Goal: Task Accomplishment & Management: Manage account settings

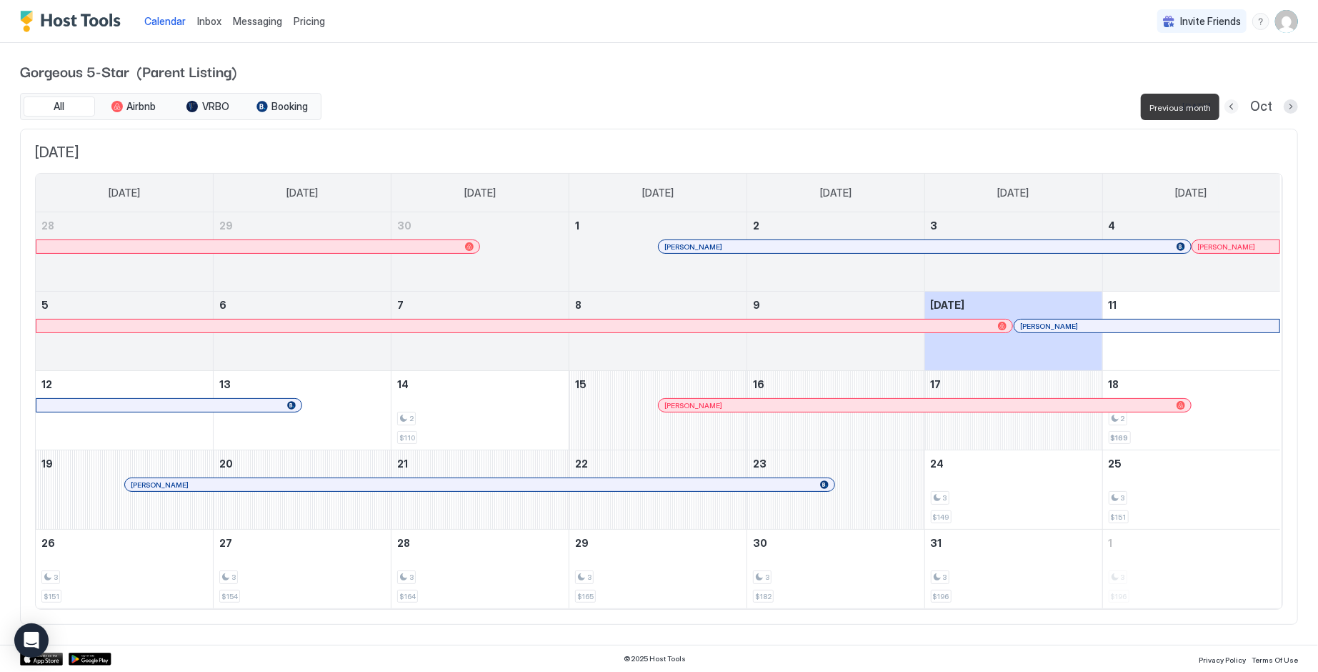
click at [1232, 106] on button "Previous month" at bounding box center [1232, 106] width 14 height 14
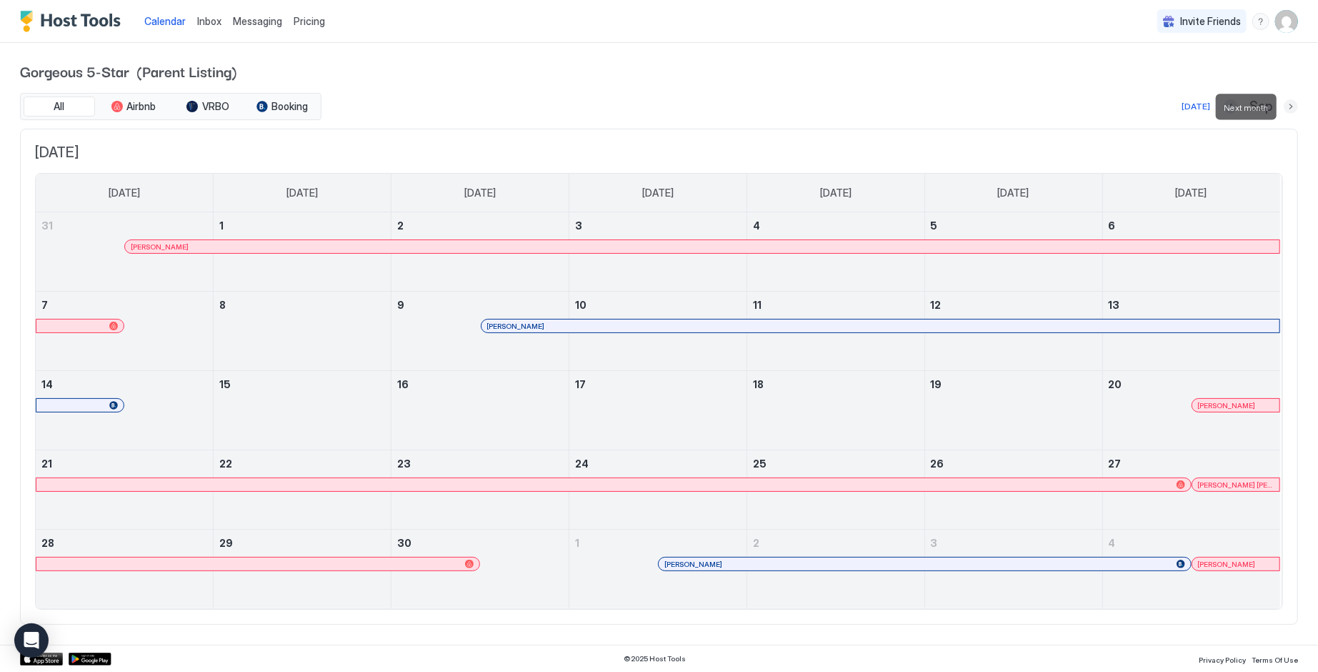
click at [1290, 104] on button "Next month" at bounding box center [1291, 106] width 14 height 14
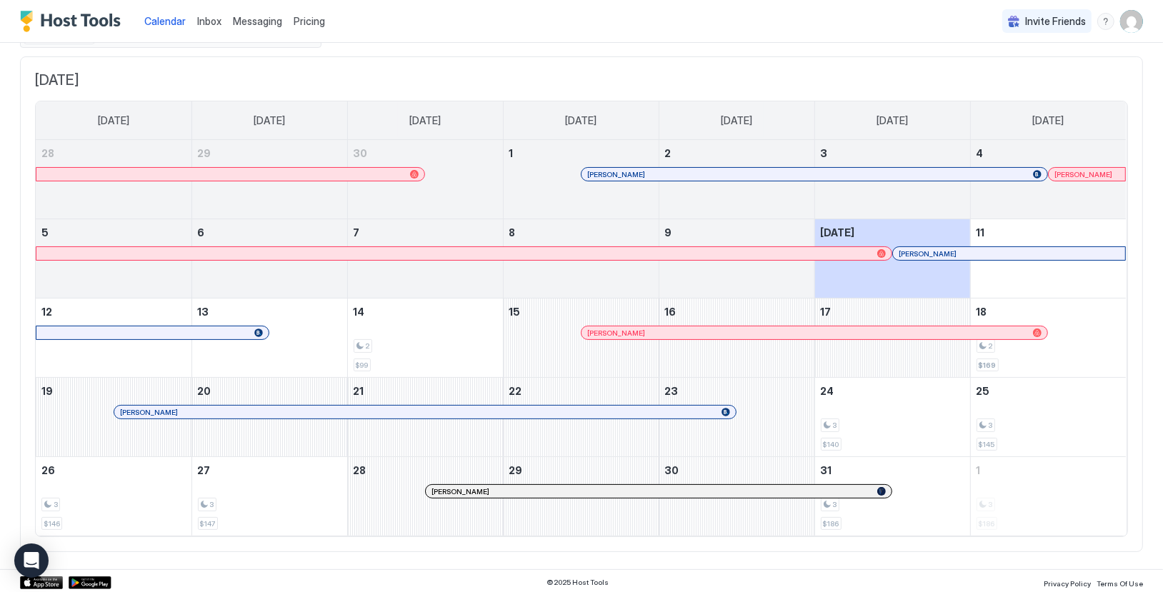
scroll to position [70, 0]
click at [311, 21] on span "Pricing" at bounding box center [309, 21] width 31 height 13
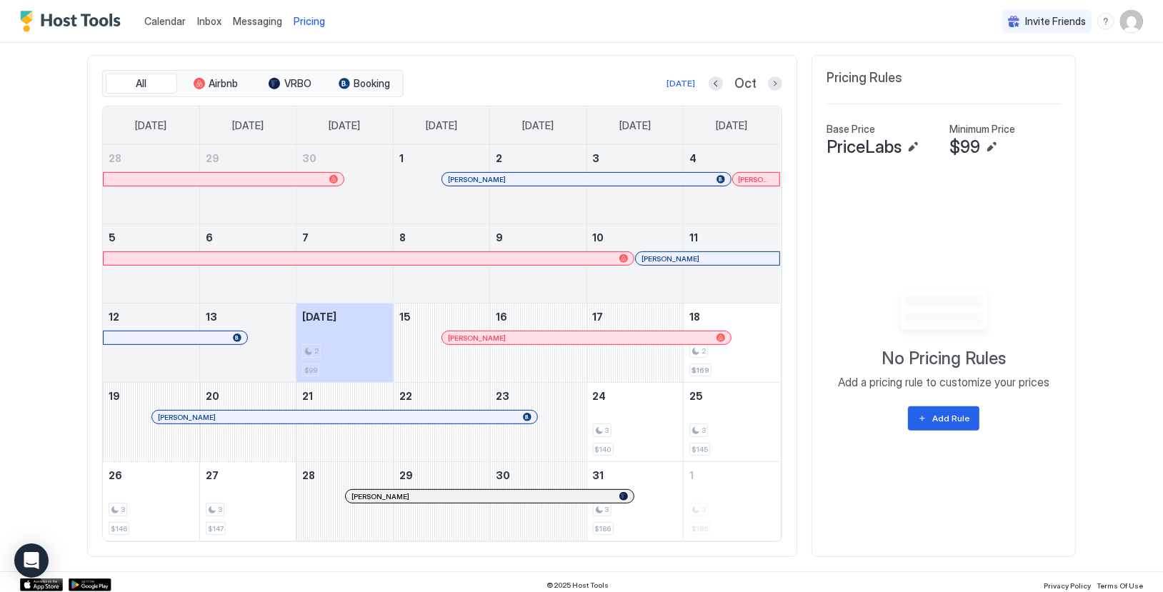
scroll to position [397, 0]
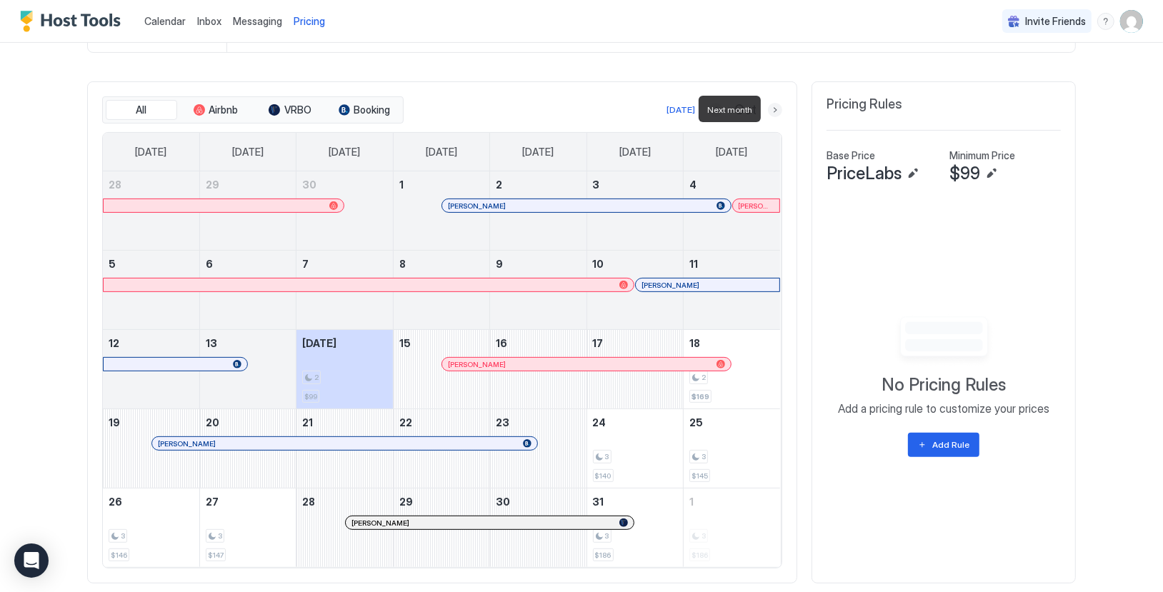
click at [774, 106] on button "Next month" at bounding box center [775, 110] width 14 height 14
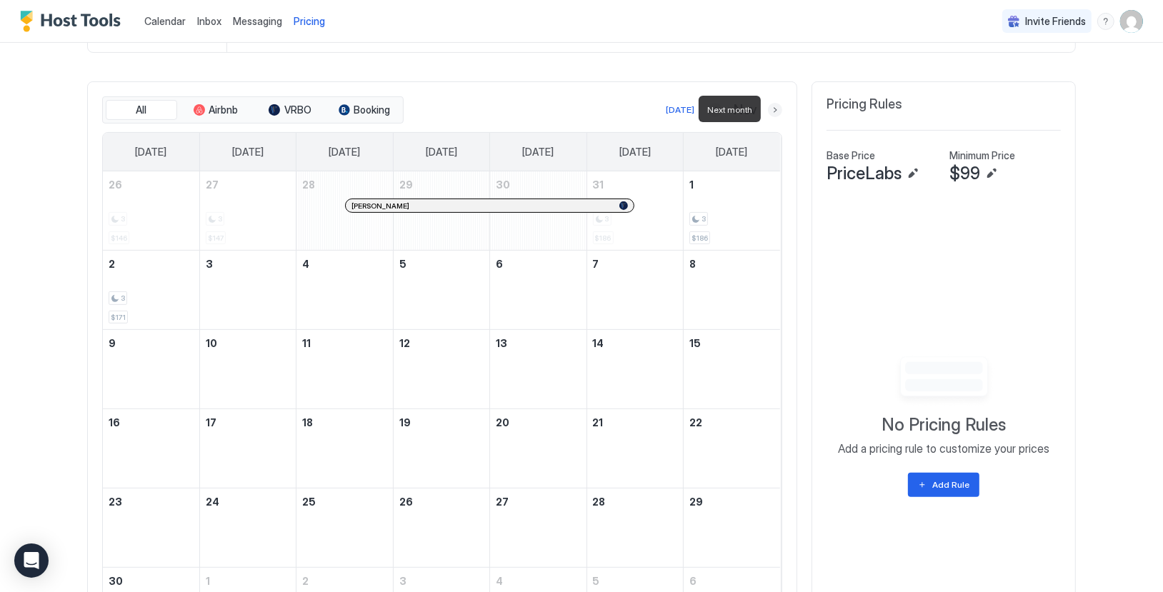
scroll to position [394, 0]
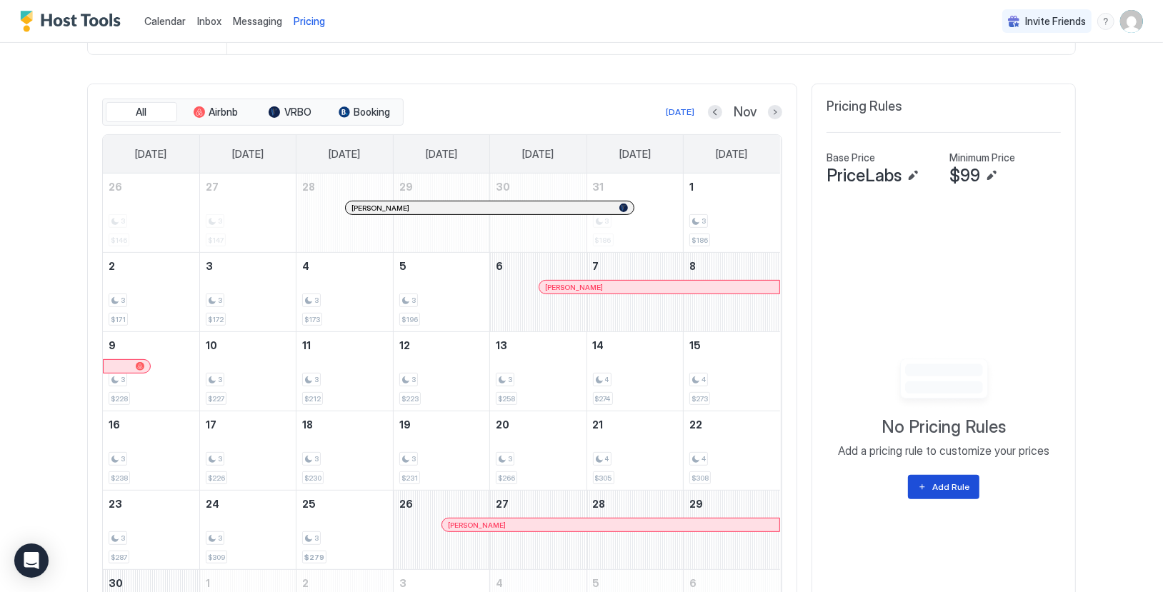
click at [922, 480] on button "Add Rule" at bounding box center [943, 487] width 71 height 24
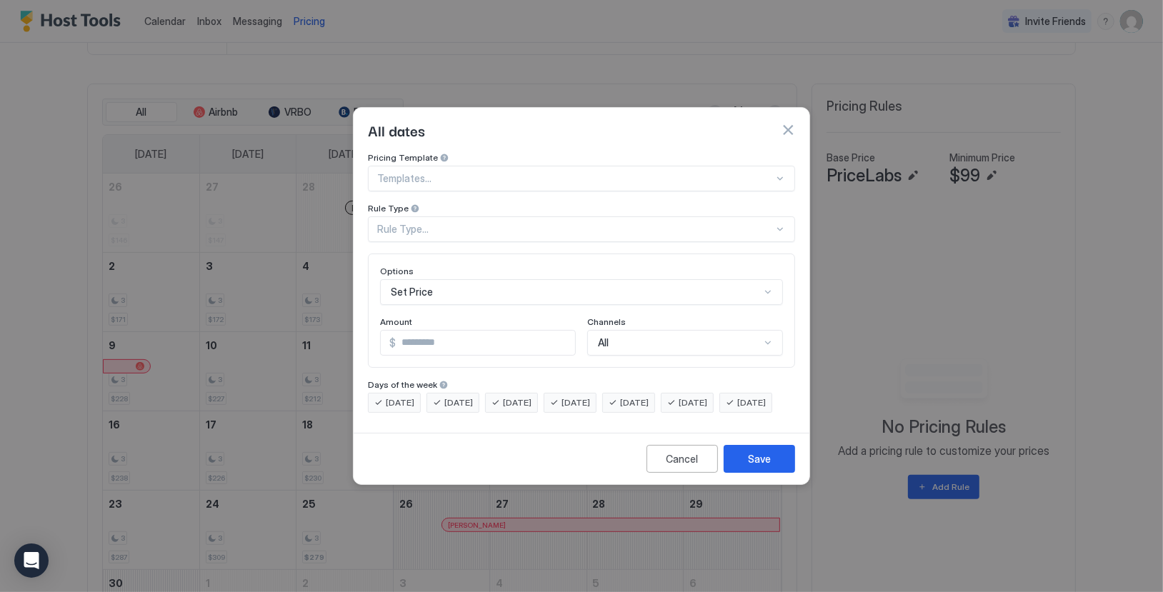
click at [779, 173] on div at bounding box center [779, 178] width 11 height 11
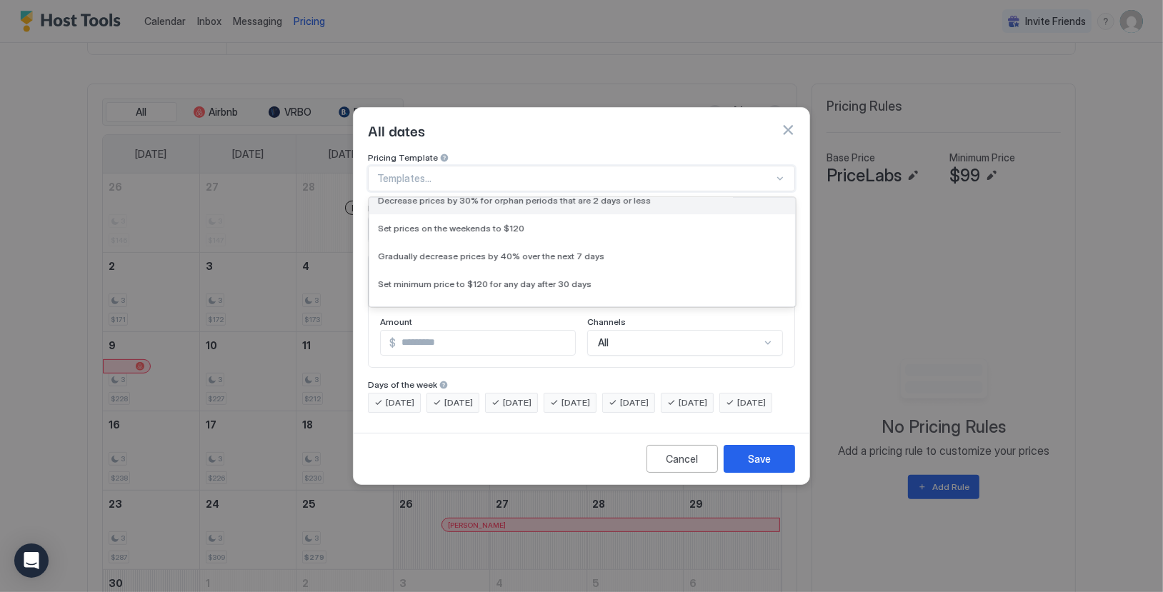
scroll to position [0, 0]
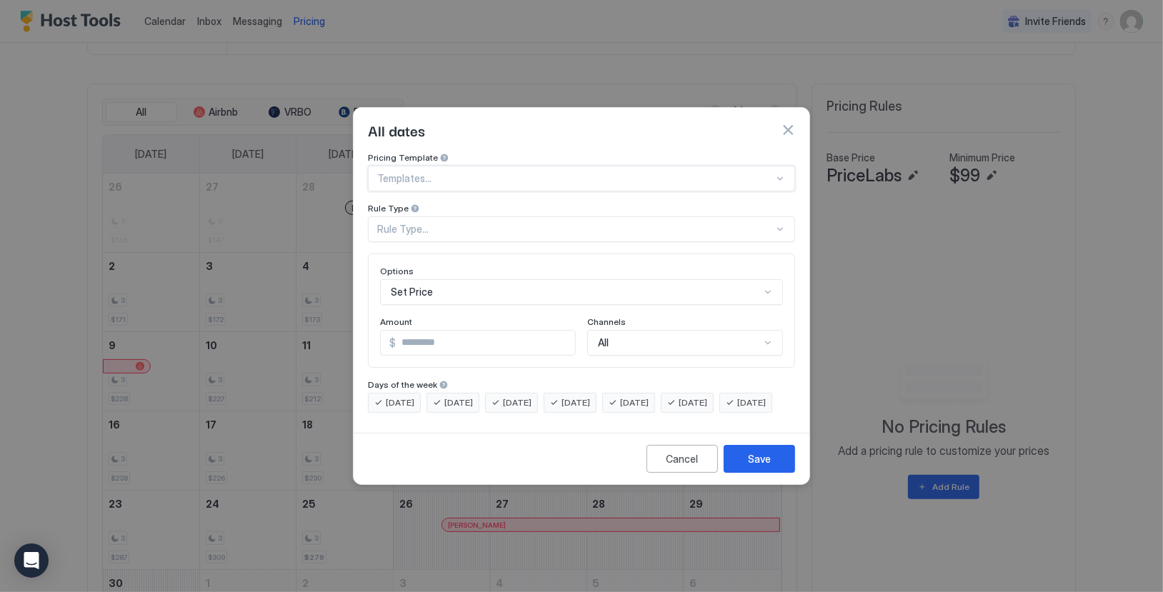
click at [601, 172] on div at bounding box center [575, 178] width 397 height 13
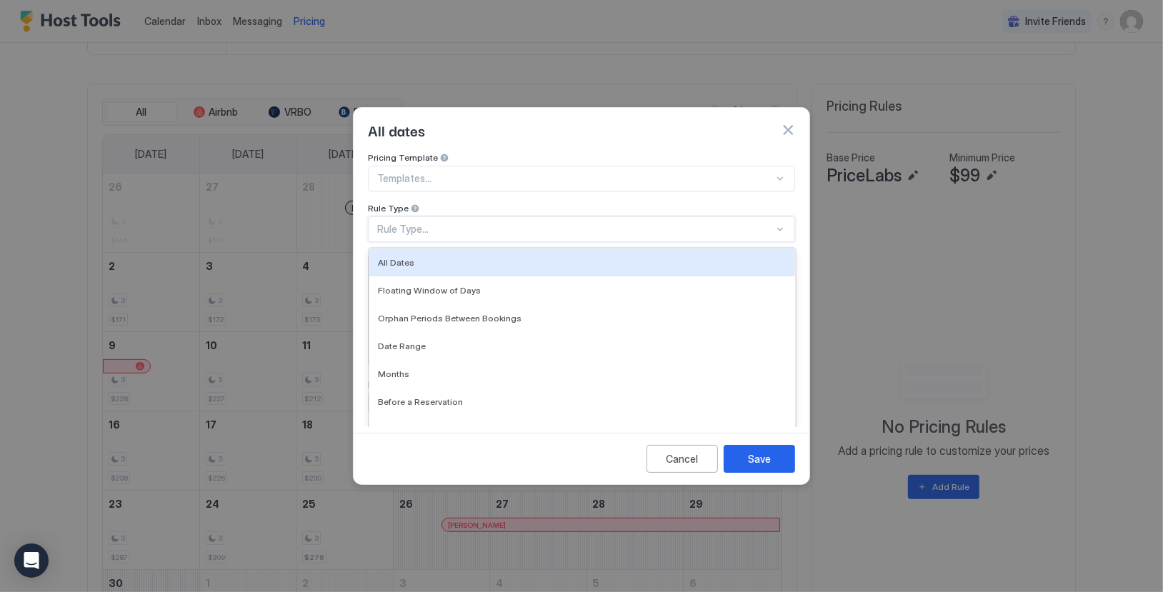
click at [566, 223] on div "Rule Type..." at bounding box center [575, 229] width 397 height 13
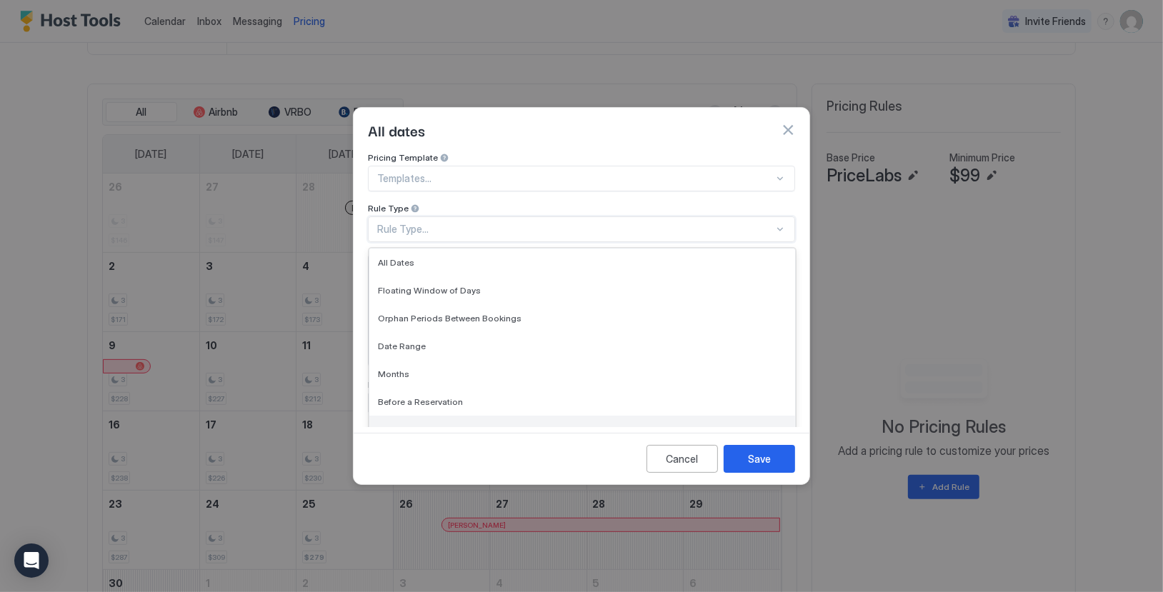
click at [450, 416] on div "After a Reservation" at bounding box center [582, 430] width 426 height 28
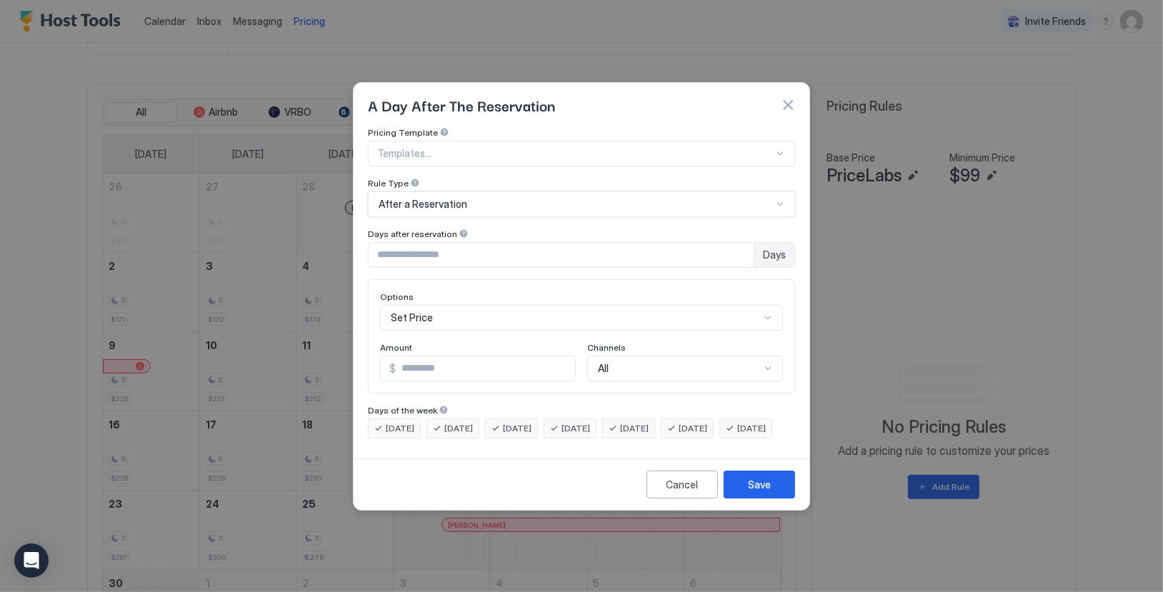
click at [391, 422] on span "[DATE]" at bounding box center [400, 428] width 29 height 13
click at [441, 419] on div "[DATE]" at bounding box center [453, 429] width 53 height 20
click at [507, 419] on div "[DATE]" at bounding box center [511, 429] width 53 height 20
click at [582, 419] on div "[DATE]" at bounding box center [570, 429] width 53 height 20
click at [642, 419] on div "[DATE]" at bounding box center [628, 429] width 53 height 20
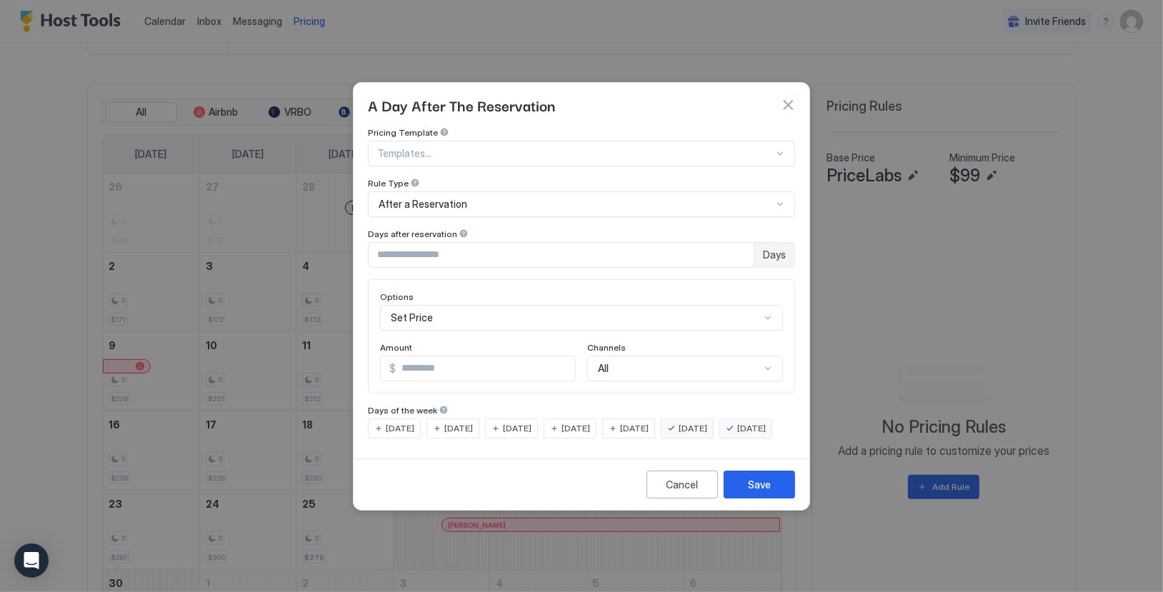
click at [694, 419] on div "[DATE]" at bounding box center [687, 429] width 53 height 20
click at [754, 492] on div "Save" at bounding box center [759, 484] width 23 height 15
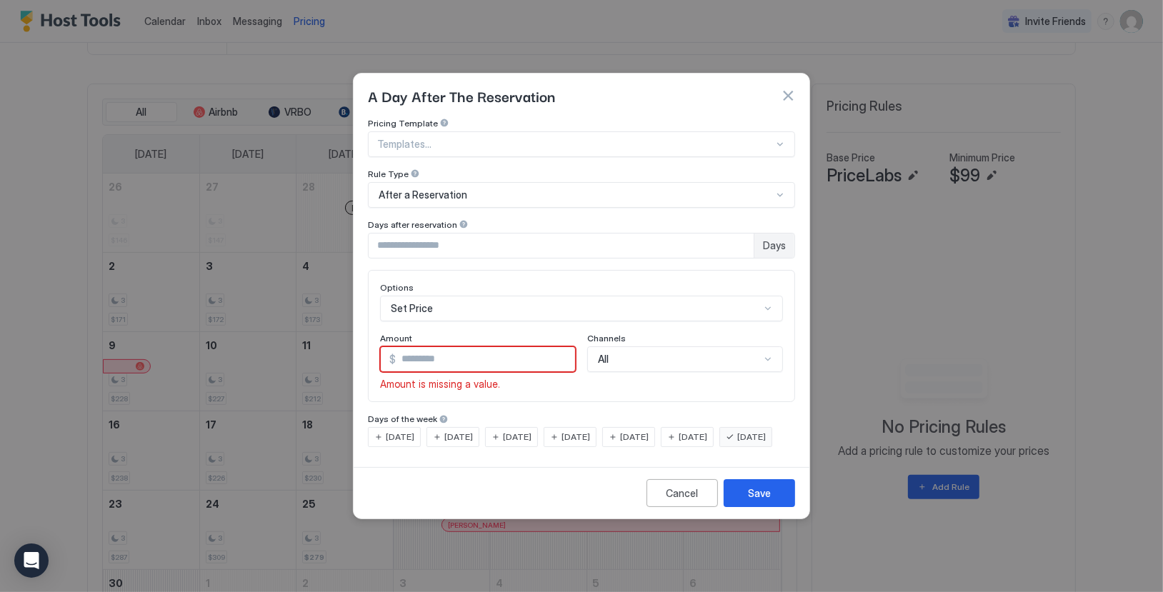
click at [768, 296] on div "Set Price" at bounding box center [581, 309] width 403 height 26
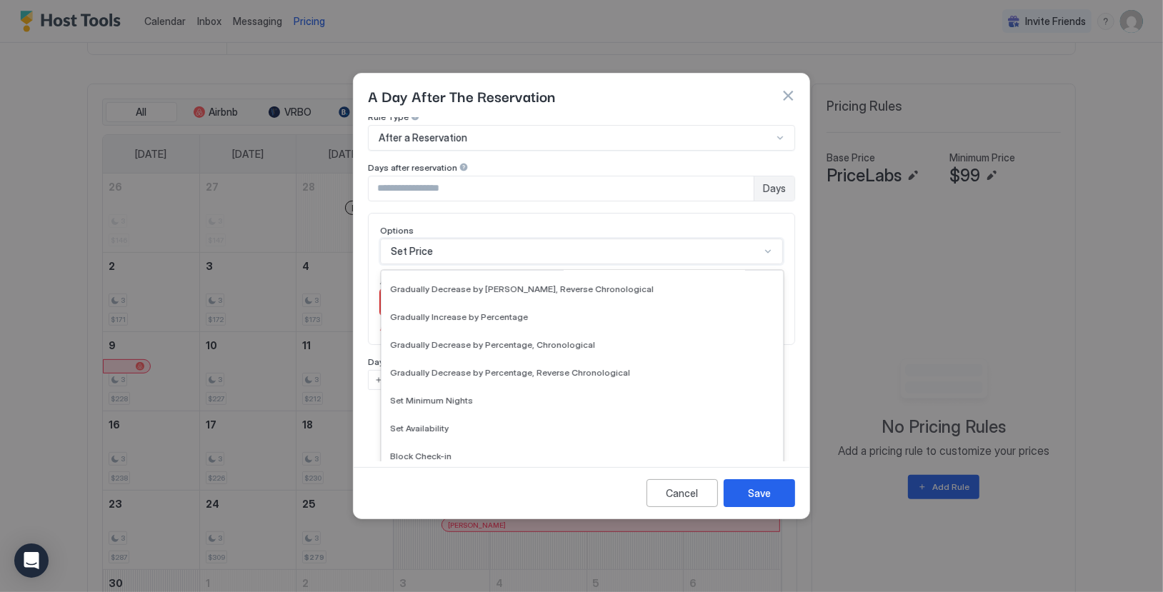
scroll to position [248, 0]
click at [434, 422] on span "Set Availability" at bounding box center [419, 427] width 59 height 11
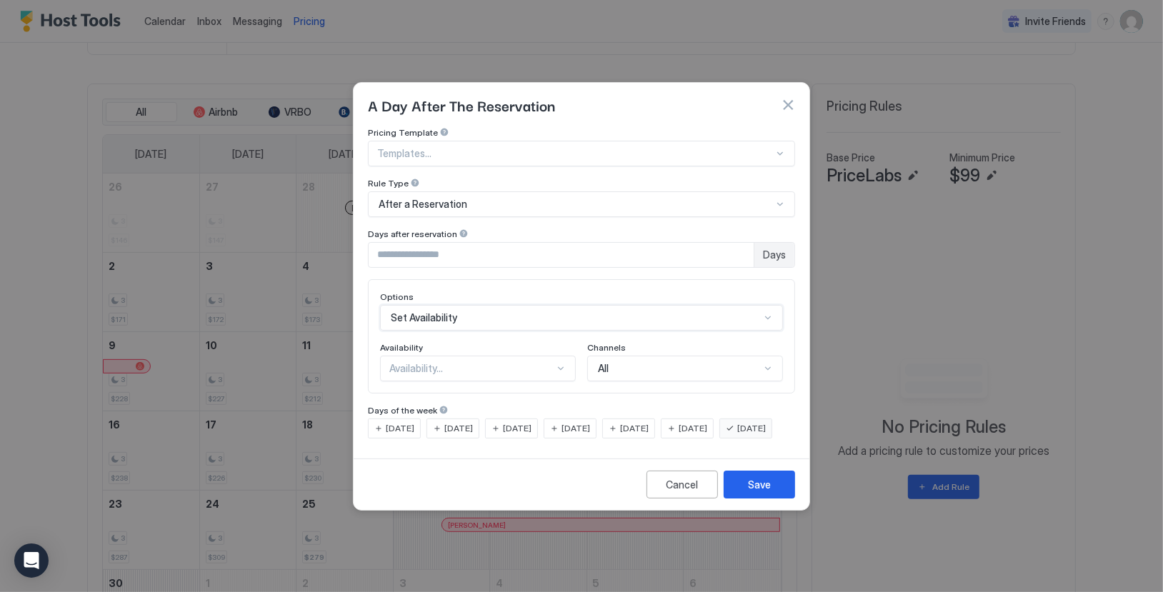
scroll to position [0, 0]
click at [763, 492] on div "Save" at bounding box center [759, 484] width 23 height 15
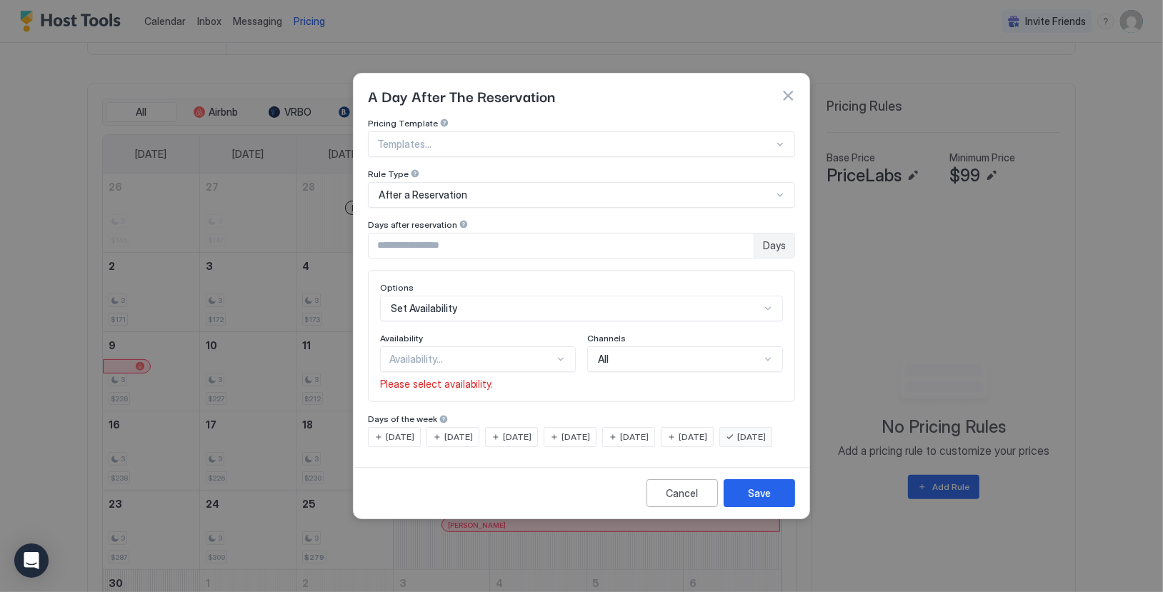
click at [561, 354] on div at bounding box center [560, 359] width 11 height 11
click at [414, 415] on span "Blocked" at bounding box center [407, 420] width 34 height 11
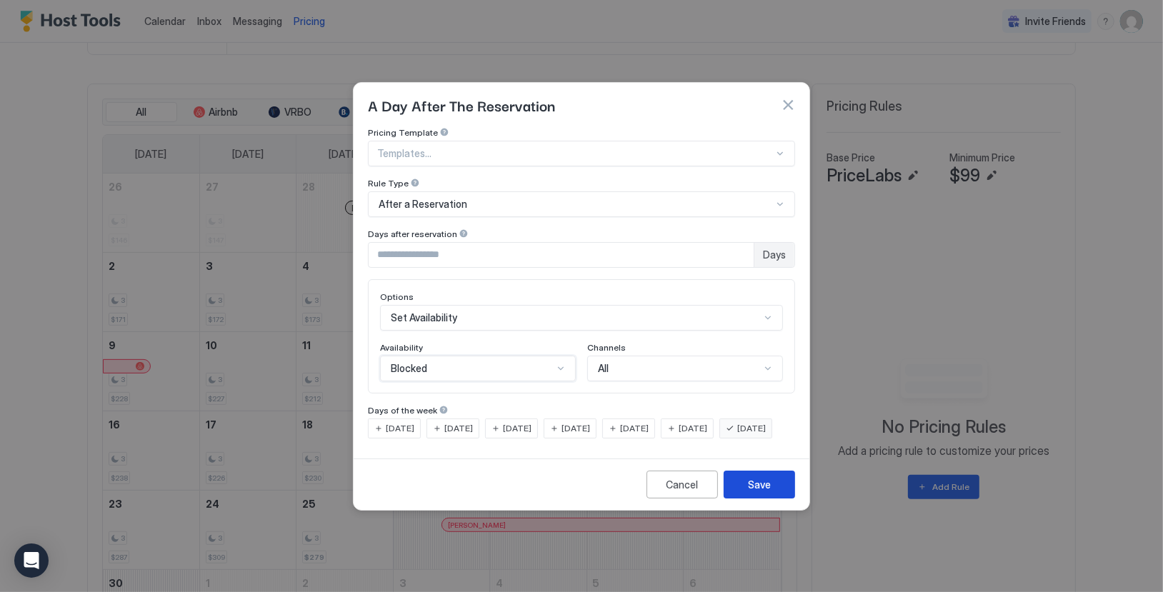
click at [764, 492] on div "Save" at bounding box center [759, 484] width 23 height 15
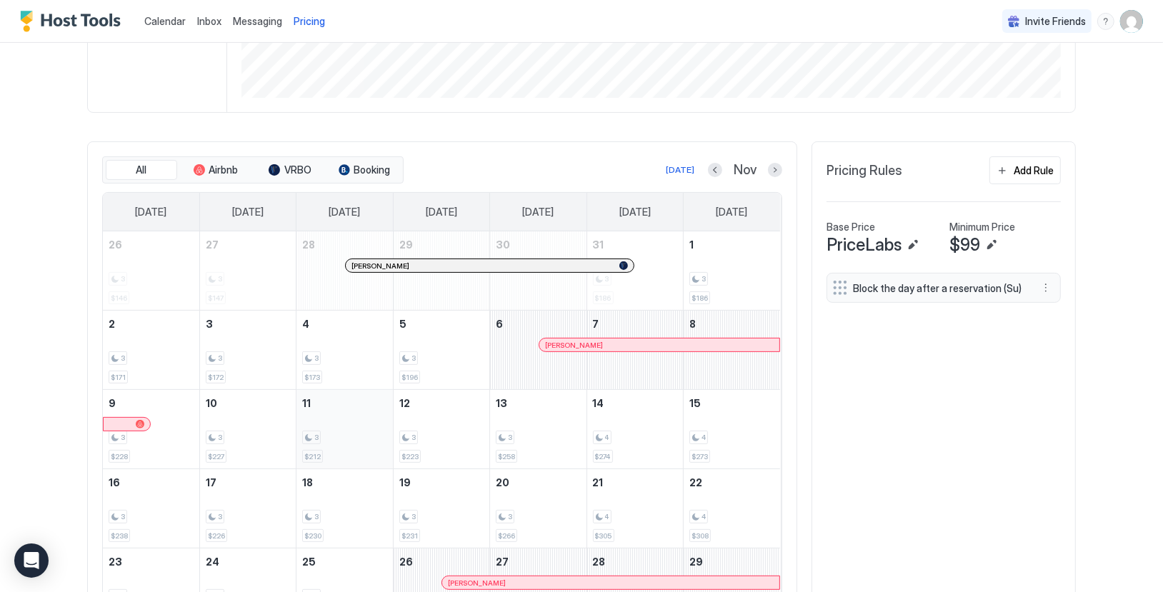
scroll to position [332, 0]
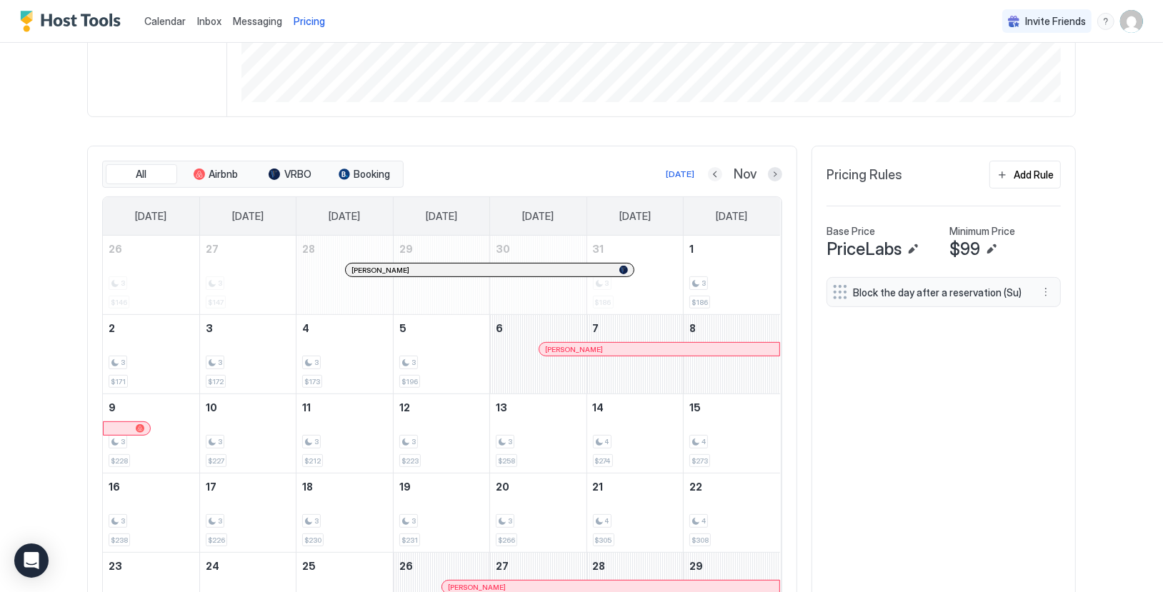
click at [715, 170] on button "Previous month" at bounding box center [715, 174] width 14 height 14
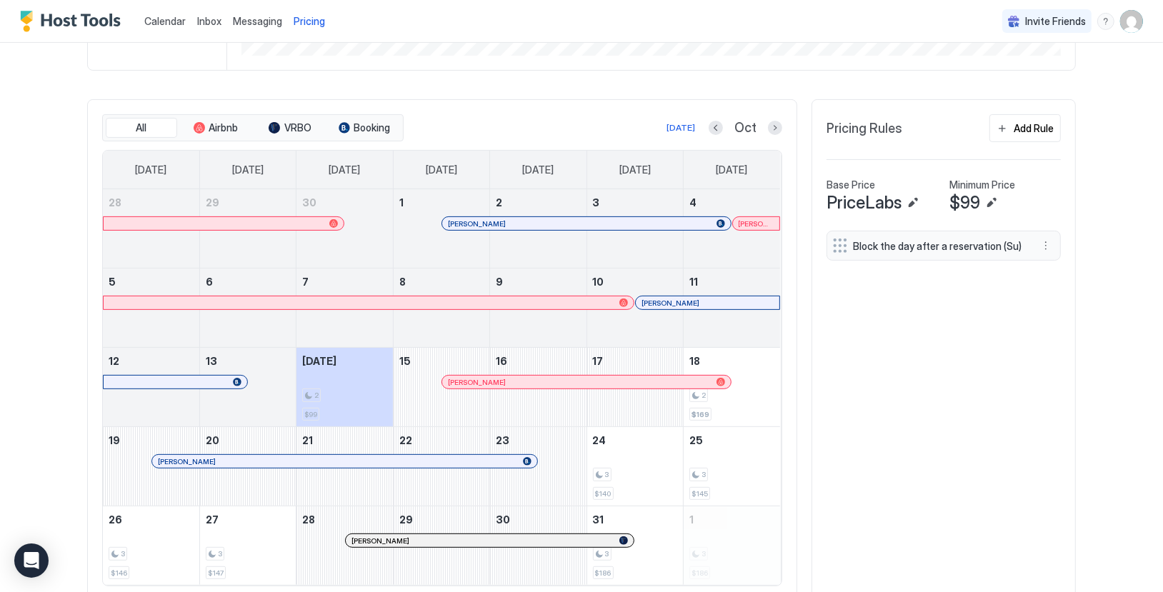
scroll to position [378, 0]
click at [1048, 245] on button "More options" at bounding box center [1045, 246] width 17 height 17
click at [1065, 262] on span "Edit" at bounding box center [1068, 264] width 16 height 11
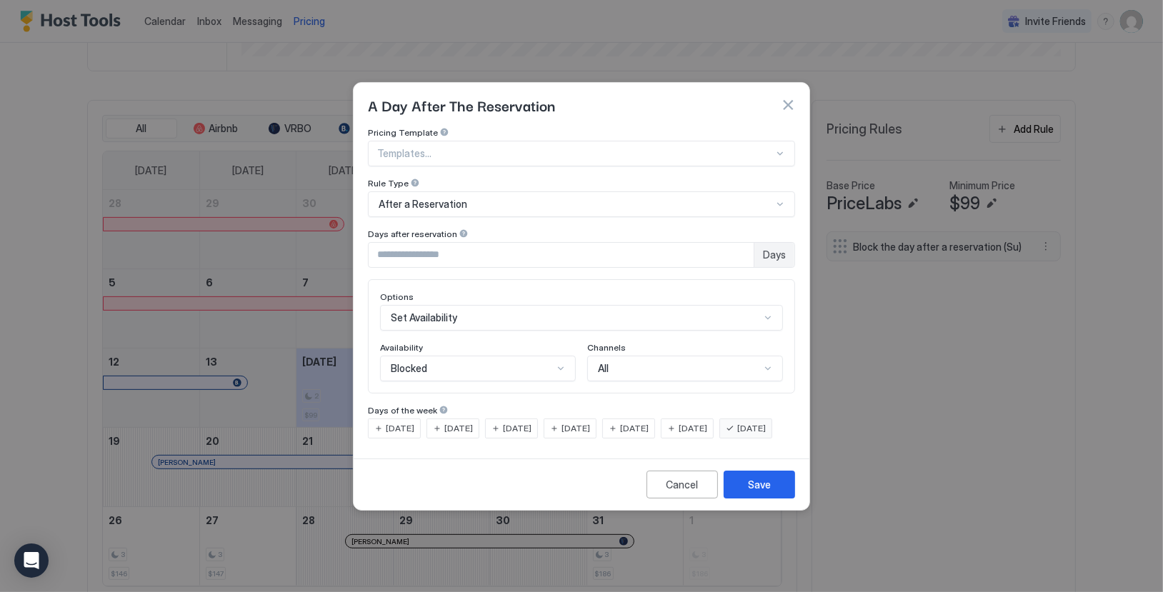
click at [377, 419] on div "[DATE]" at bounding box center [394, 429] width 53 height 20
click at [459, 422] on span "[DATE]" at bounding box center [458, 428] width 29 height 13
click at [512, 422] on span "[DATE]" at bounding box center [517, 428] width 29 height 13
click at [582, 419] on div "[DATE]" at bounding box center [570, 429] width 53 height 20
click at [649, 422] on span "[DATE]" at bounding box center [634, 428] width 29 height 13
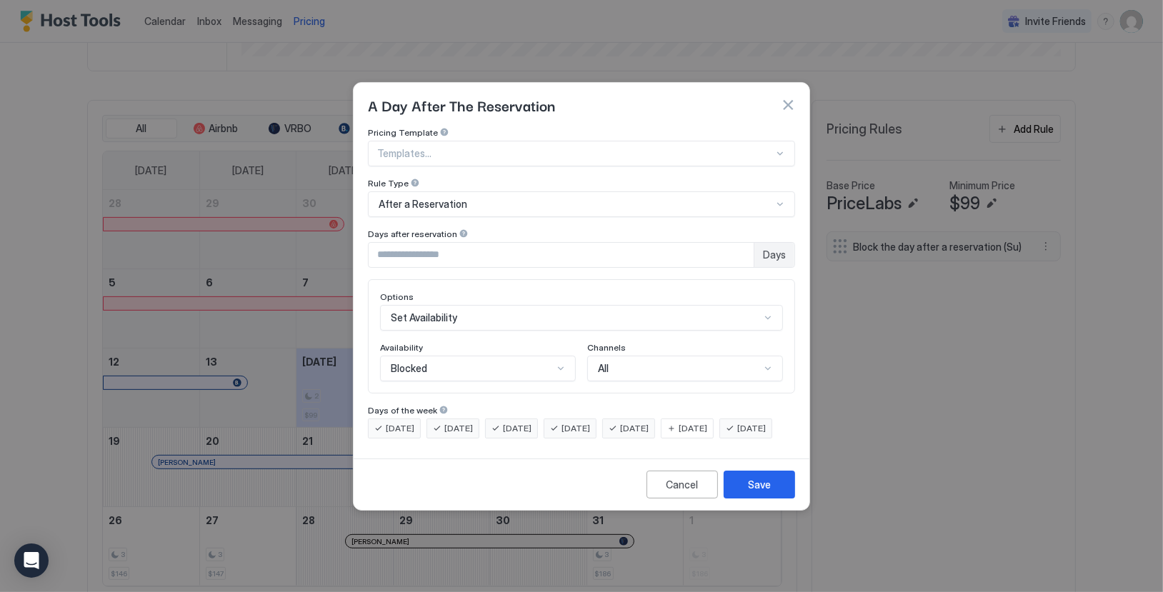
click at [707, 422] on span "[DATE]" at bounding box center [693, 428] width 29 height 13
click at [757, 492] on div "Save" at bounding box center [759, 484] width 23 height 15
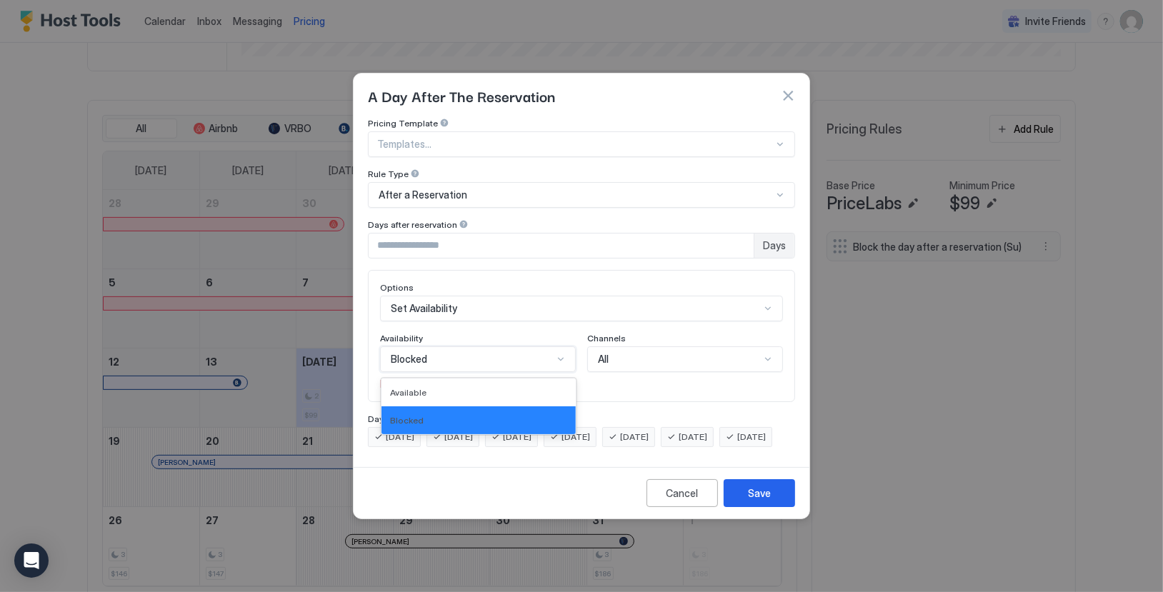
click at [564, 354] on div at bounding box center [560, 359] width 11 height 11
click at [464, 415] on div "Blocked" at bounding box center [478, 420] width 177 height 11
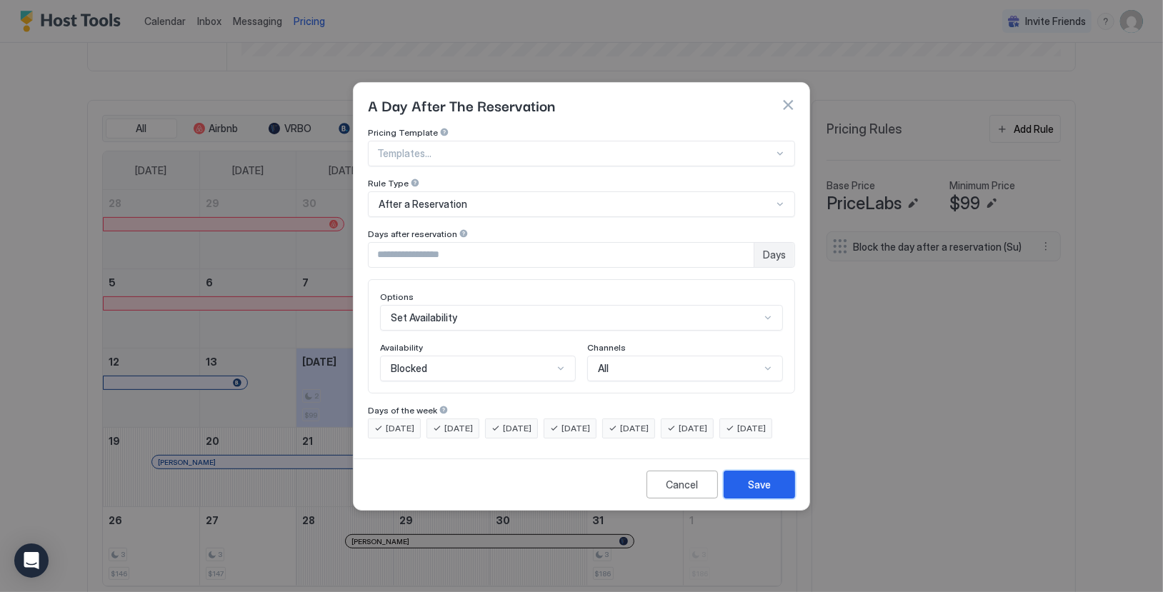
click at [763, 492] on div "Save" at bounding box center [759, 484] width 23 height 15
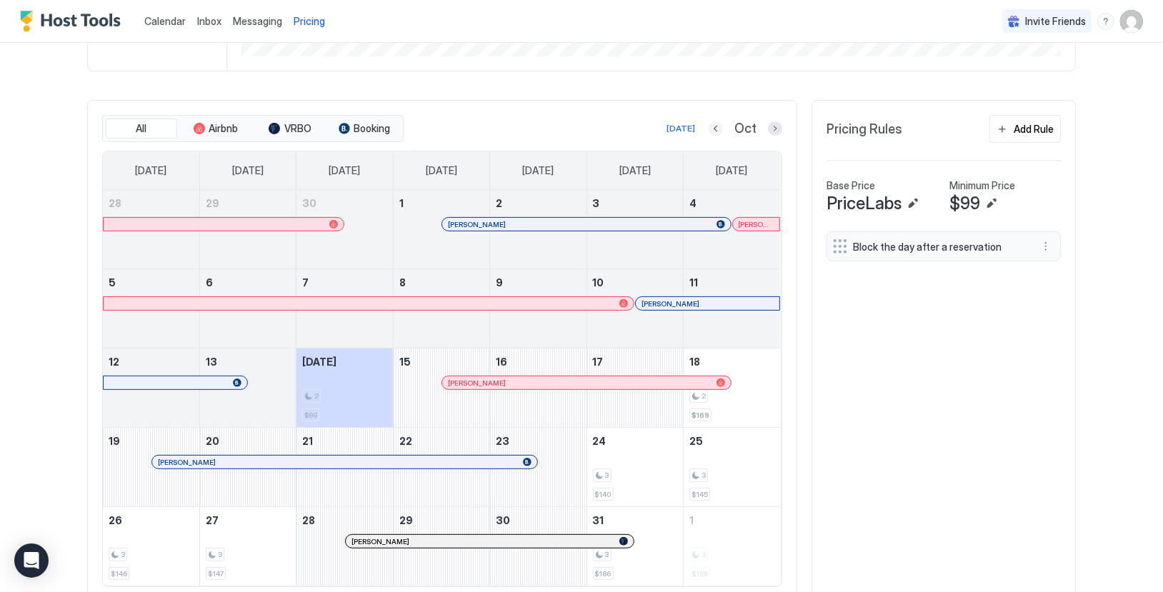
click at [713, 125] on button "Previous month" at bounding box center [716, 128] width 14 height 14
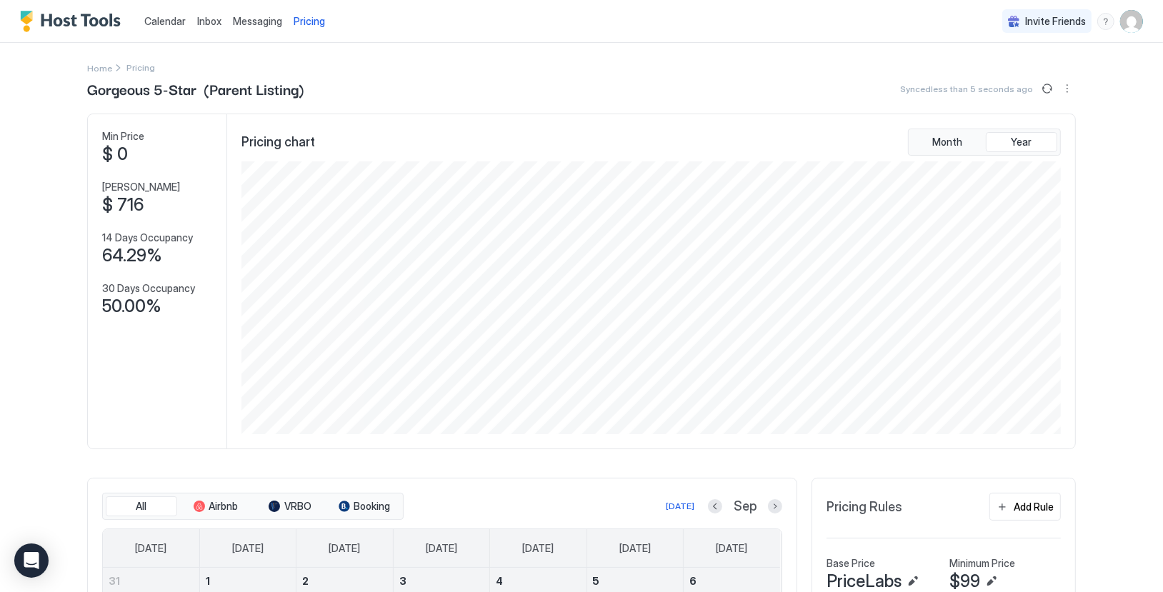
scroll to position [0, 0]
click at [168, 21] on span "Calendar" at bounding box center [164, 21] width 41 height 12
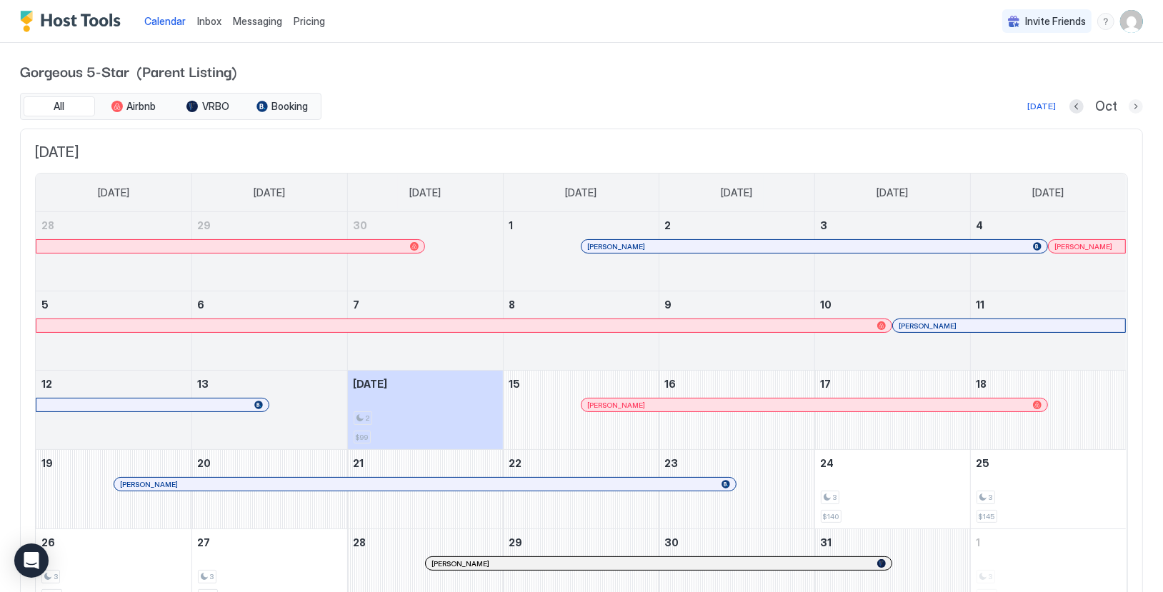
click at [1132, 103] on button "Next month" at bounding box center [1136, 106] width 14 height 14
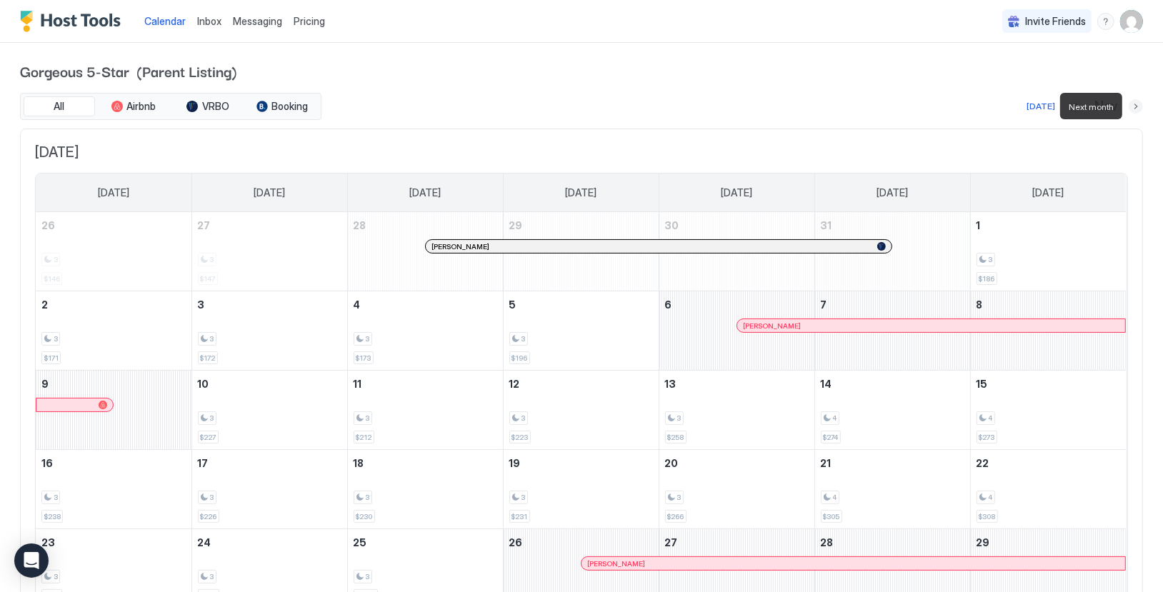
click at [1134, 108] on button "Next month" at bounding box center [1136, 106] width 14 height 14
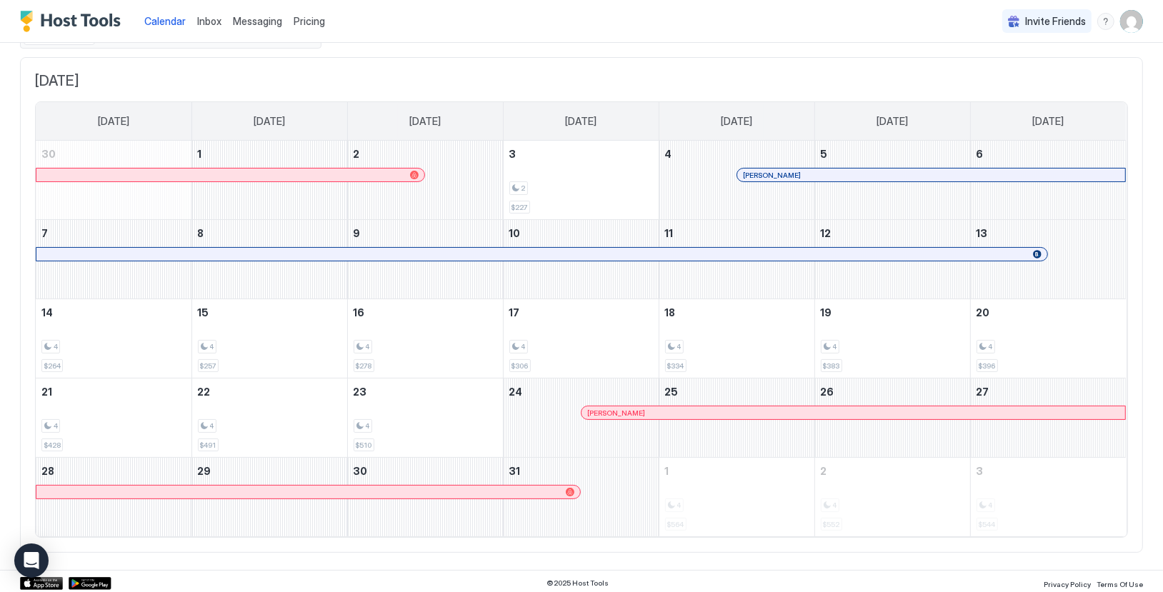
scroll to position [70, 0]
click at [630, 489] on div "December 31, 2025" at bounding box center [581, 498] width 155 height 79
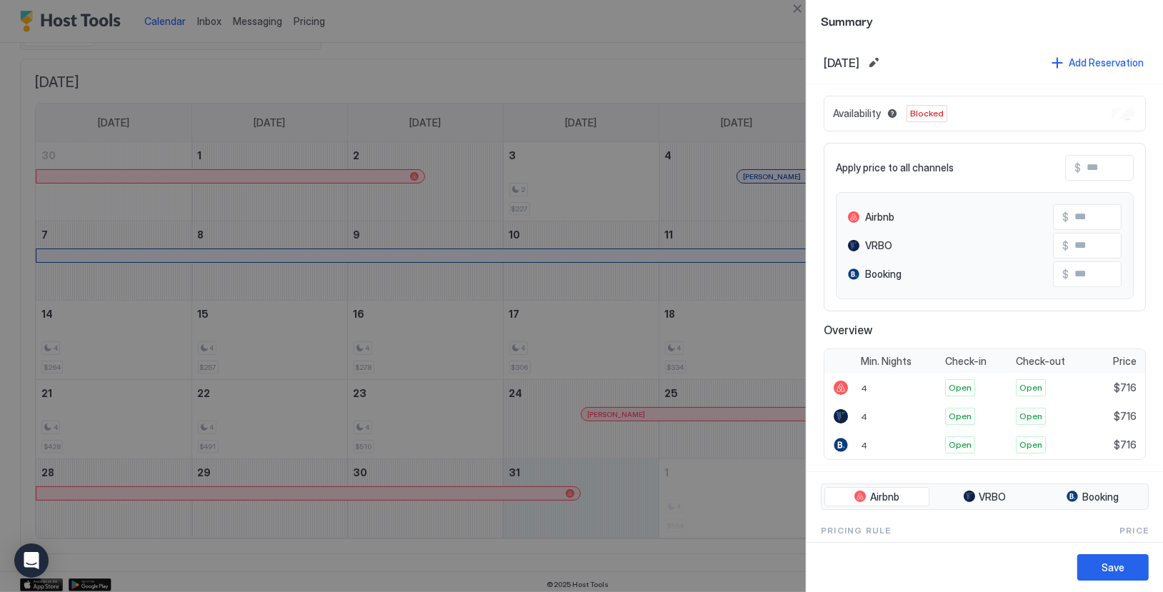
click at [922, 111] on span "Blocked" at bounding box center [927, 113] width 34 height 13
click at [693, 64] on div at bounding box center [581, 296] width 1163 height 592
click at [798, 6] on button "Close" at bounding box center [797, 8] width 17 height 17
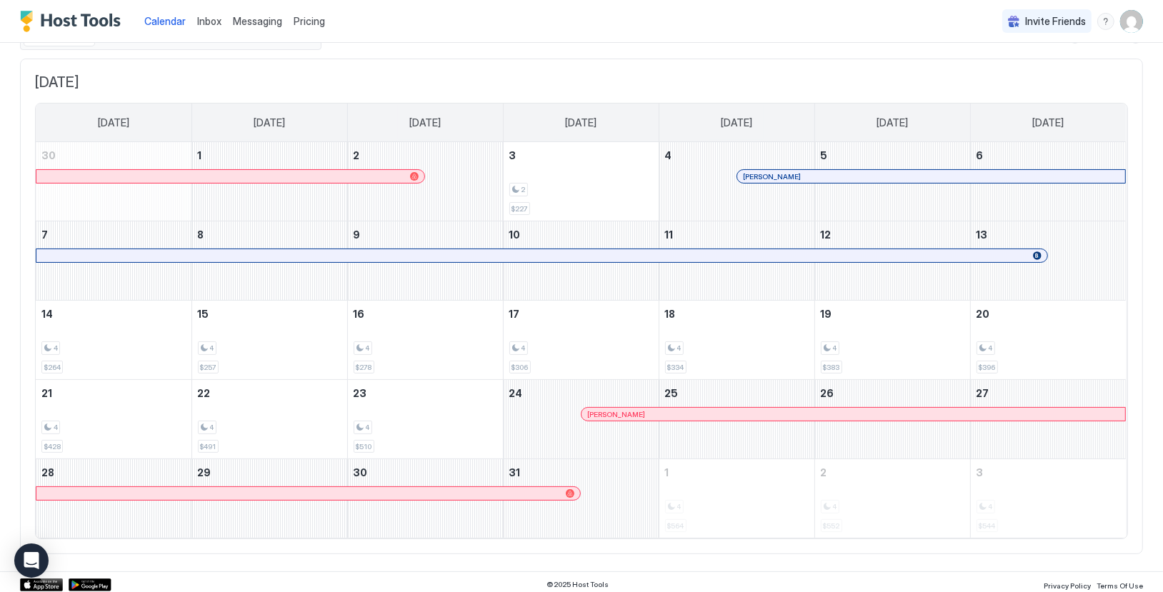
click at [312, 20] on span "Pricing" at bounding box center [309, 21] width 31 height 13
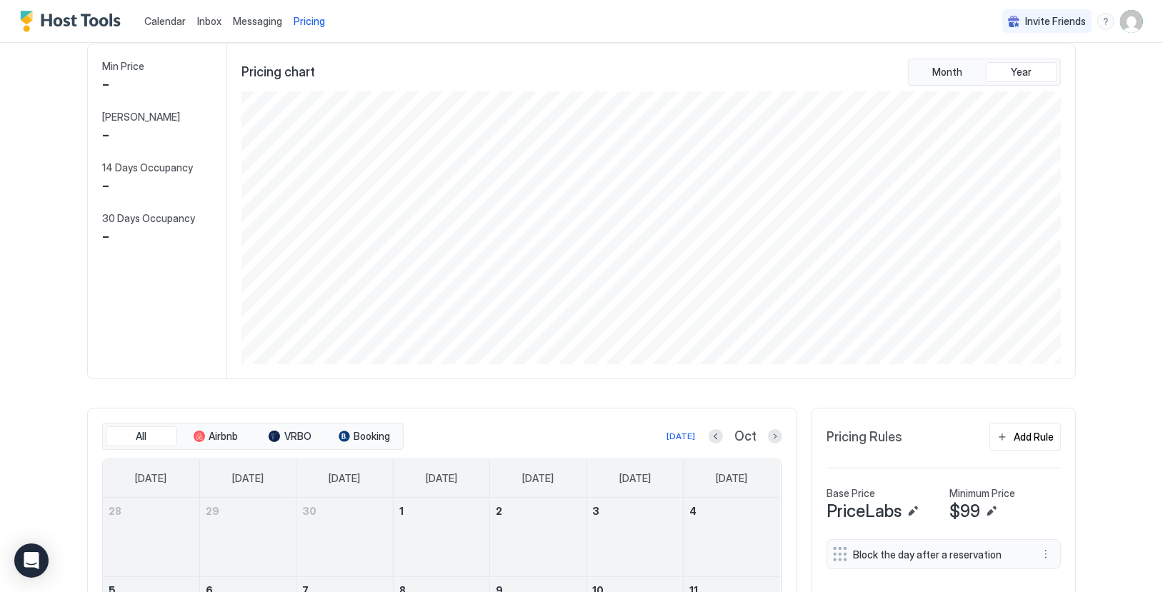
scroll to position [273, 822]
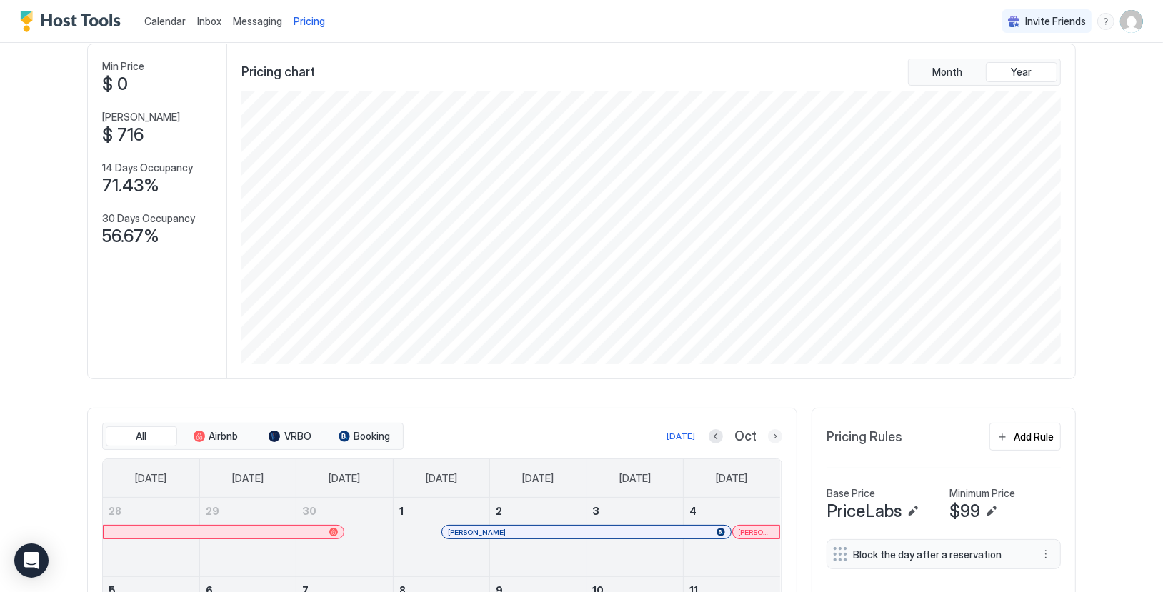
click at [775, 439] on button "Next month" at bounding box center [775, 436] width 14 height 14
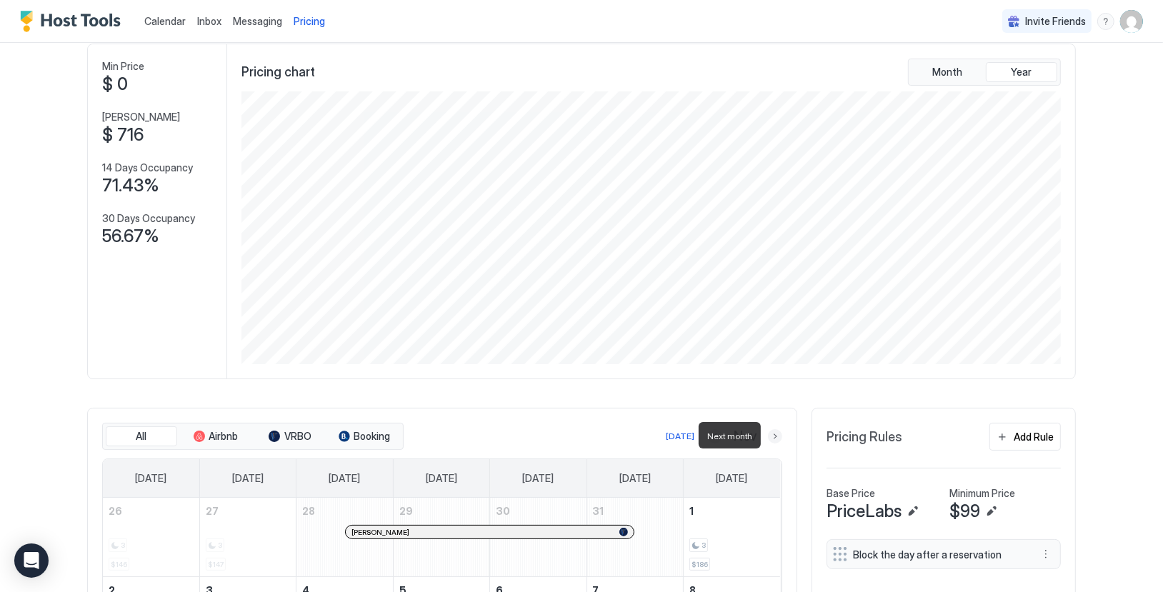
click at [775, 439] on button "Next month" at bounding box center [775, 436] width 14 height 14
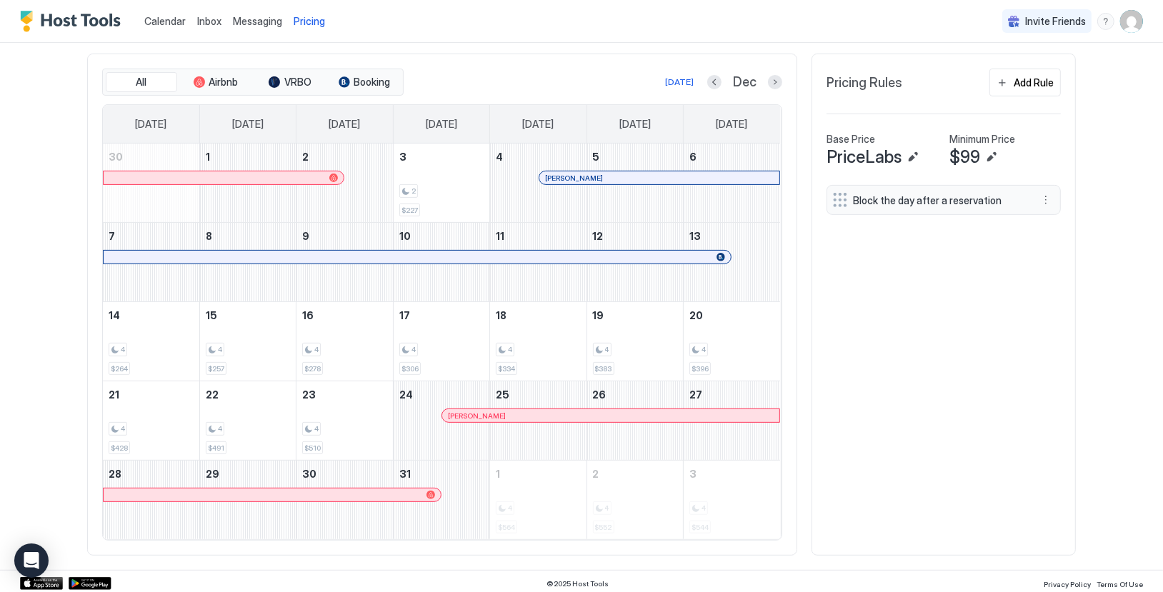
scroll to position [423, 0]
click at [467, 496] on div "December 31, 2025" at bounding box center [442, 501] width 96 height 79
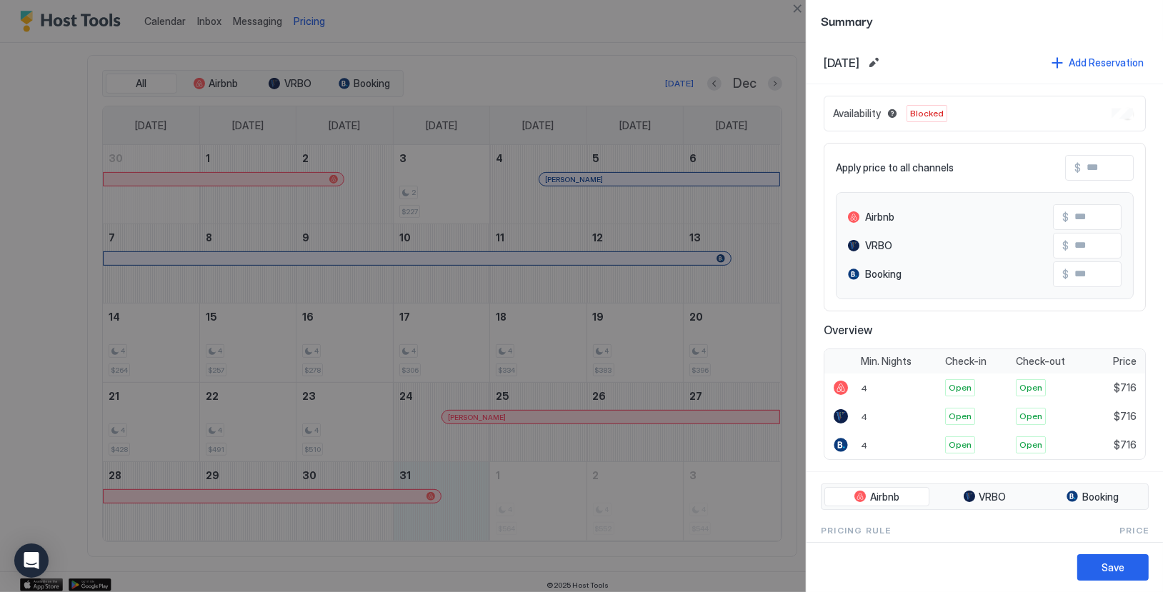
click at [878, 112] on span "Availability" at bounding box center [857, 113] width 48 height 13
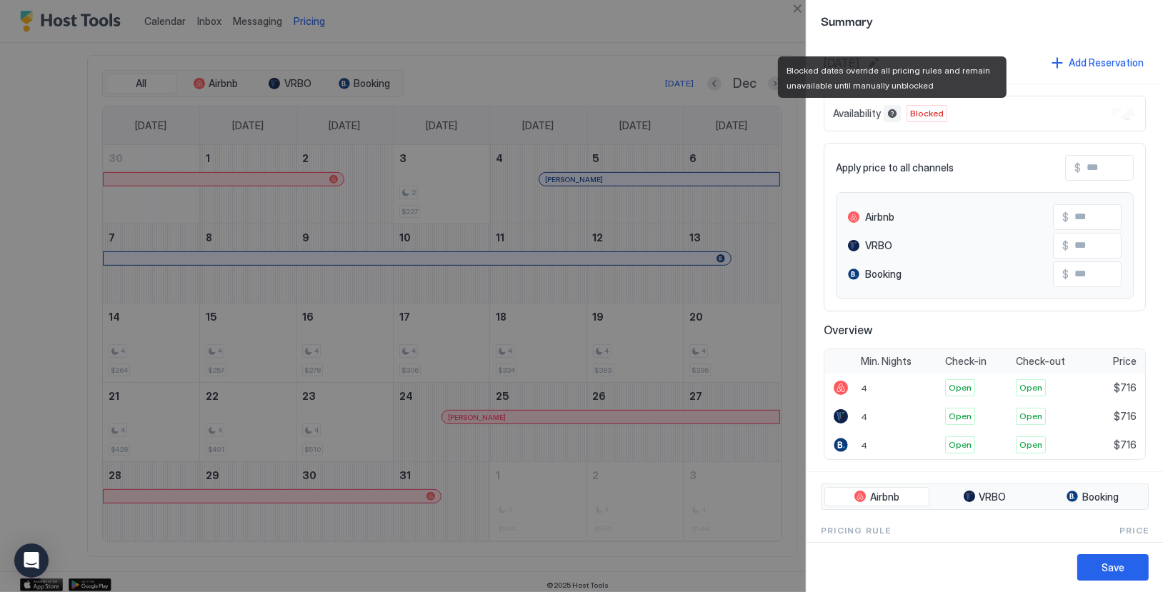
click at [892, 114] on button "Blocked dates override all pricing rules and remain unavailable until manually …" at bounding box center [892, 113] width 17 height 17
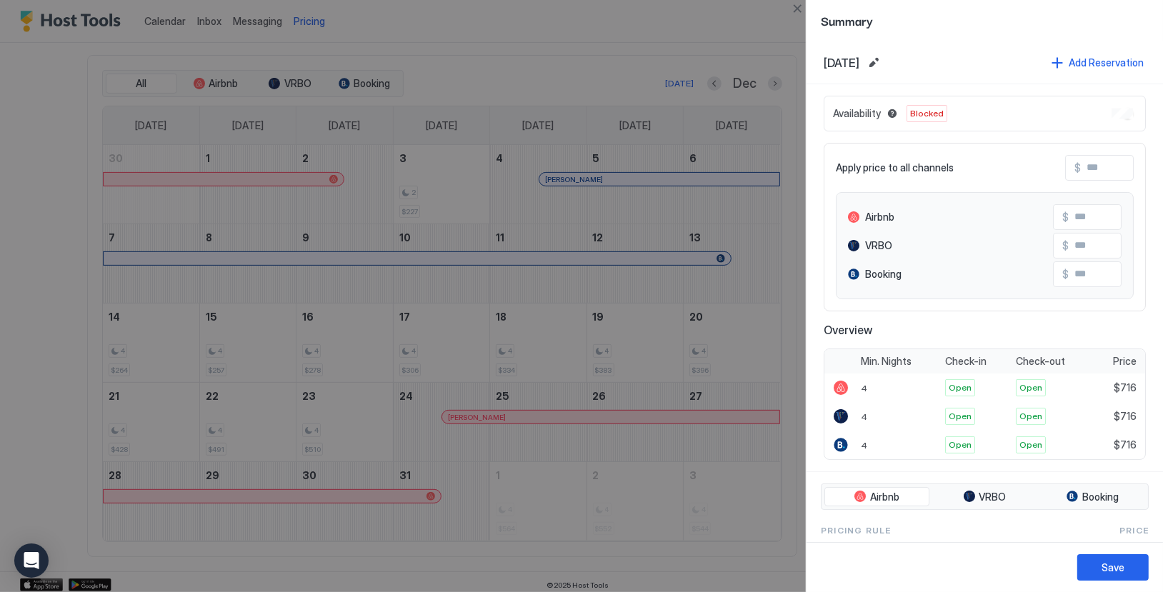
click at [917, 113] on span "Blocked" at bounding box center [927, 113] width 34 height 13
click at [882, 63] on button "Edit date range" at bounding box center [873, 62] width 17 height 17
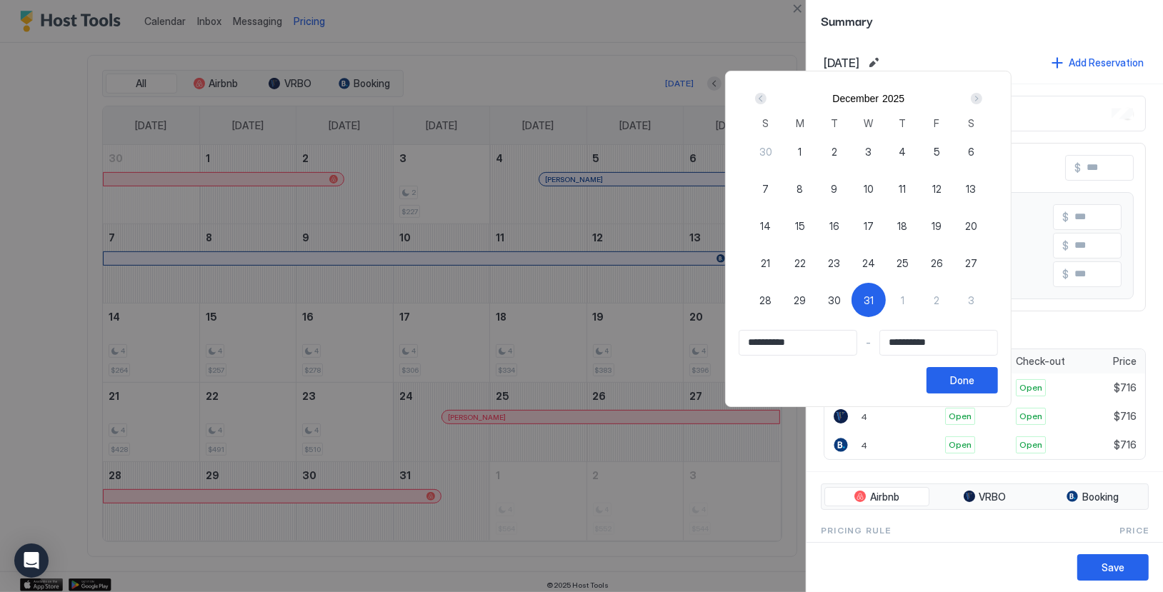
click at [874, 302] on span "31" at bounding box center [869, 300] width 10 height 15
type input "**********"
click at [975, 379] on div "Done" at bounding box center [962, 380] width 24 height 15
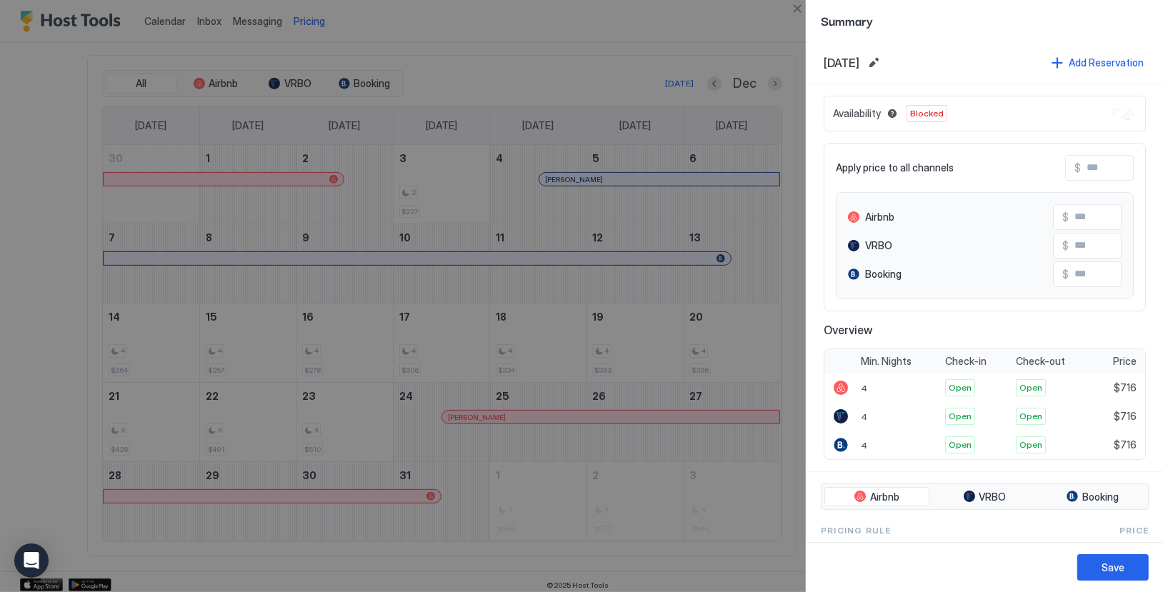
click at [932, 116] on span "Blocked" at bounding box center [927, 113] width 34 height 13
click at [894, 112] on button "Blocked dates override all pricing rules and remain unavailable until manually …" at bounding box center [892, 113] width 17 height 17
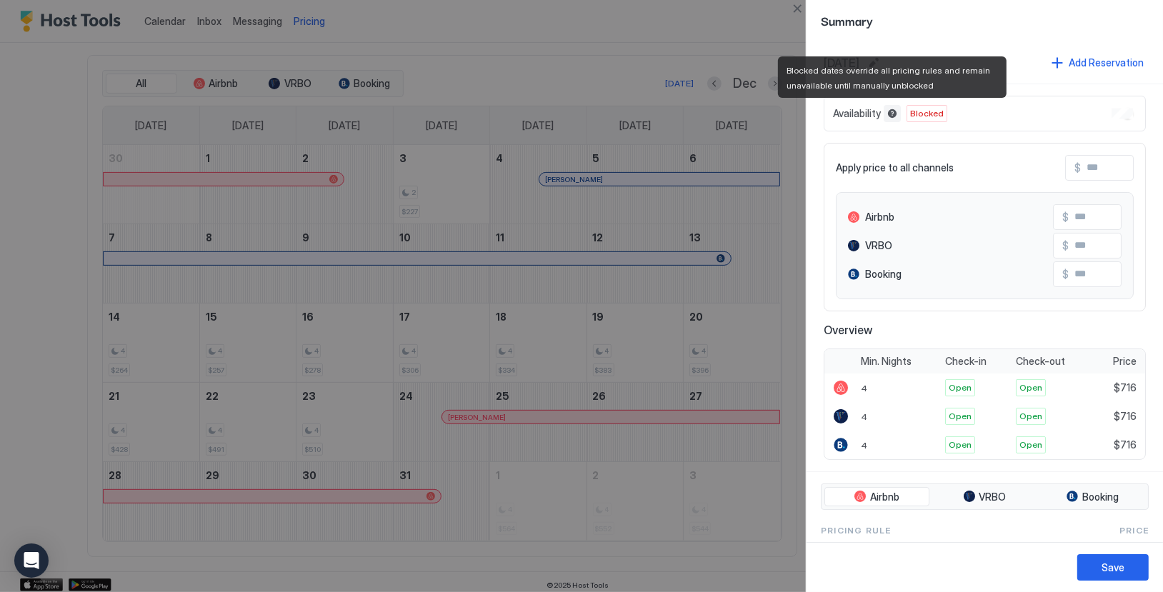
click at [894, 112] on button "Blocked dates override all pricing rules and remain unavailable until manually …" at bounding box center [892, 113] width 17 height 17
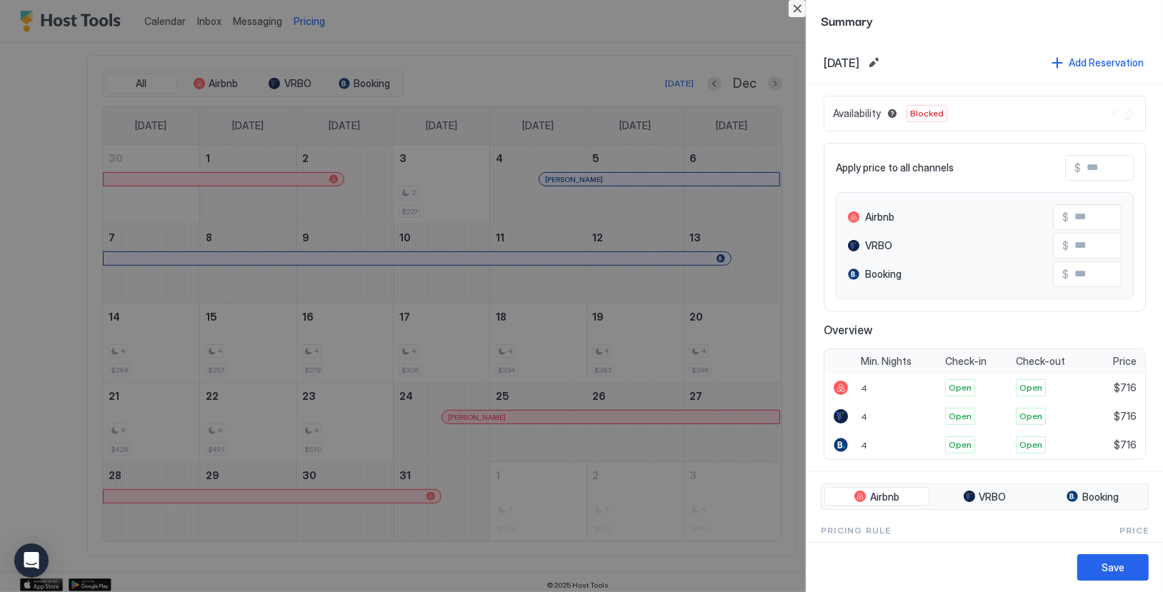
click at [799, 6] on button "Close" at bounding box center [797, 8] width 17 height 17
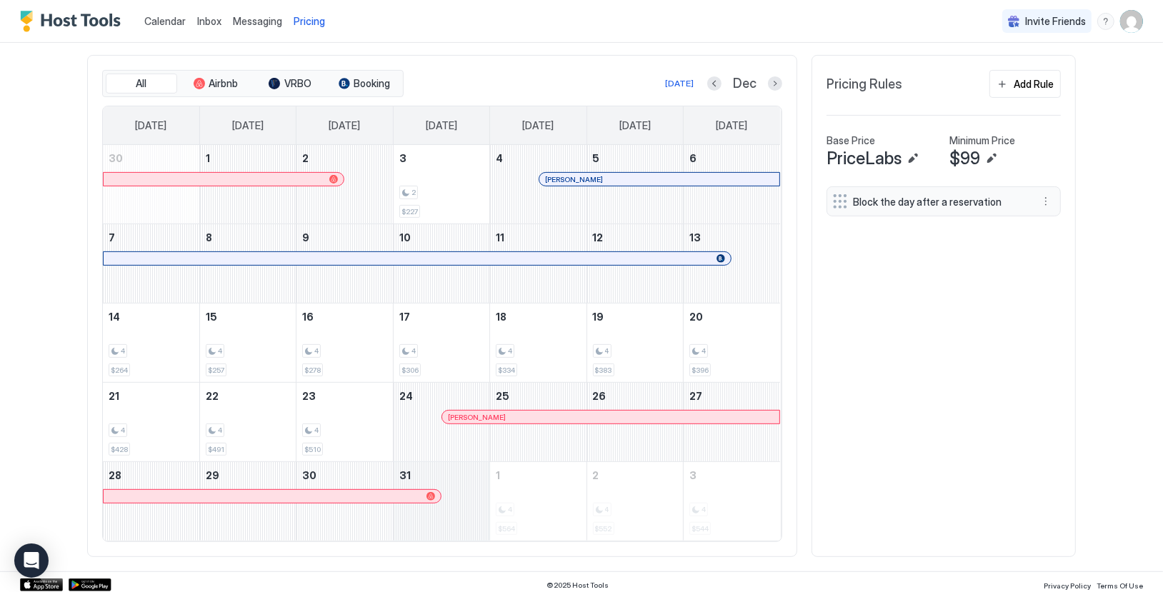
drag, startPoint x: 410, startPoint y: 509, endPoint x: 472, endPoint y: 507, distance: 62.2
click at [472, 507] on div "December 31, 2025" at bounding box center [442, 501] width 96 height 79
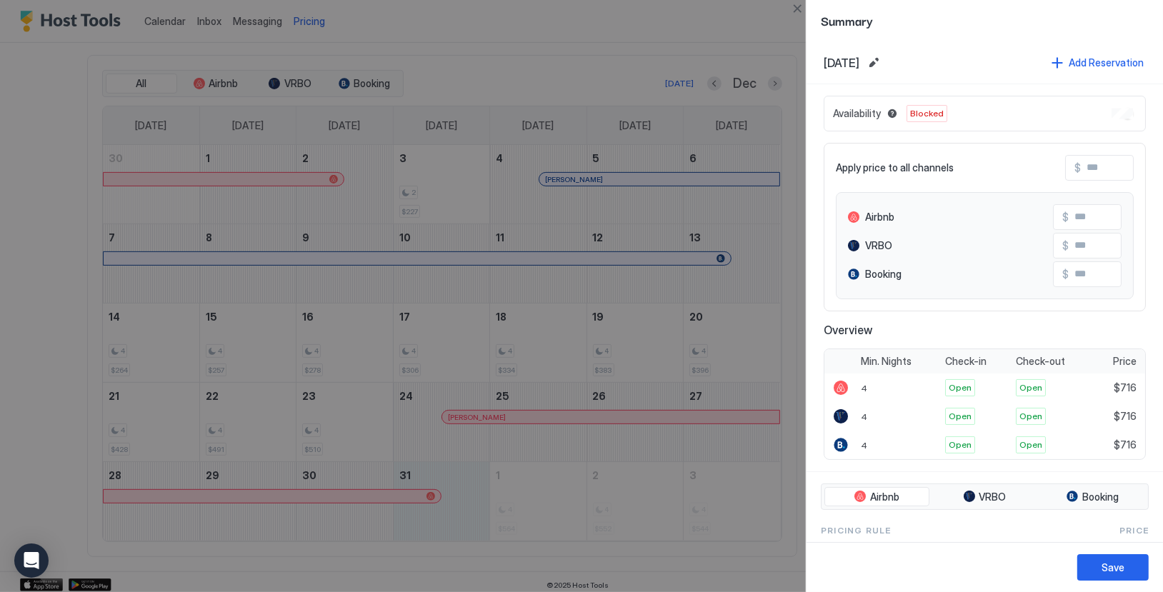
click at [464, 517] on div at bounding box center [581, 296] width 1163 height 592
click at [571, 520] on div at bounding box center [581, 296] width 1163 height 592
click at [797, 8] on button "Close" at bounding box center [797, 8] width 17 height 17
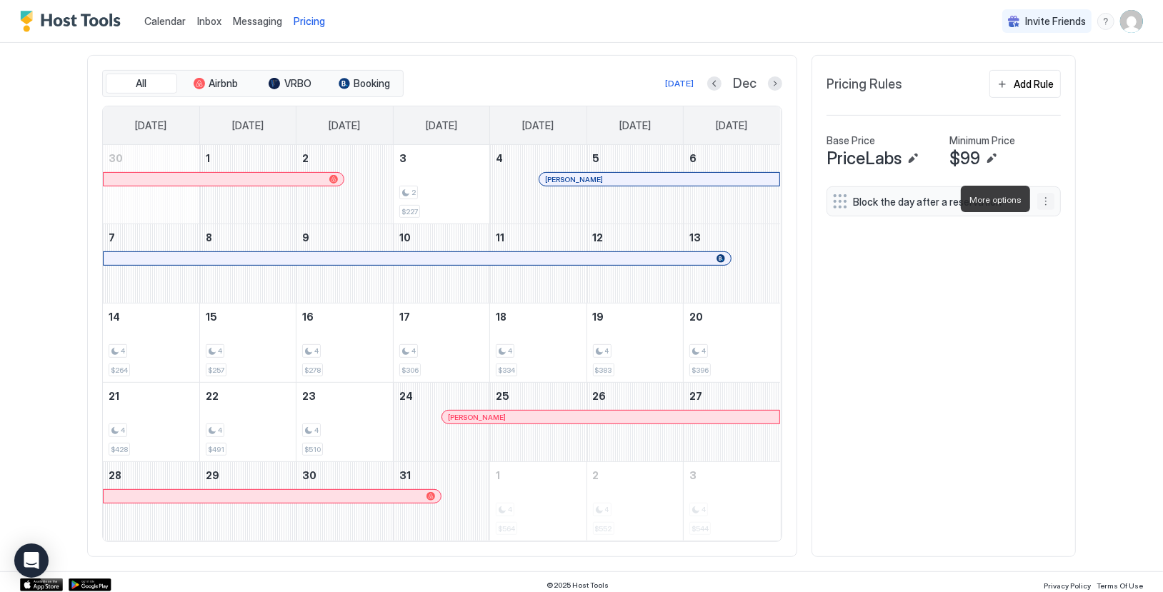
click at [1045, 198] on button "More options" at bounding box center [1045, 201] width 17 height 17
click at [1052, 264] on div "Delete" at bounding box center [1065, 264] width 42 height 11
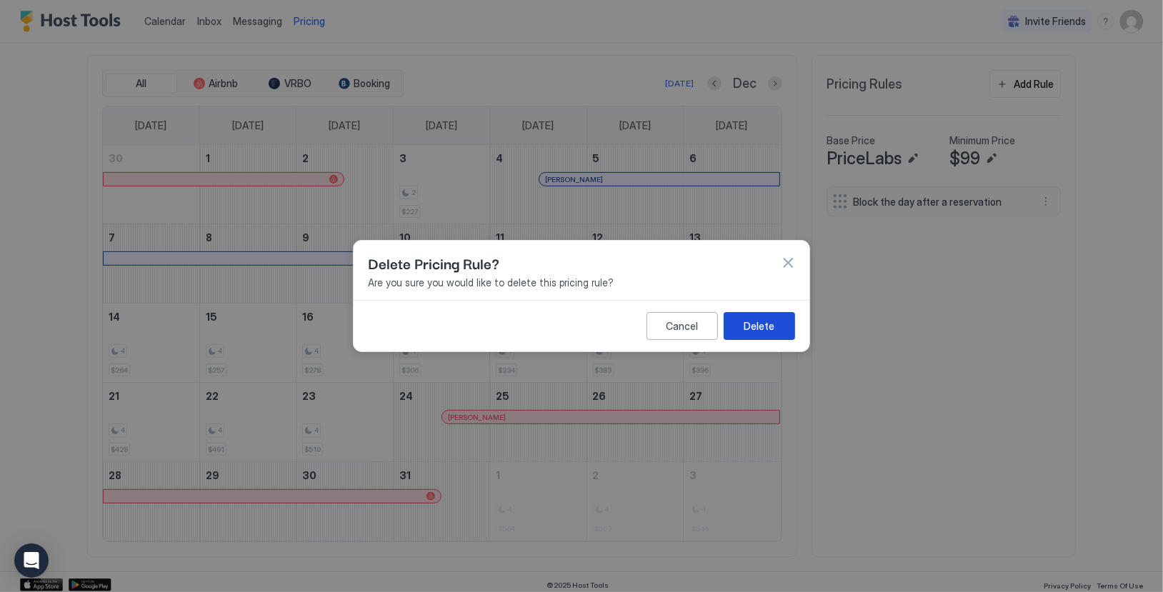
click at [754, 321] on div "Delete" at bounding box center [759, 326] width 31 height 15
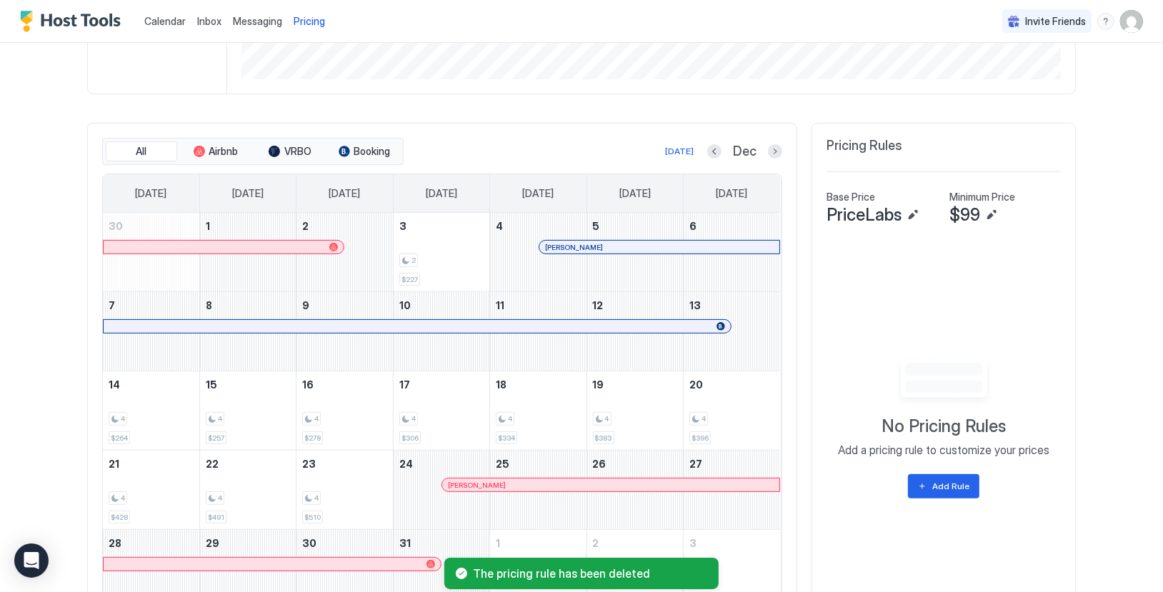
scroll to position [323, 0]
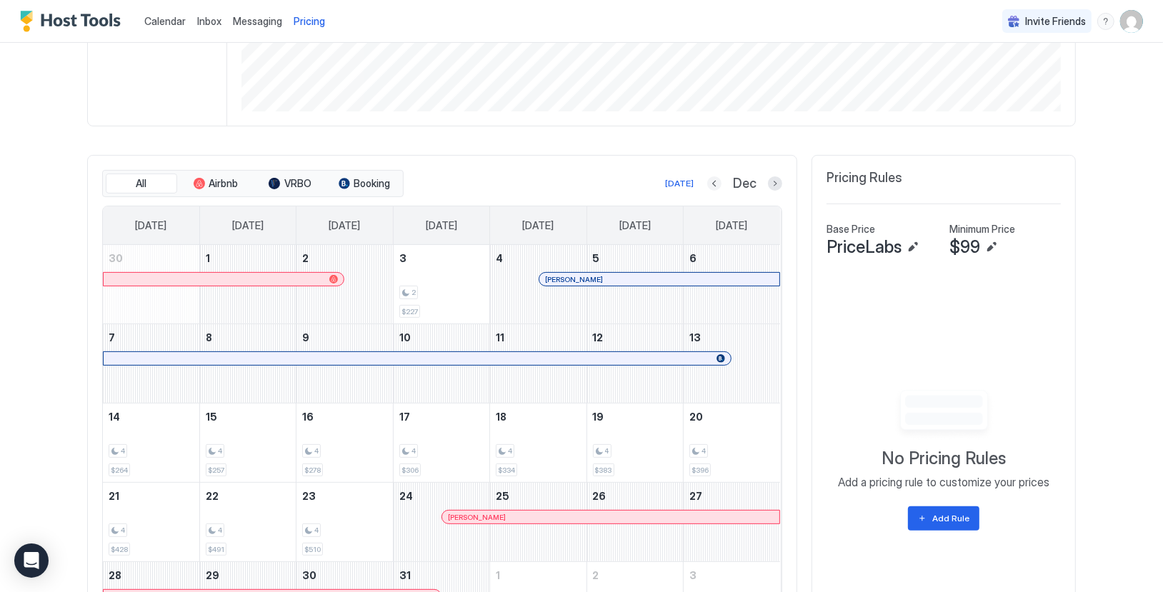
click at [715, 177] on button "Previous month" at bounding box center [714, 183] width 14 height 14
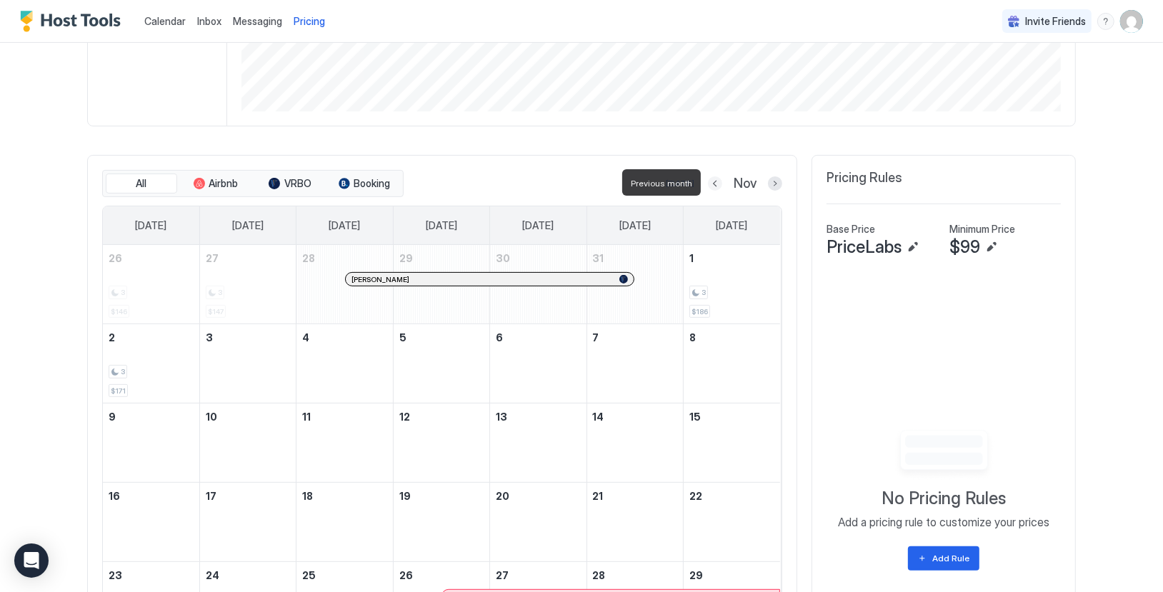
click at [715, 177] on button "Previous month" at bounding box center [715, 183] width 14 height 14
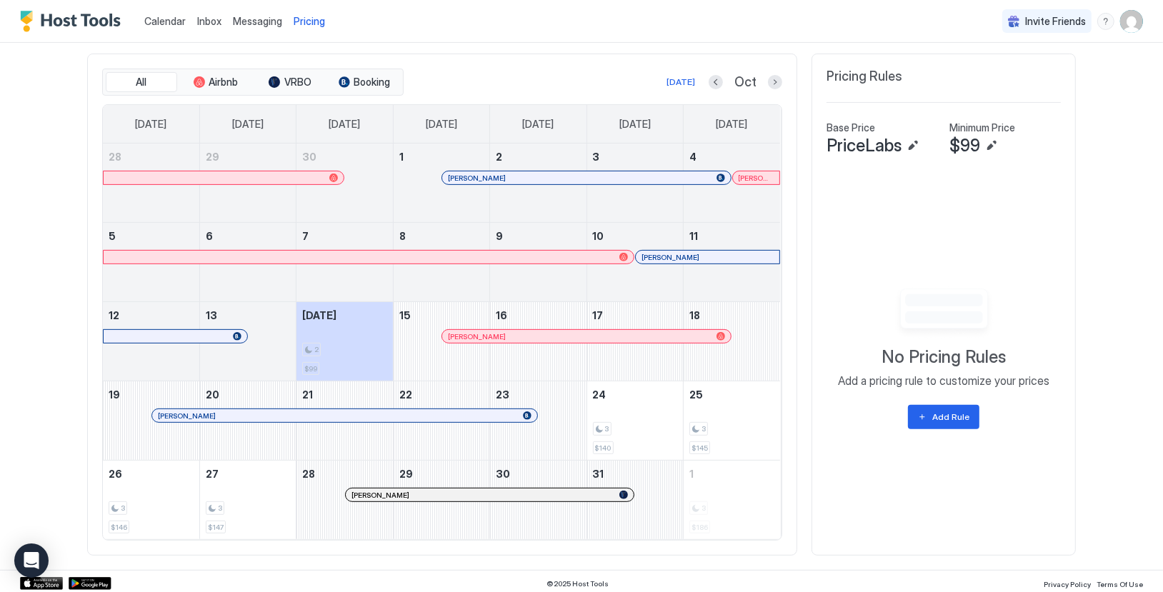
scroll to position [423, 0]
click at [159, 20] on span "Calendar" at bounding box center [164, 21] width 41 height 12
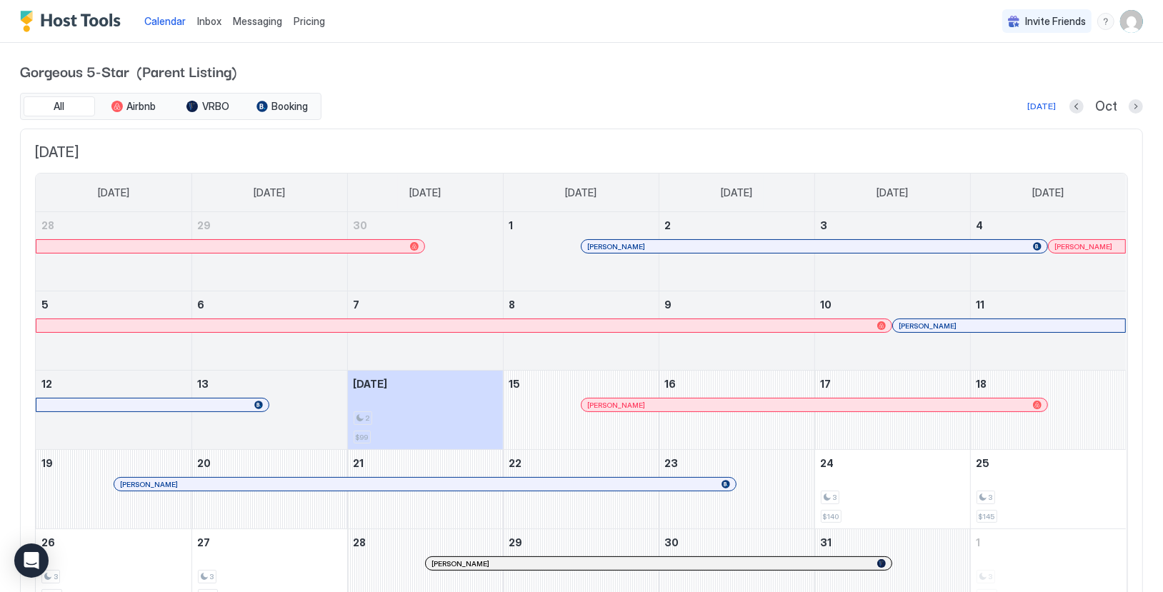
click at [312, 19] on span "Pricing" at bounding box center [309, 21] width 31 height 13
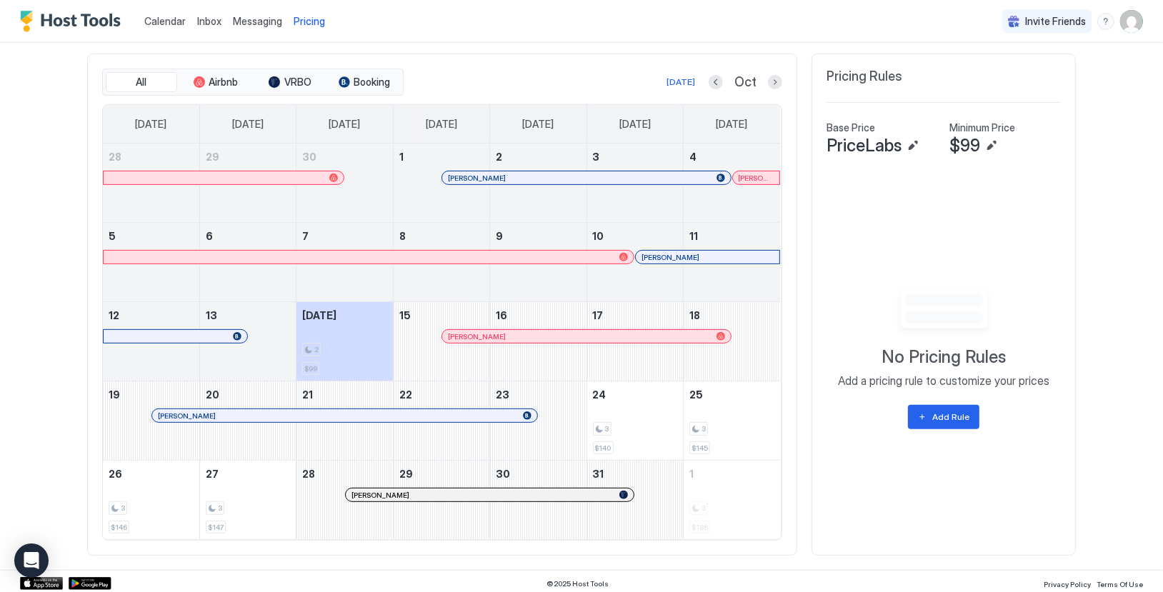
scroll to position [423, 0]
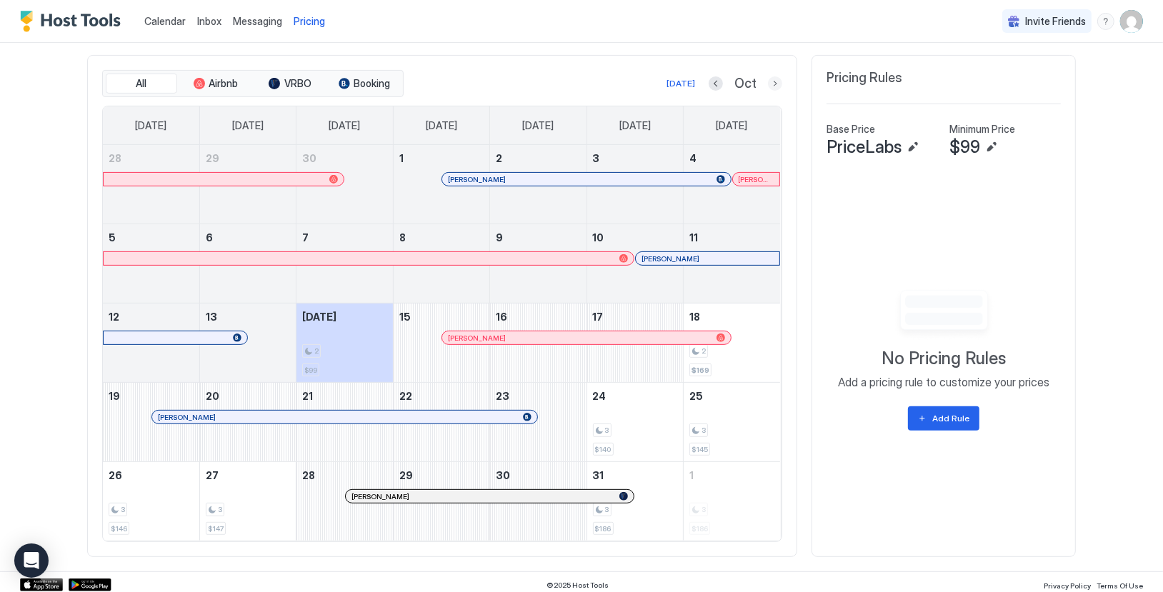
click at [773, 87] on button "Next month" at bounding box center [775, 83] width 14 height 14
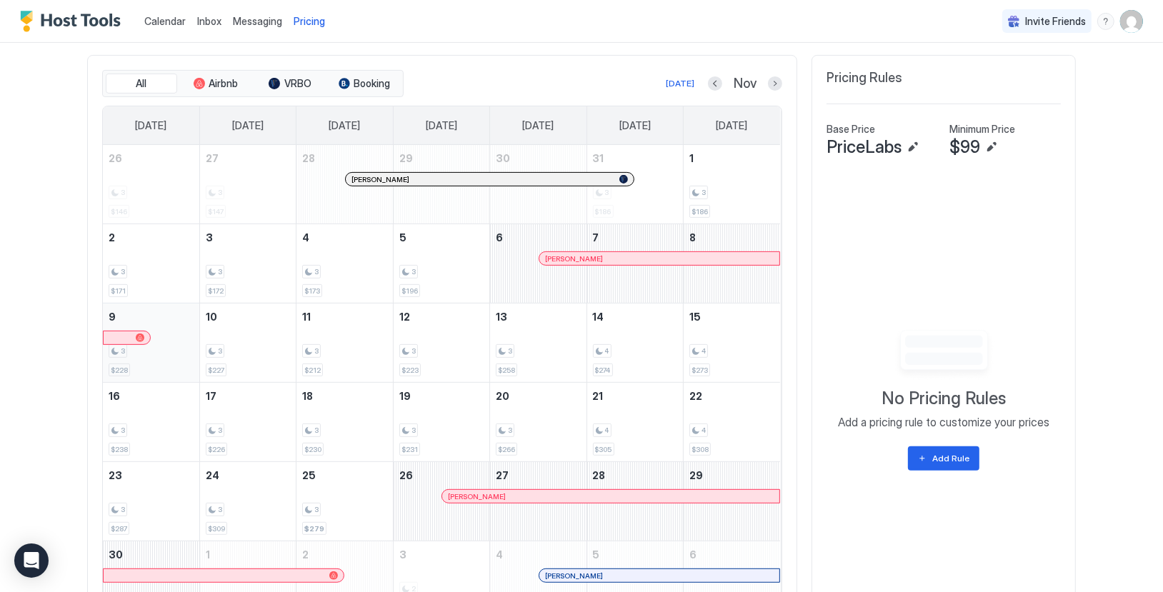
click at [167, 351] on div "3" at bounding box center [151, 351] width 85 height 14
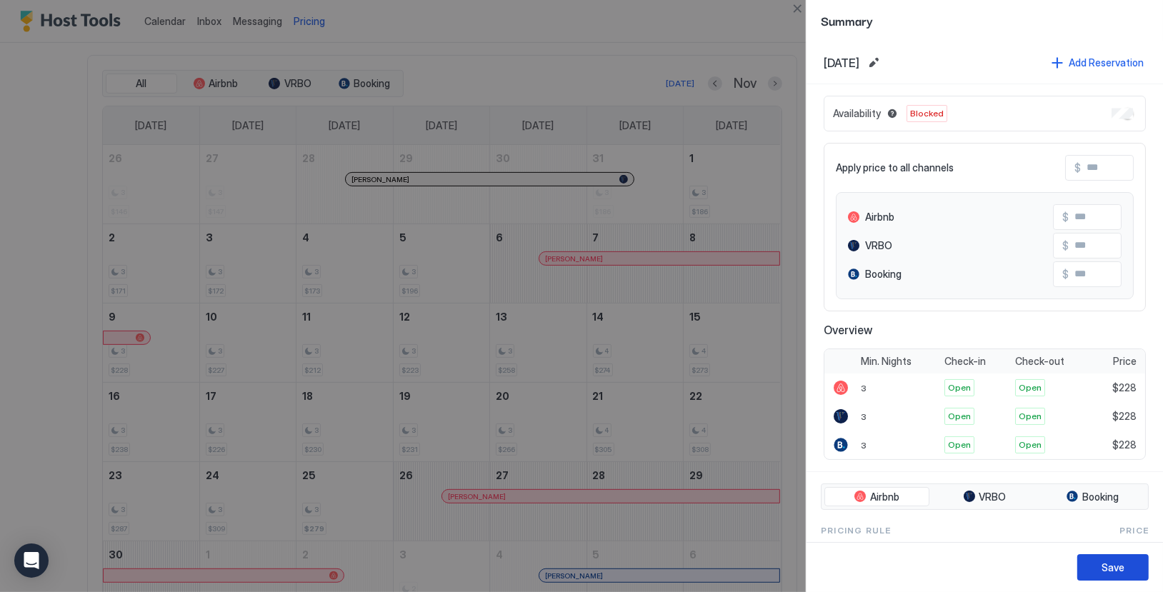
click at [1107, 569] on div "Save" at bounding box center [1113, 567] width 23 height 15
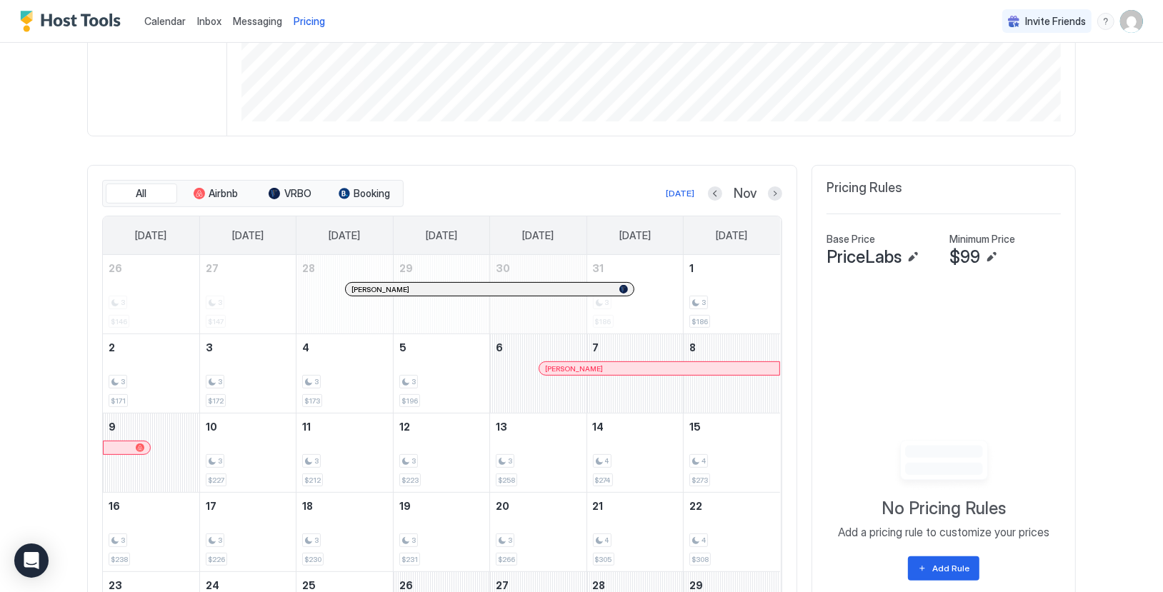
scroll to position [302, 0]
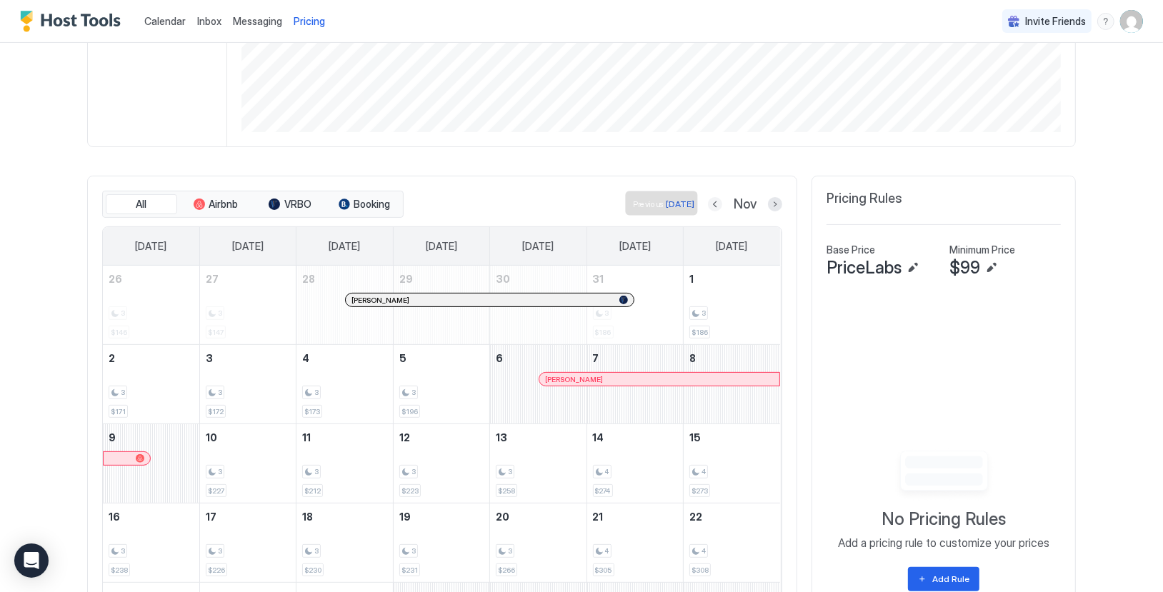
click at [713, 206] on button "Previous month" at bounding box center [715, 204] width 14 height 14
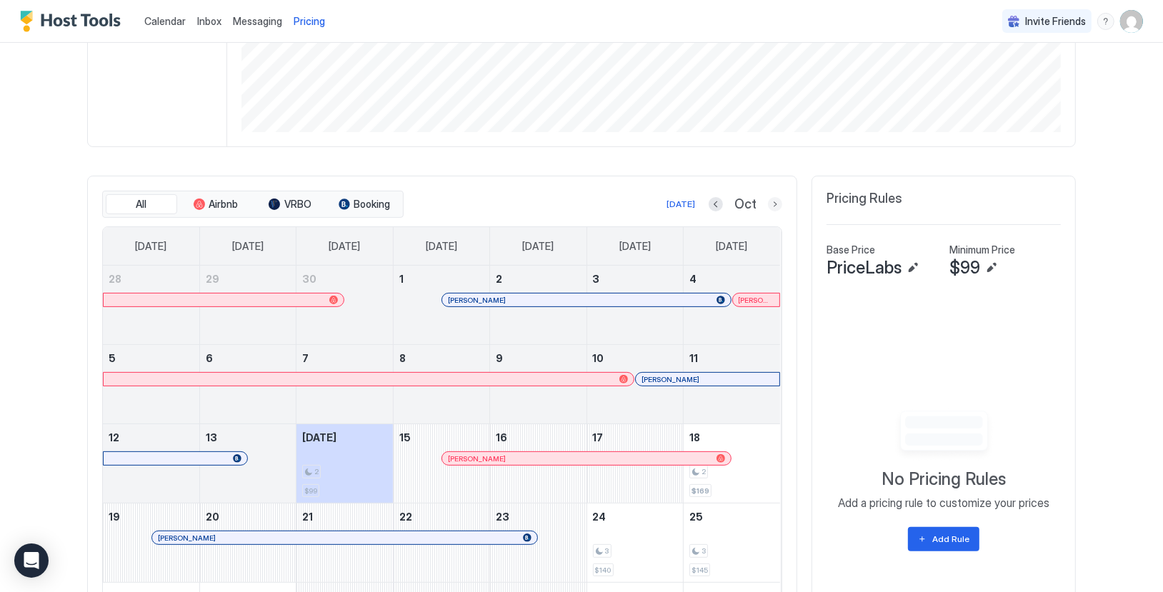
click at [778, 201] on button "Next month" at bounding box center [775, 204] width 14 height 14
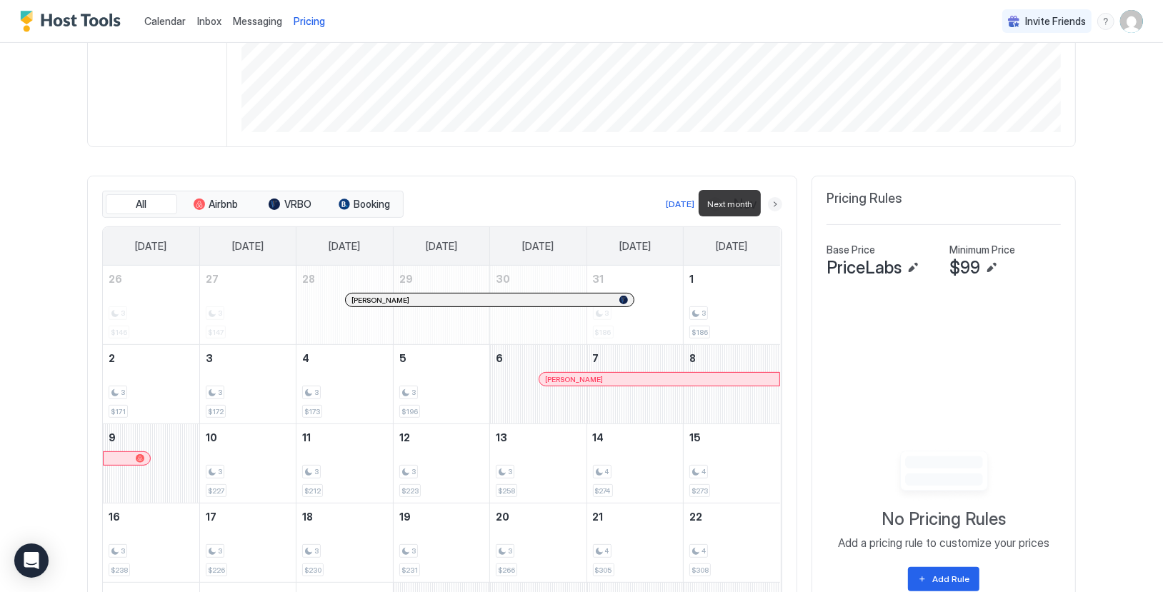
click at [778, 201] on button "Next month" at bounding box center [775, 204] width 14 height 14
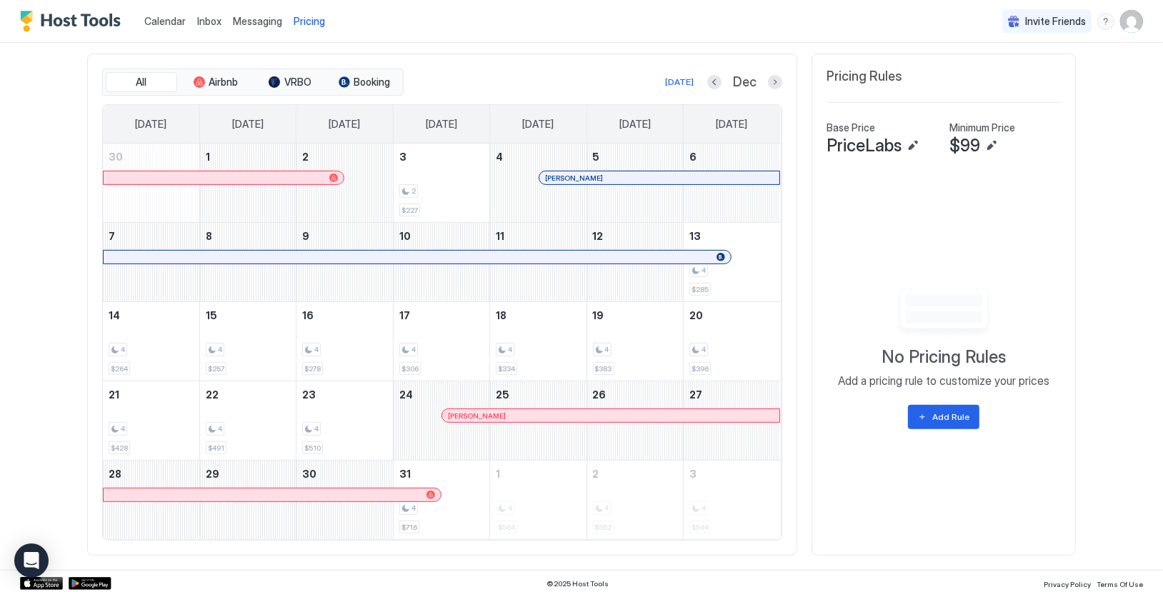
scroll to position [423, 0]
click at [771, 79] on button "Next month" at bounding box center [775, 83] width 14 height 14
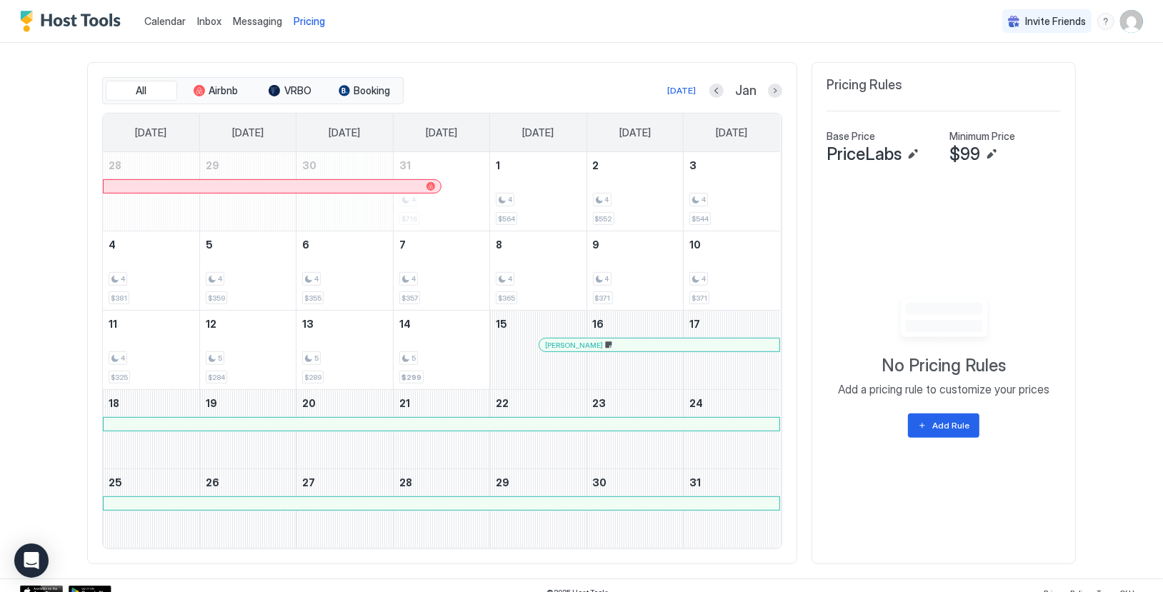
scroll to position [407, 0]
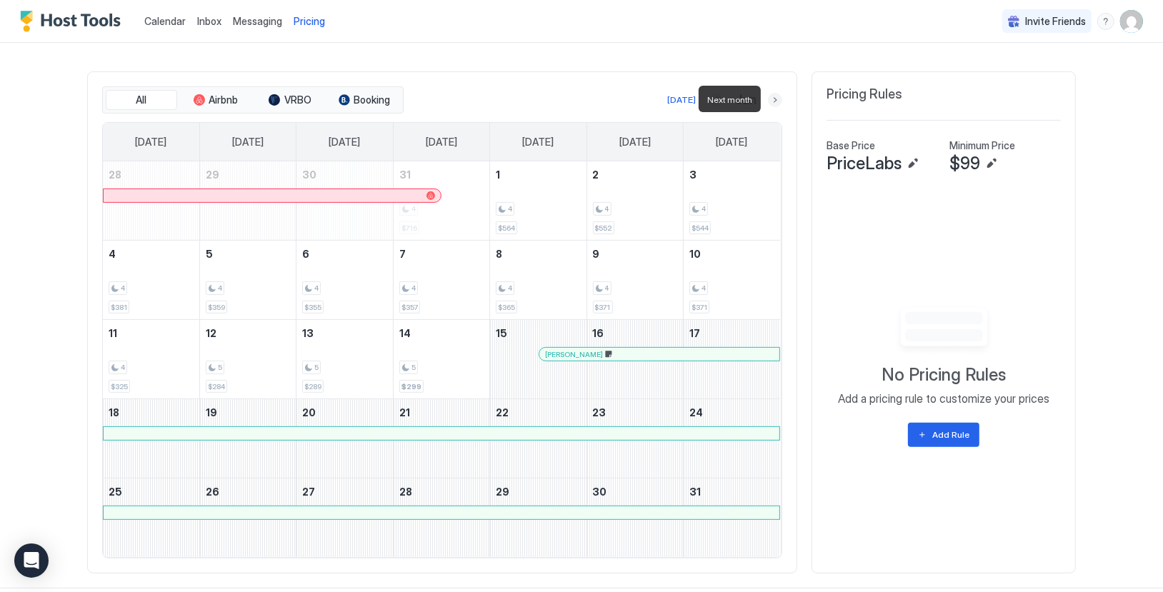
click at [774, 97] on button "Next month" at bounding box center [775, 100] width 14 height 14
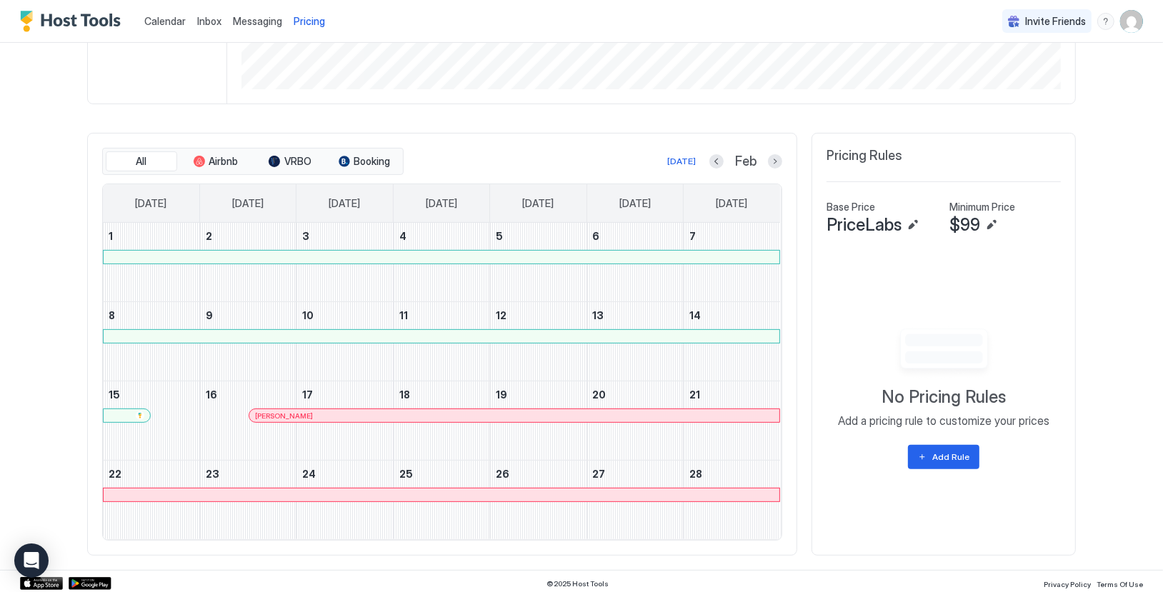
scroll to position [344, 0]
click at [779, 160] on button "Next month" at bounding box center [775, 162] width 14 height 14
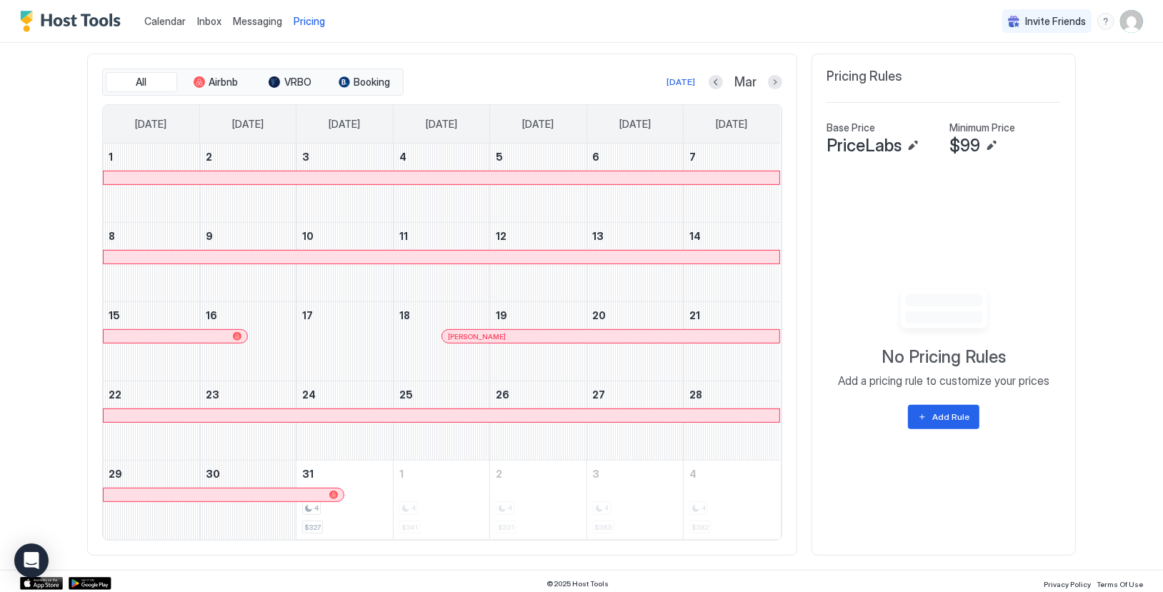
scroll to position [423, 0]
click at [371, 512] on div "4 $327" at bounding box center [344, 501] width 84 height 67
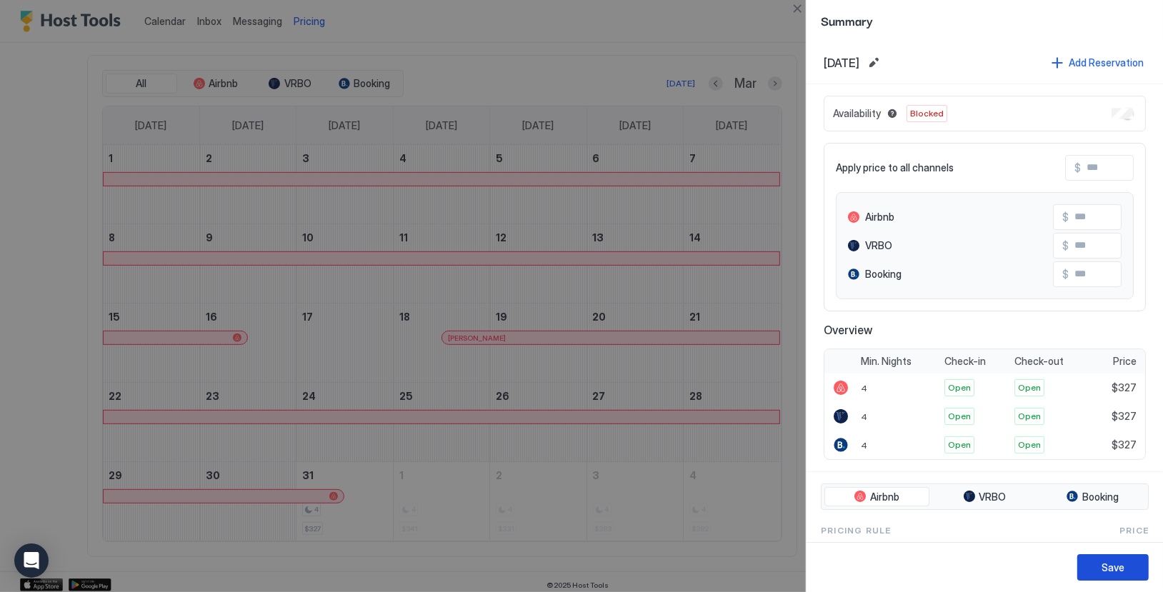
click at [1117, 571] on div "Save" at bounding box center [1113, 567] width 23 height 15
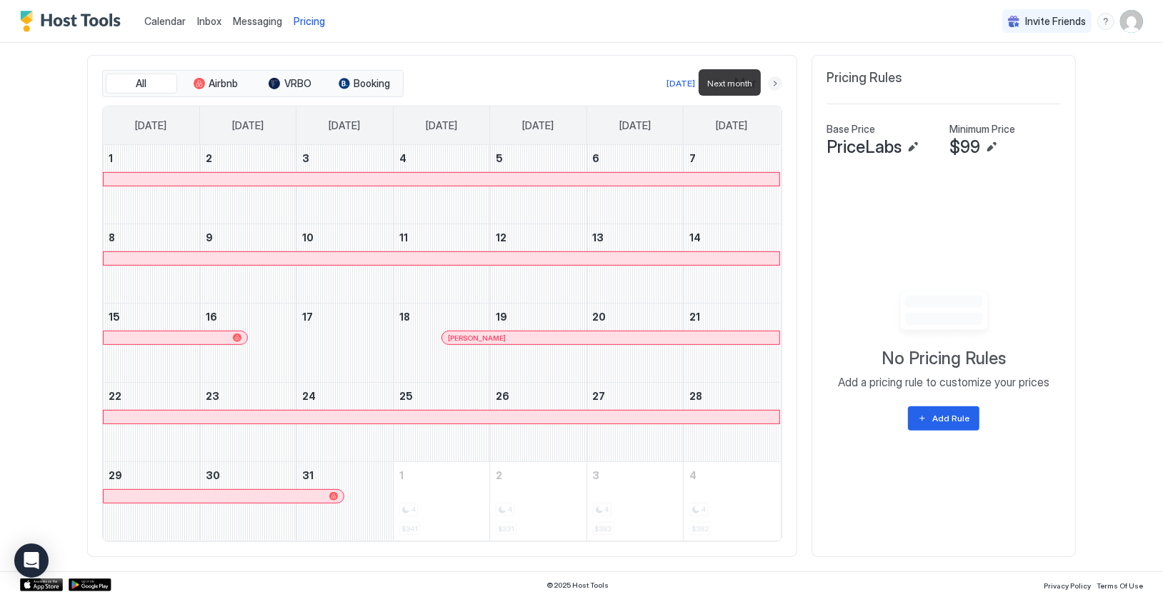
click at [777, 80] on button "Next month" at bounding box center [775, 83] width 14 height 14
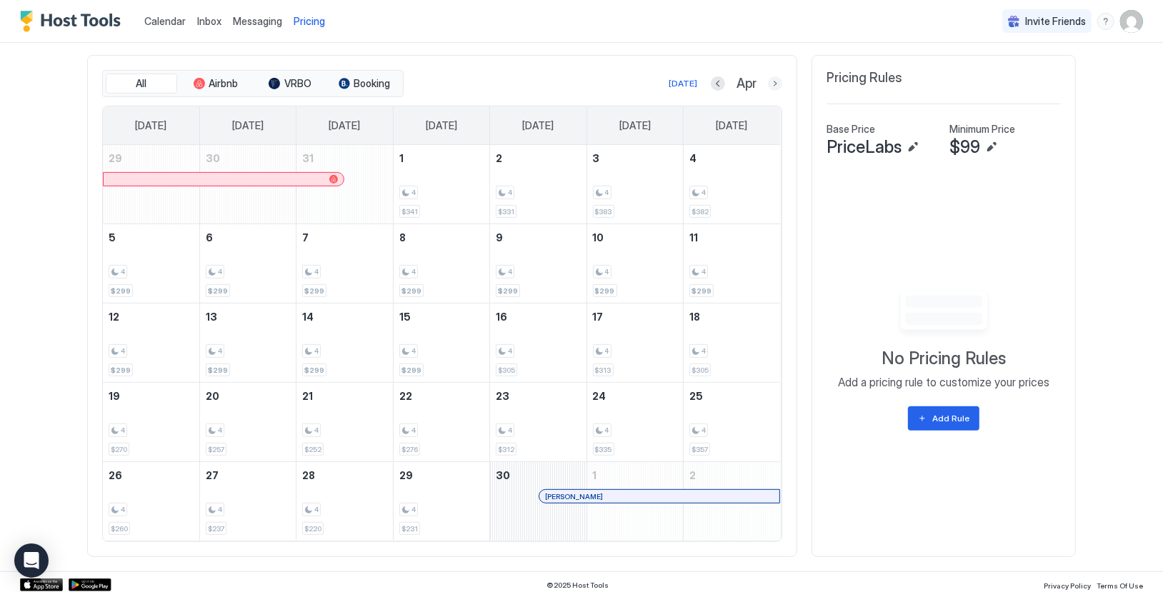
click at [777, 84] on button "Next month" at bounding box center [775, 83] width 14 height 14
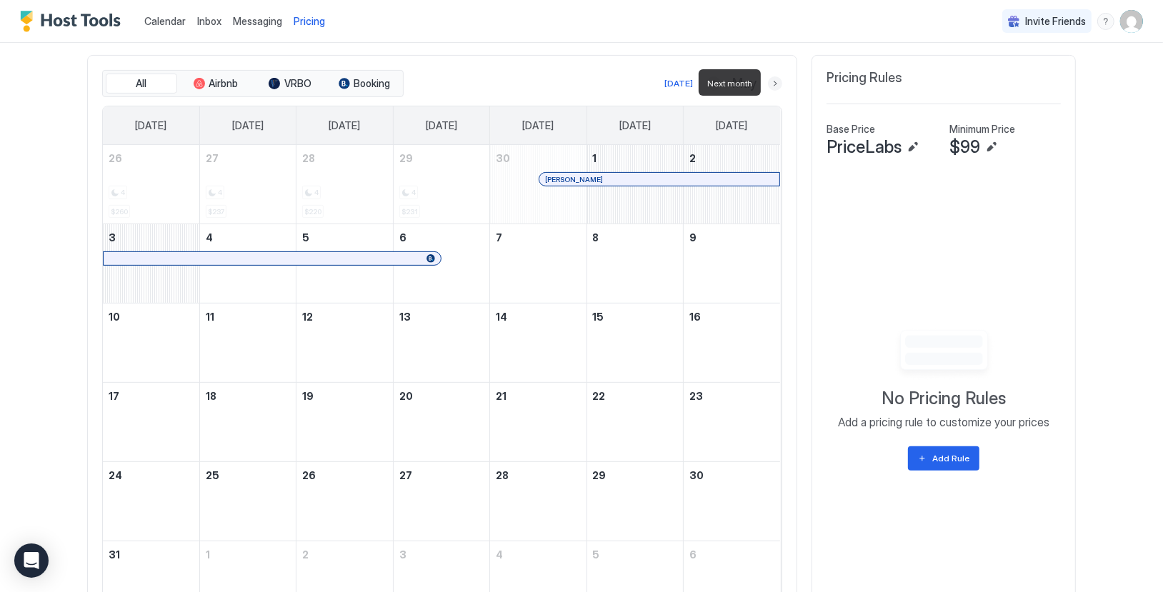
scroll to position [394, 0]
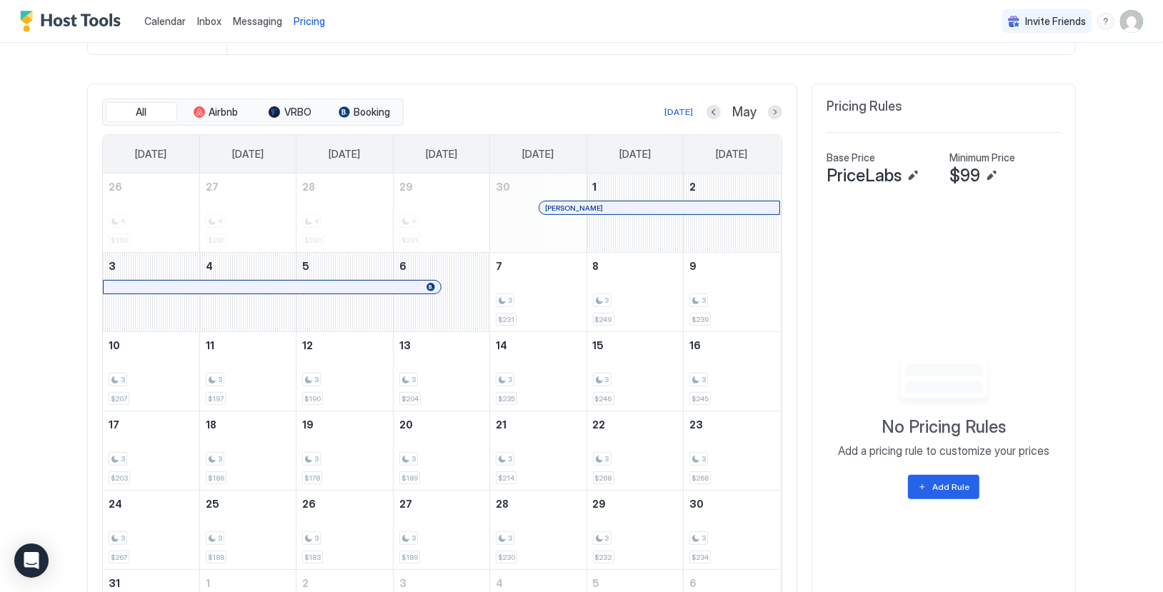
click at [522, 225] on div "[PERSON_NAME]" at bounding box center [538, 221] width 96 height 41
click at [616, 229] on div "May 1, 2026" at bounding box center [635, 213] width 96 height 79
click at [532, 230] on div "[PERSON_NAME]" at bounding box center [538, 221] width 96 height 41
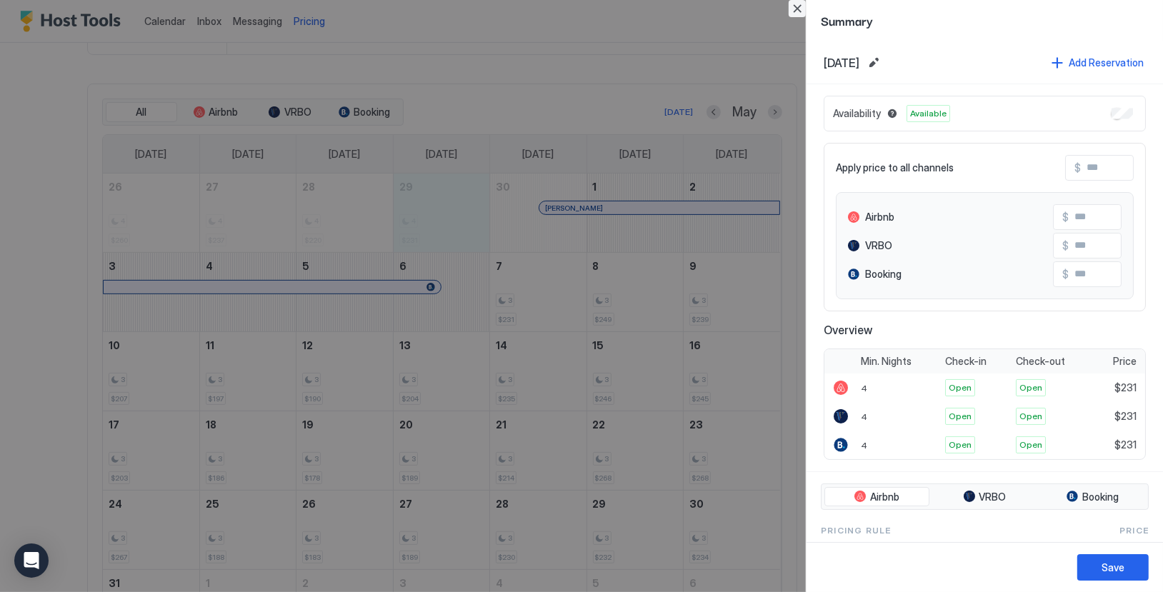
click at [799, 10] on button "Close" at bounding box center [797, 8] width 17 height 17
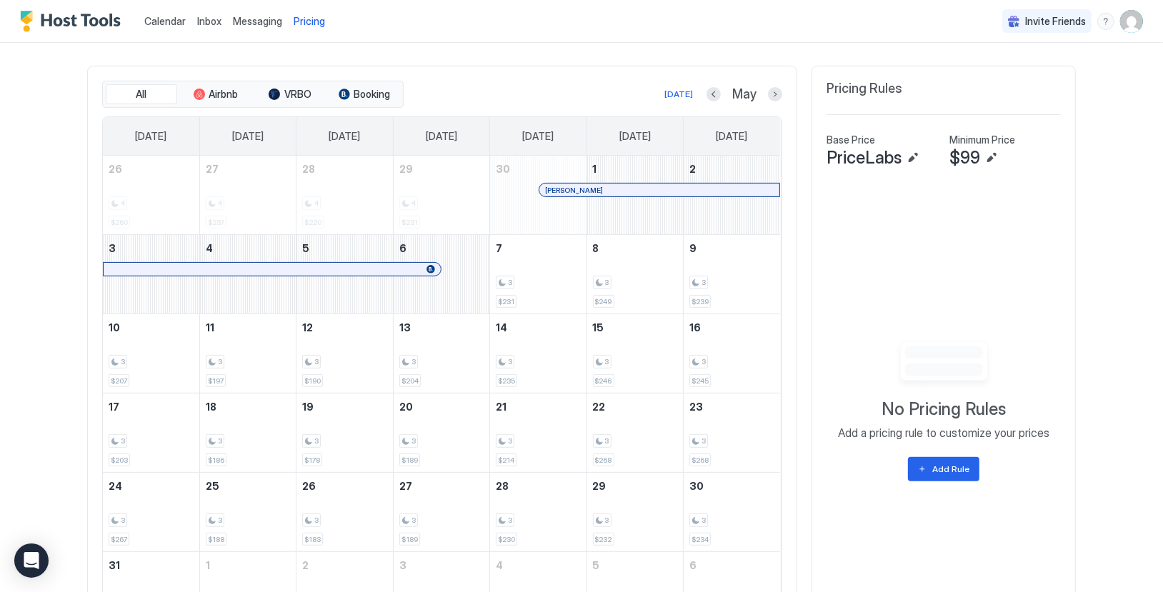
scroll to position [415, 0]
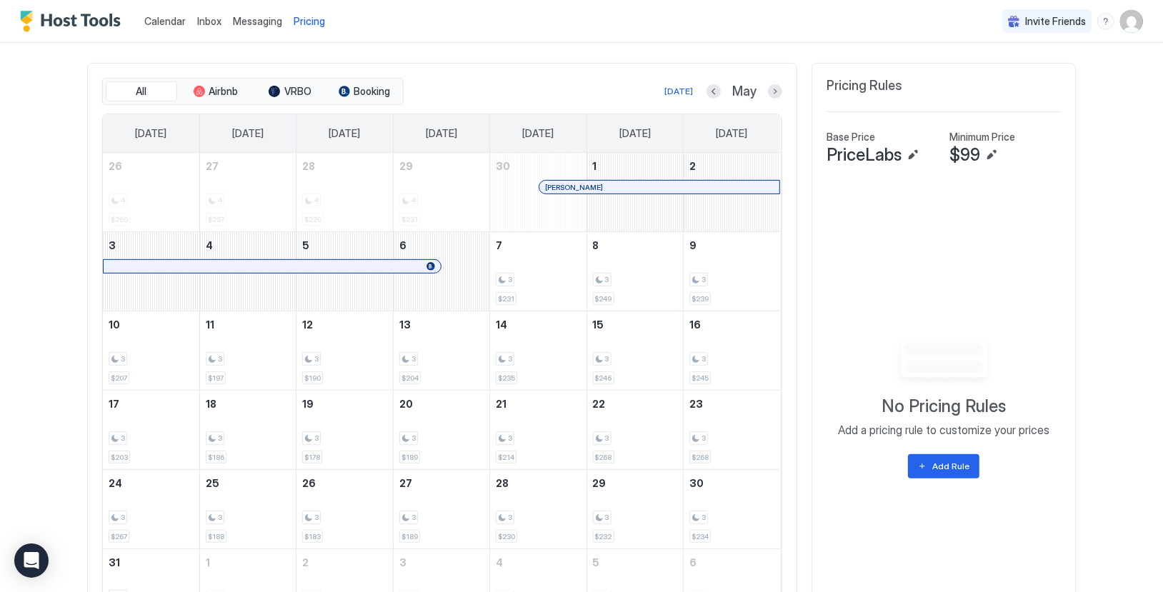
click at [525, 201] on div "[PERSON_NAME]" at bounding box center [538, 200] width 96 height 41
click at [777, 89] on button "Next month" at bounding box center [775, 91] width 14 height 14
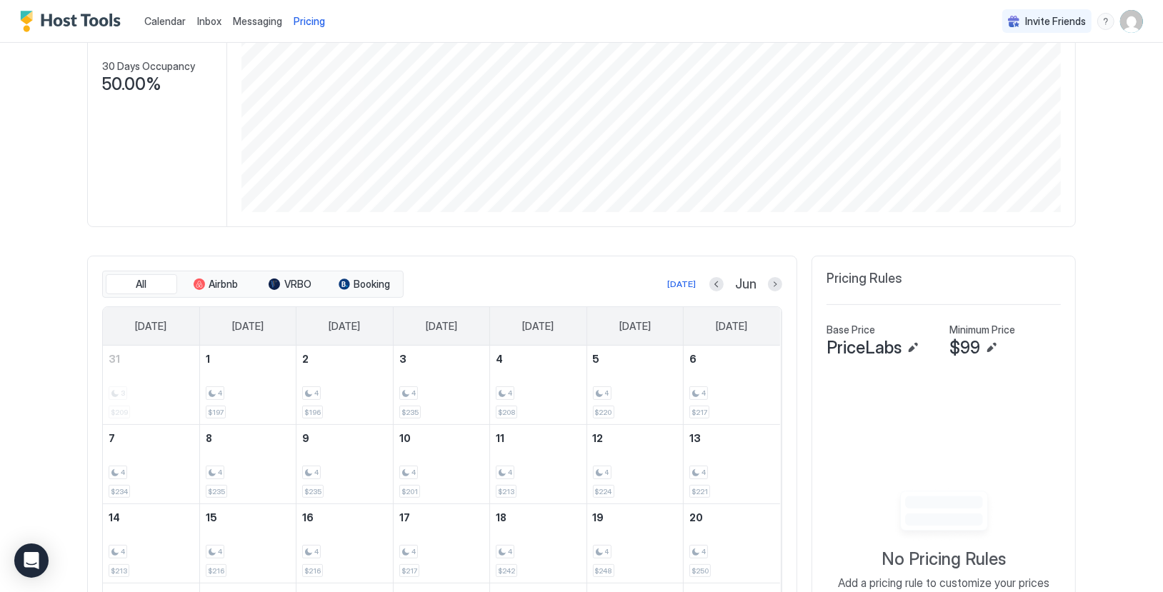
scroll to position [188, 0]
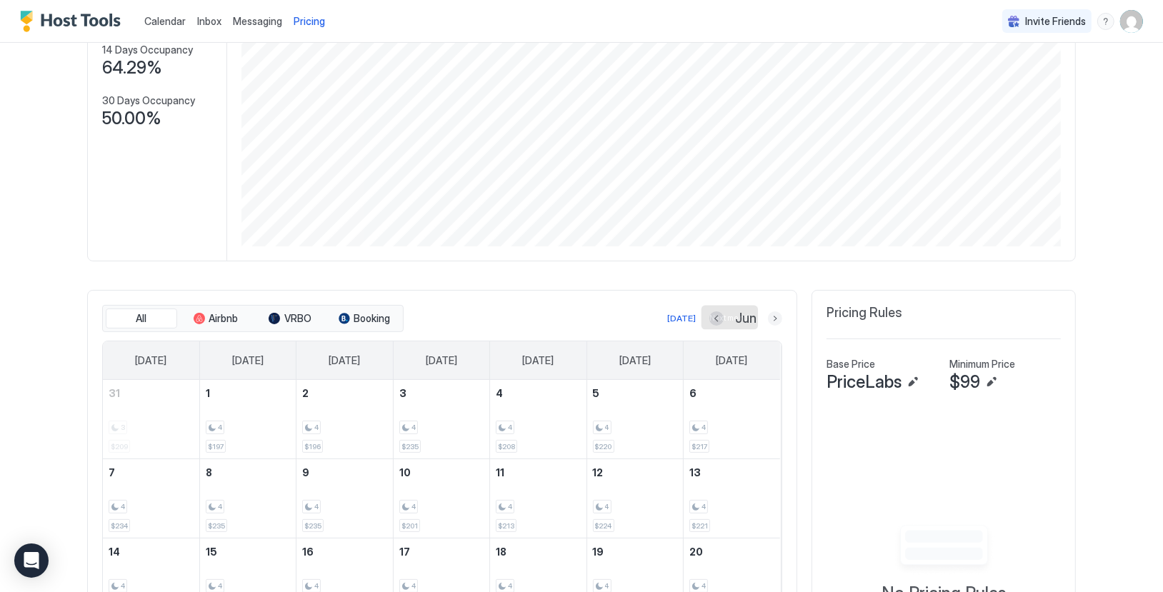
click at [774, 317] on button "Next month" at bounding box center [775, 318] width 14 height 14
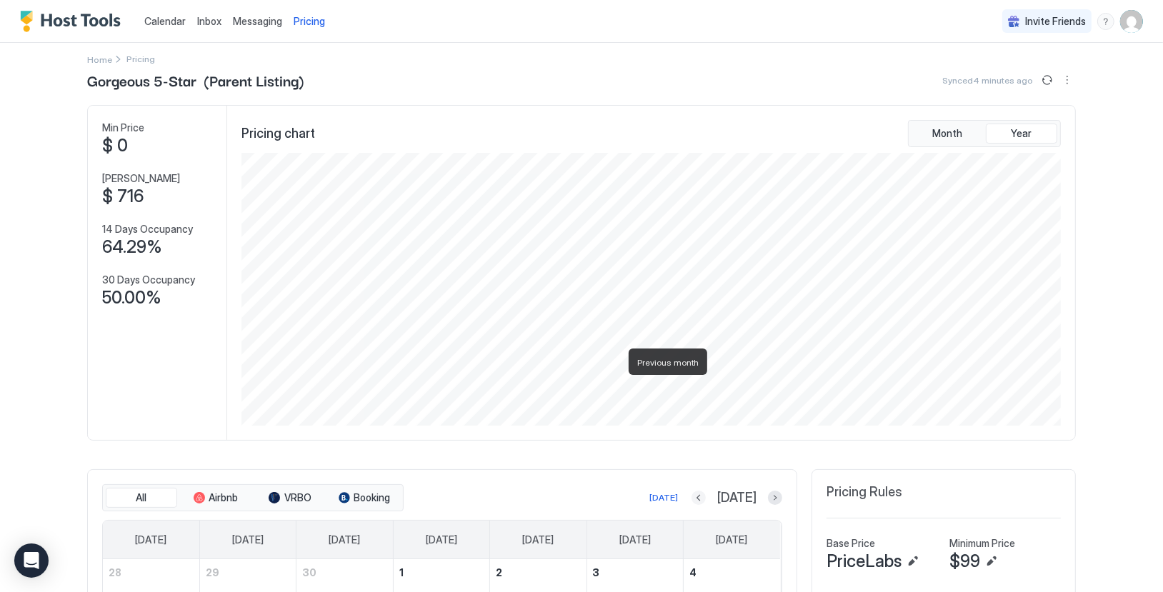
scroll to position [0, 0]
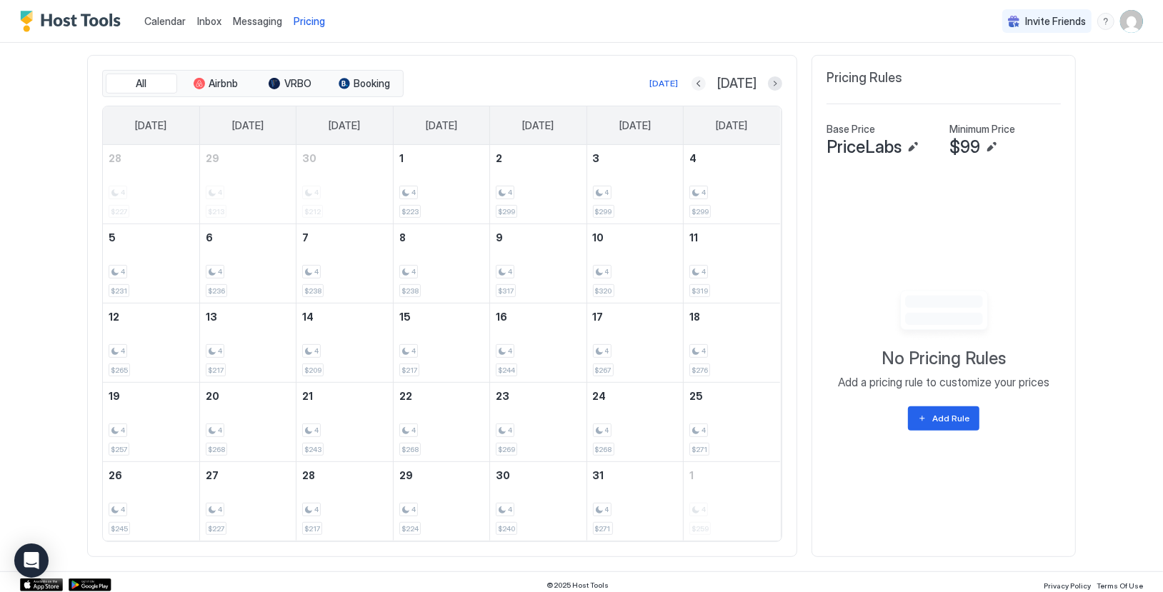
click at [706, 82] on button "Previous month" at bounding box center [699, 83] width 14 height 14
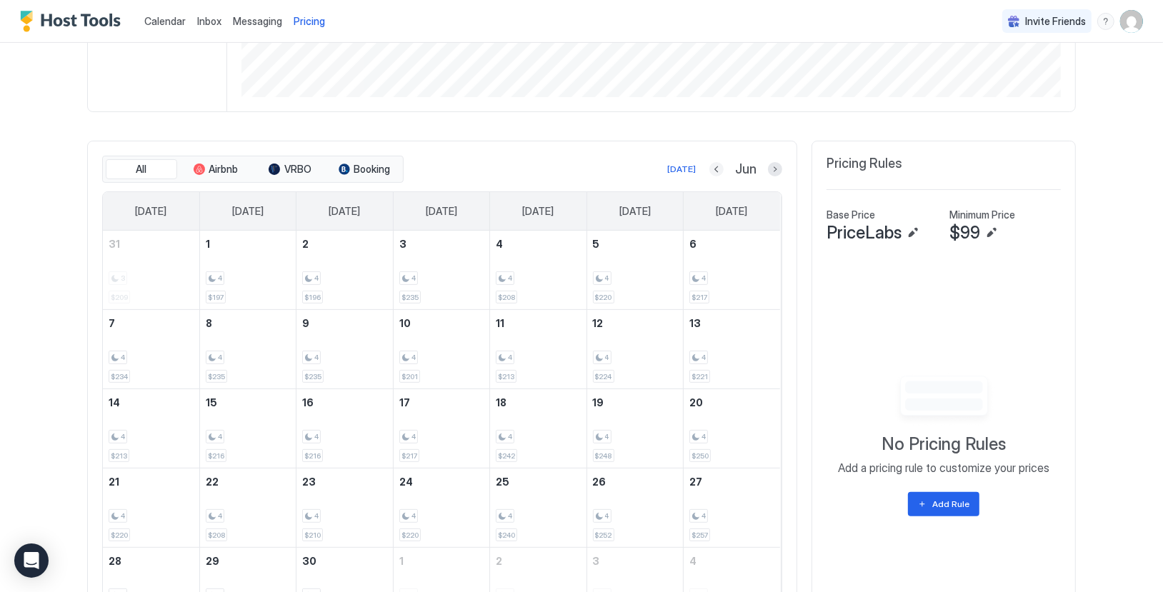
click at [715, 168] on button "Previous month" at bounding box center [716, 169] width 14 height 14
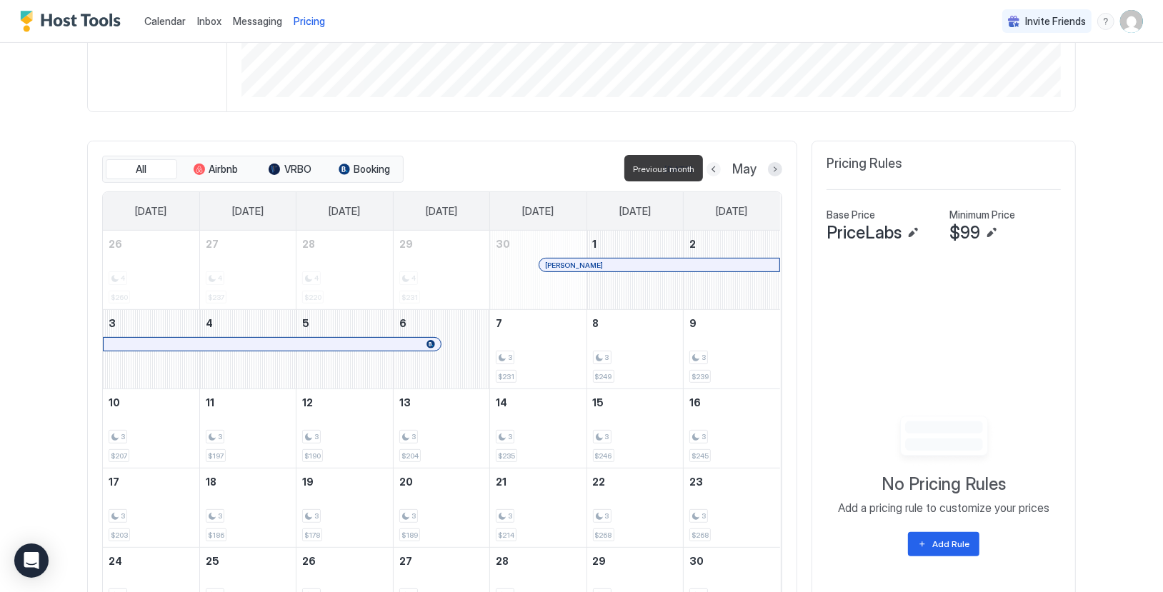
click at [715, 168] on button "Previous month" at bounding box center [714, 169] width 14 height 14
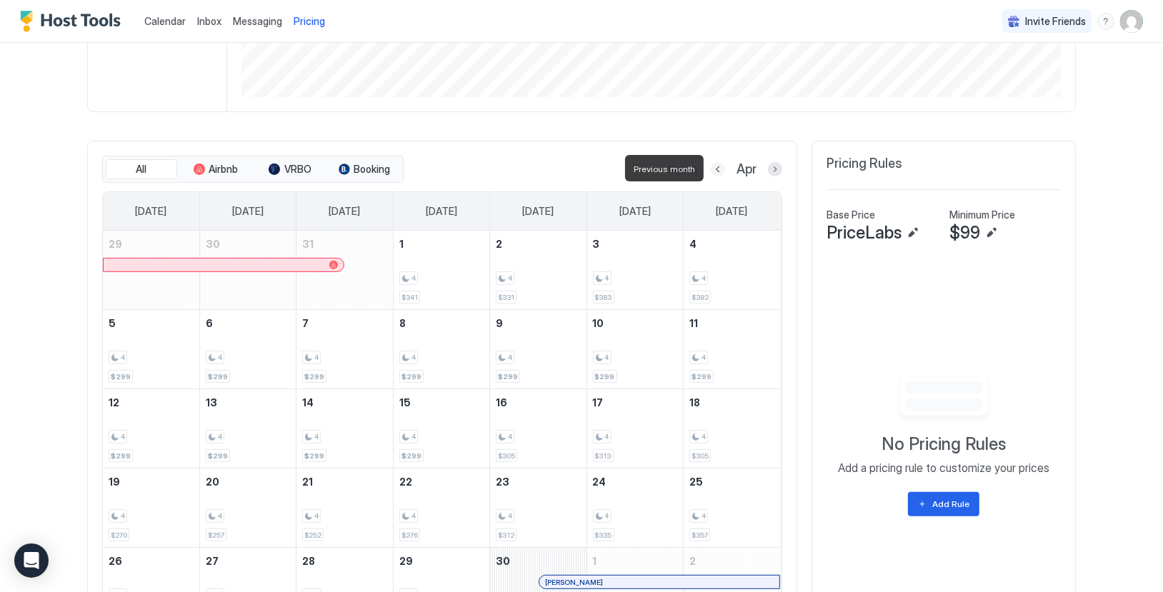
click at [719, 166] on button "Previous month" at bounding box center [718, 169] width 14 height 14
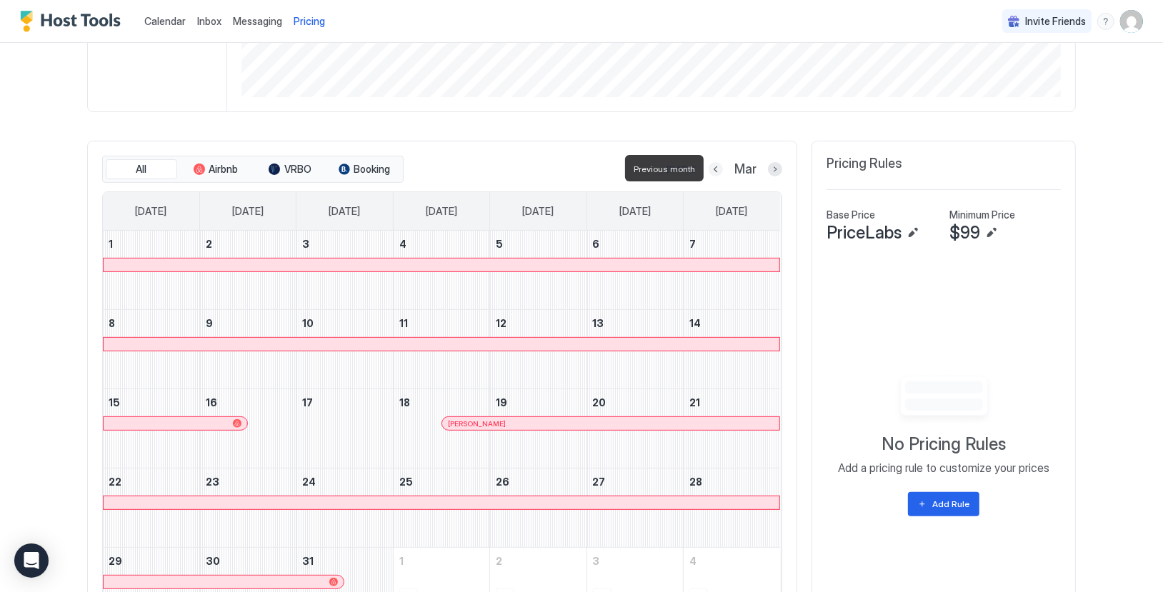
click at [719, 166] on button "Previous month" at bounding box center [716, 169] width 14 height 14
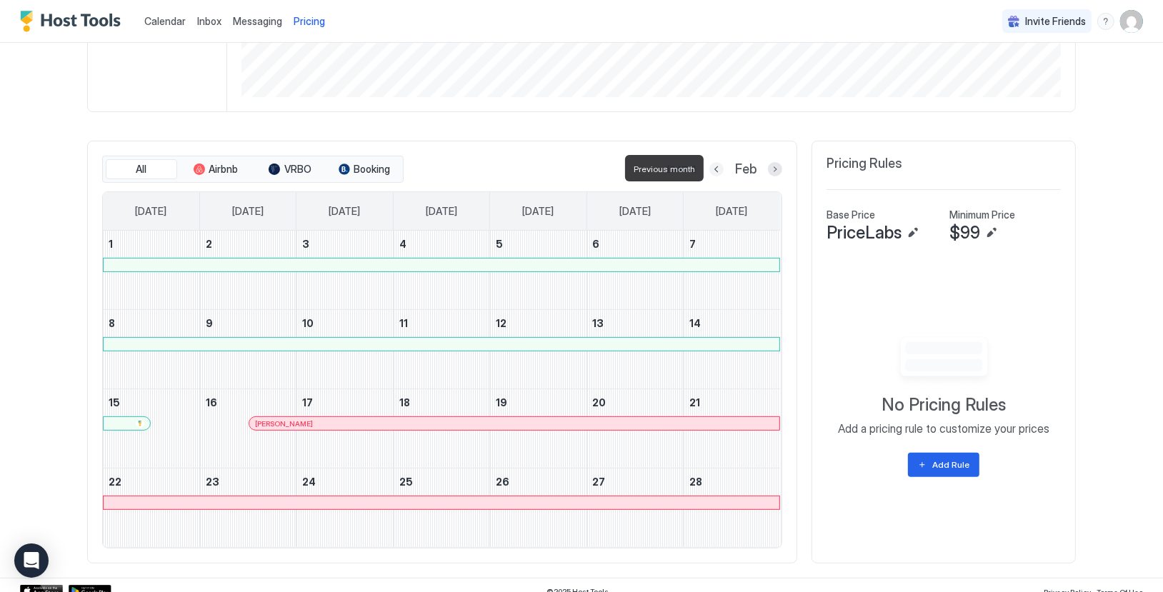
scroll to position [259, 0]
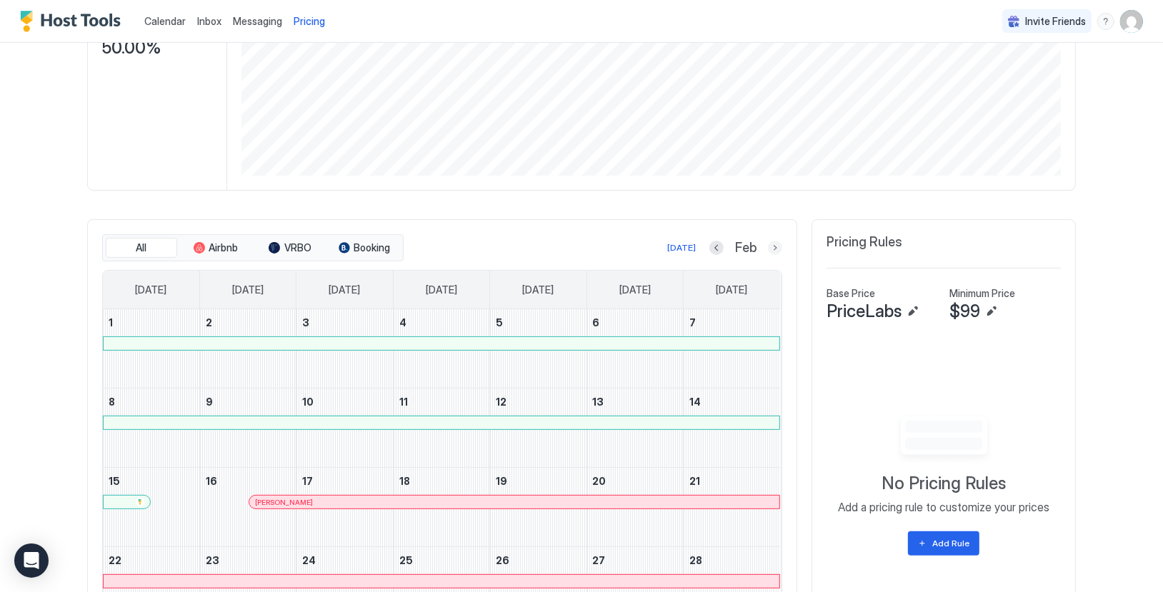
click at [775, 248] on button "Next month" at bounding box center [775, 248] width 14 height 14
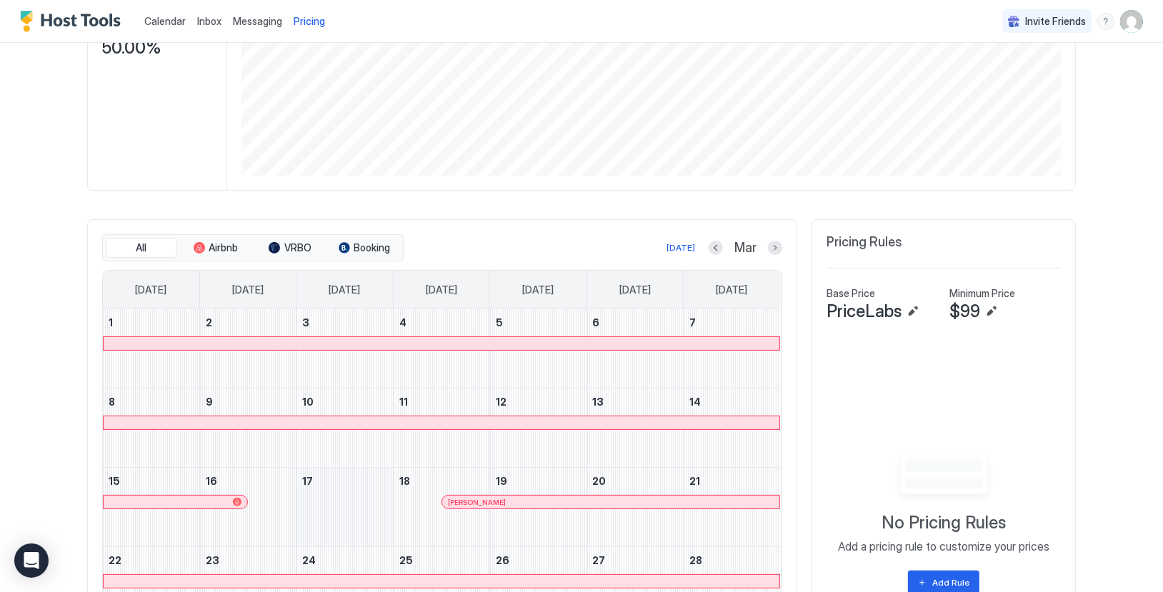
click at [355, 505] on div "March 17, 2026" at bounding box center [344, 507] width 96 height 79
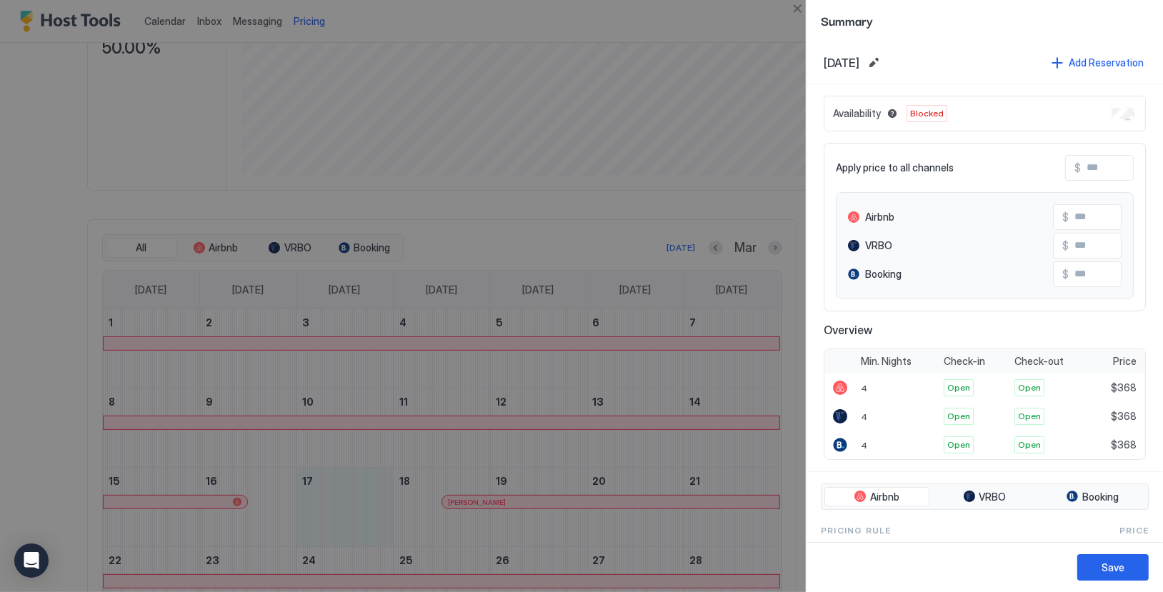
click at [530, 226] on div at bounding box center [581, 296] width 1163 height 592
click at [799, 8] on button "Close" at bounding box center [797, 8] width 17 height 17
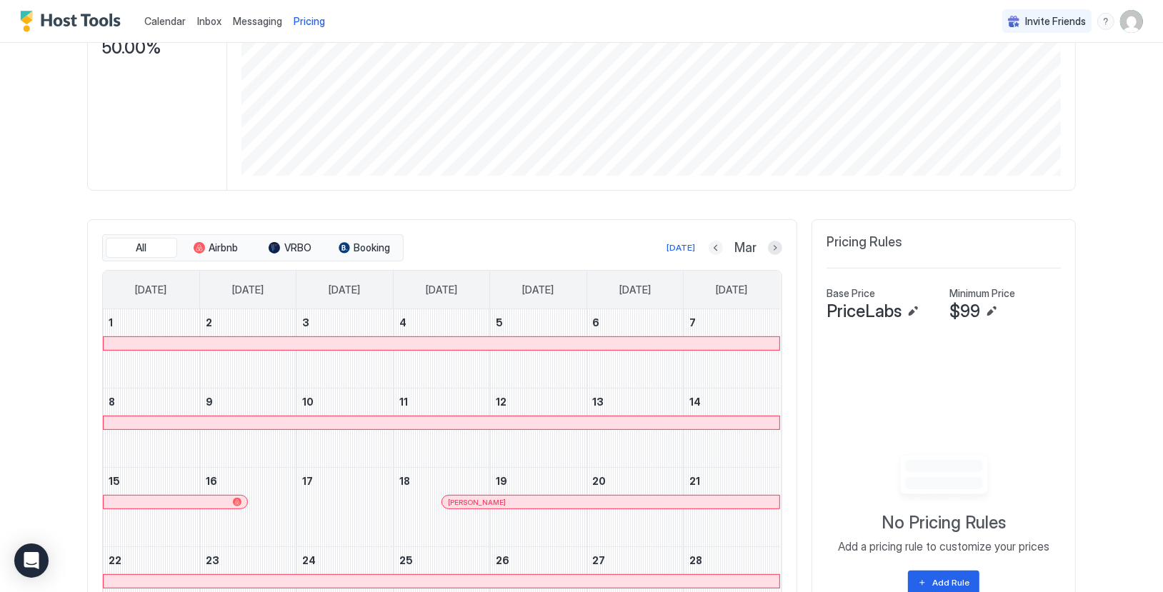
click at [716, 246] on button "Previous month" at bounding box center [716, 248] width 14 height 14
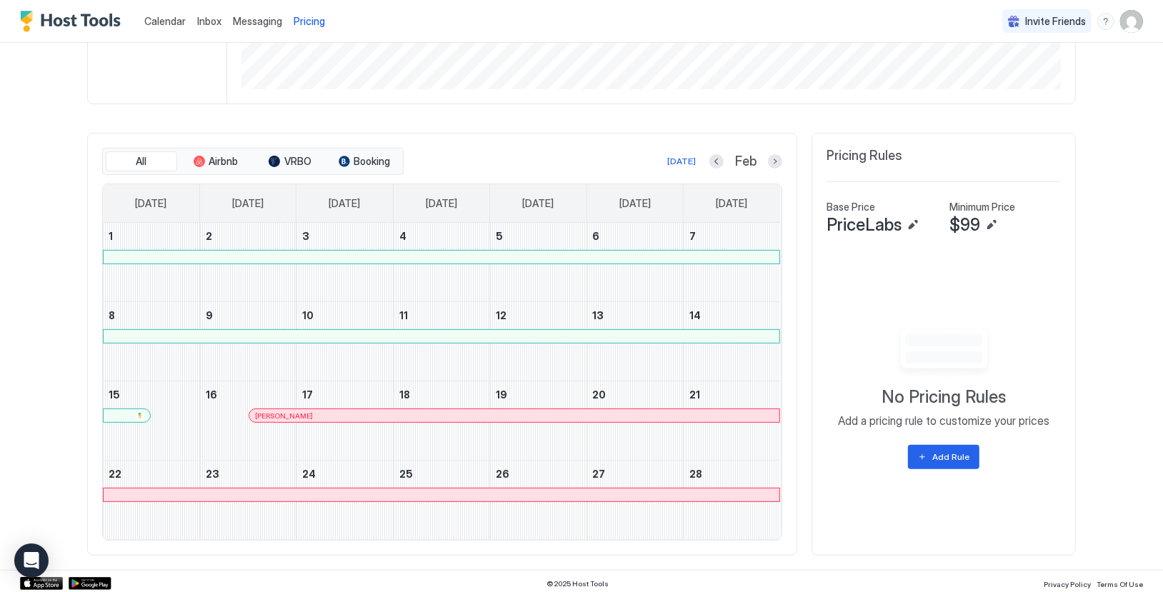
scroll to position [344, 0]
click at [717, 160] on button "Previous month" at bounding box center [716, 162] width 14 height 14
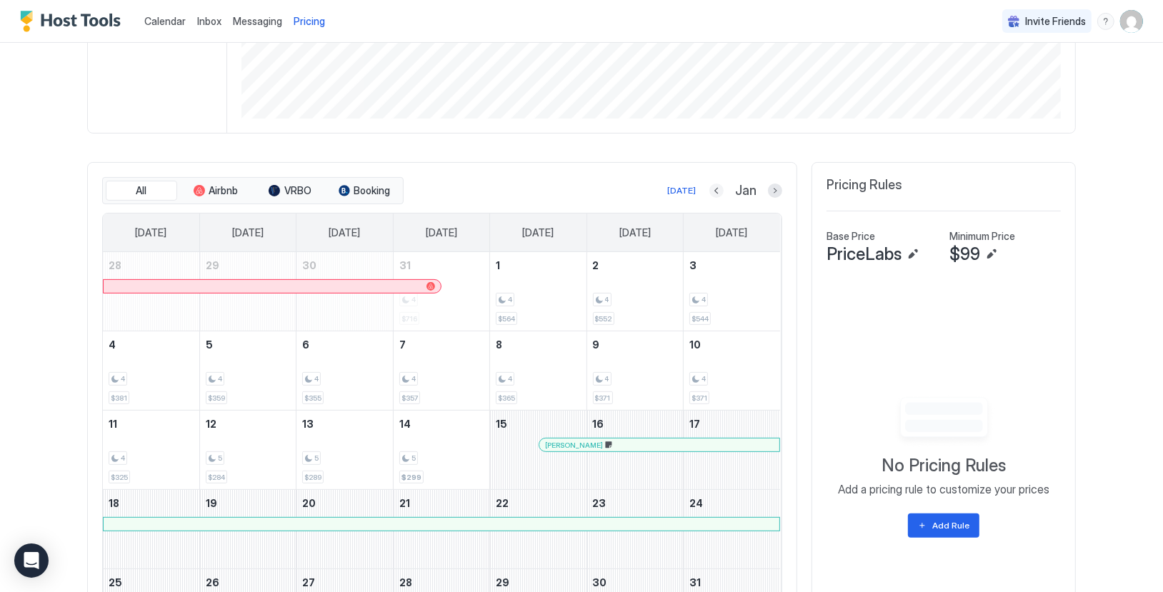
click at [714, 191] on button "Previous month" at bounding box center [716, 191] width 14 height 14
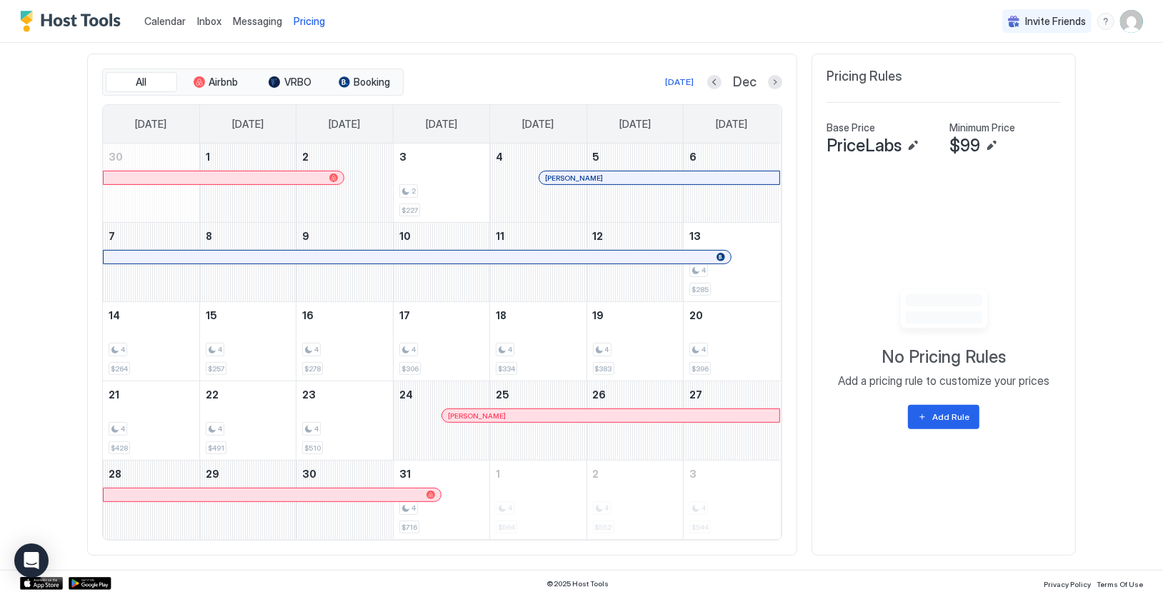
scroll to position [423, 0]
click at [715, 81] on button "Previous month" at bounding box center [714, 83] width 14 height 14
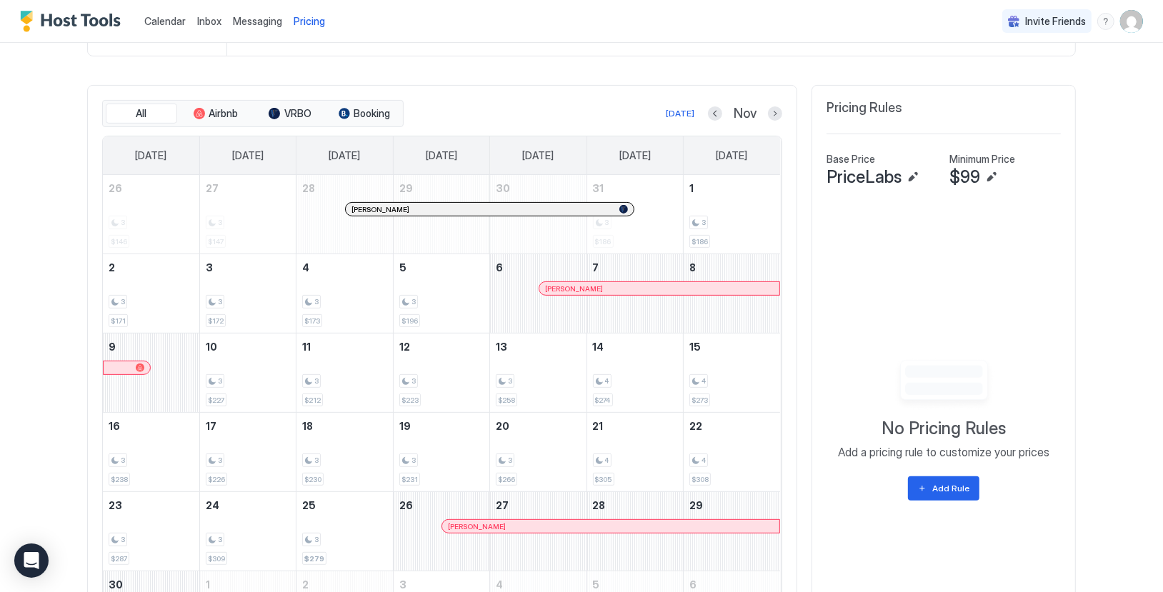
scroll to position [383, 0]
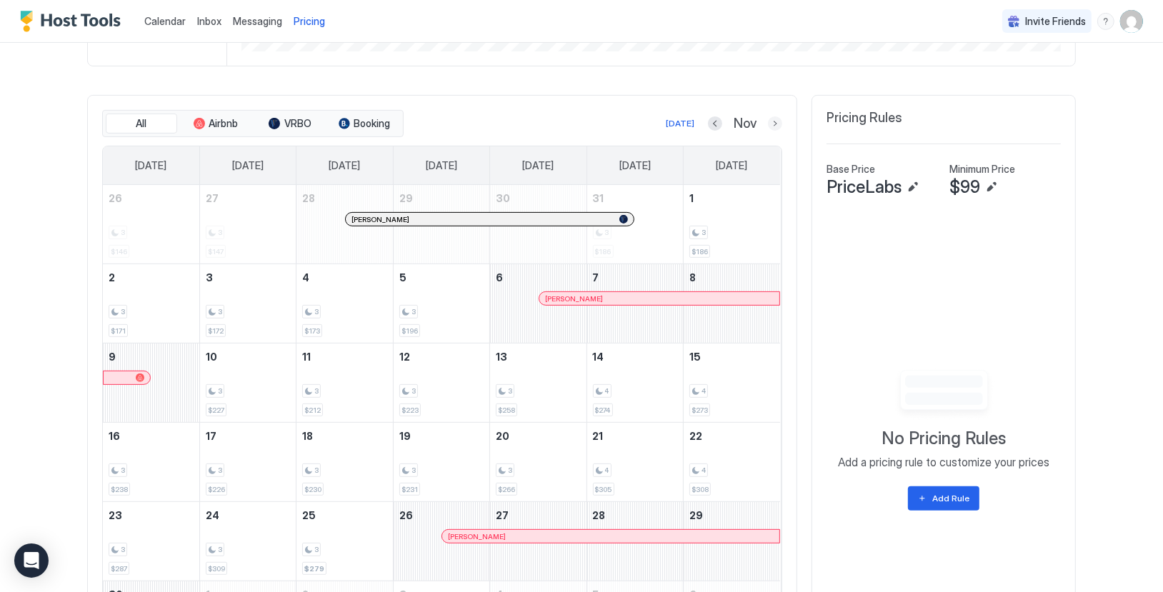
click at [774, 122] on button "Next month" at bounding box center [775, 123] width 14 height 14
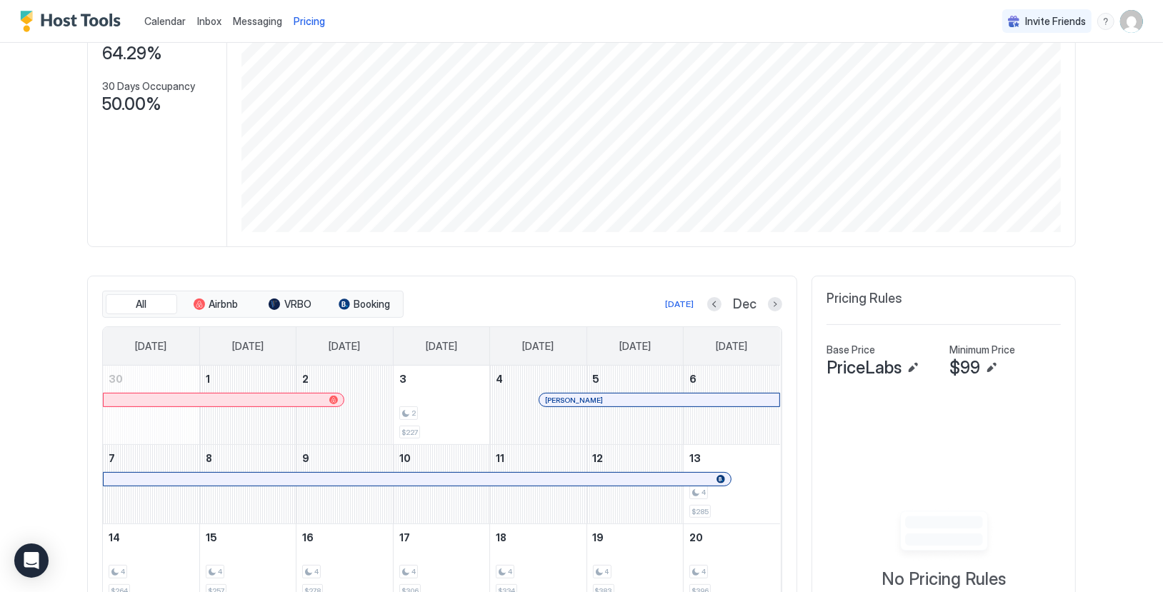
scroll to position [186, 0]
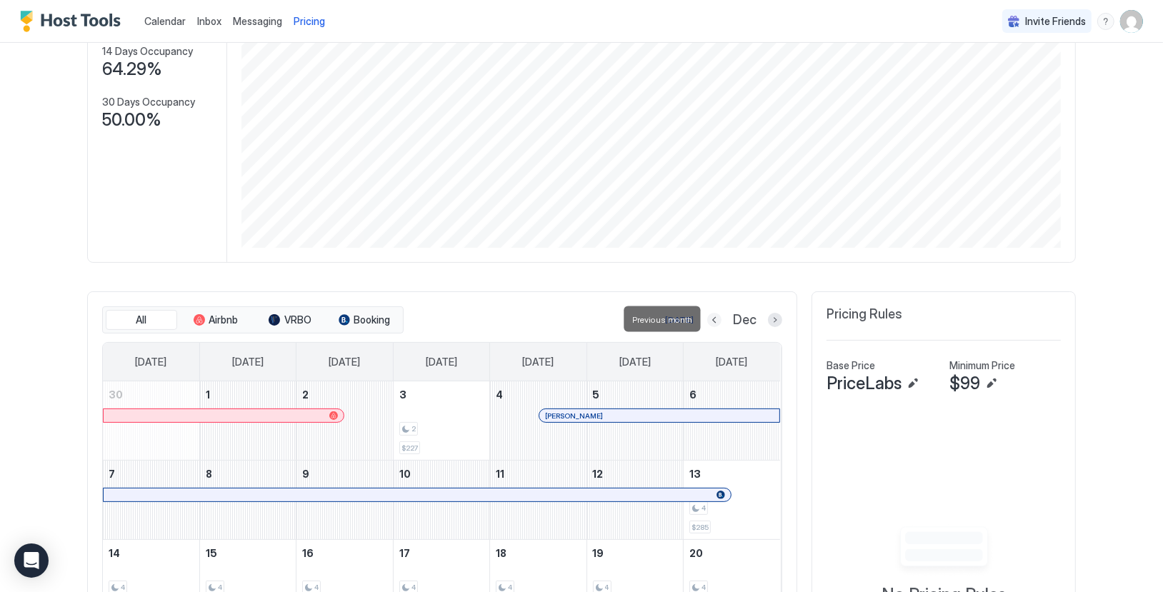
click at [715, 316] on button "Previous month" at bounding box center [714, 320] width 14 height 14
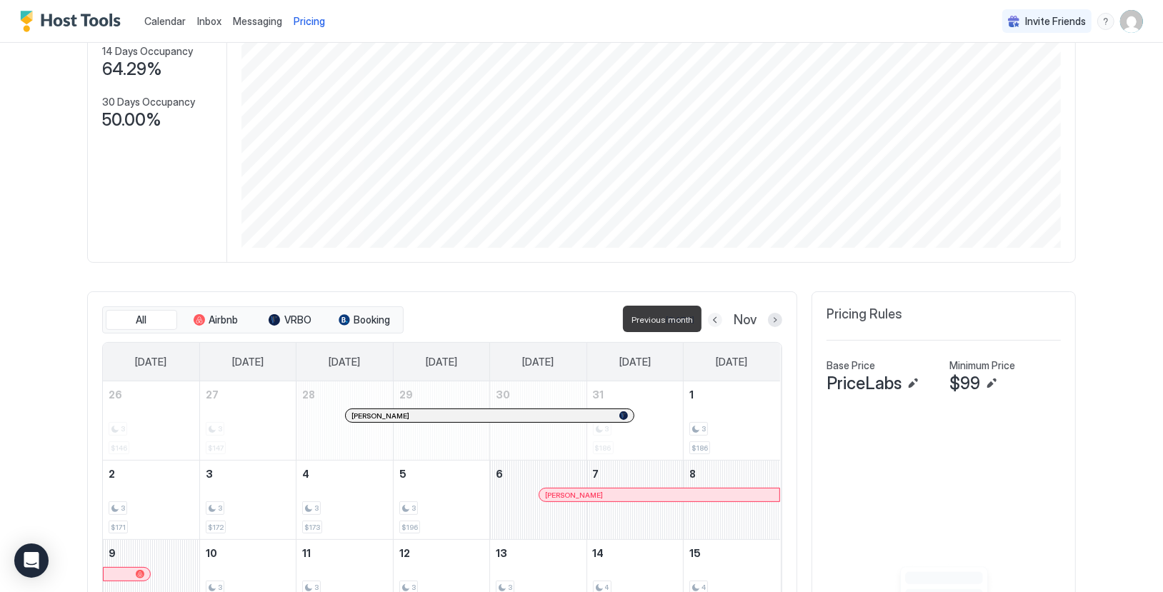
click at [715, 316] on button "Previous month" at bounding box center [715, 320] width 14 height 14
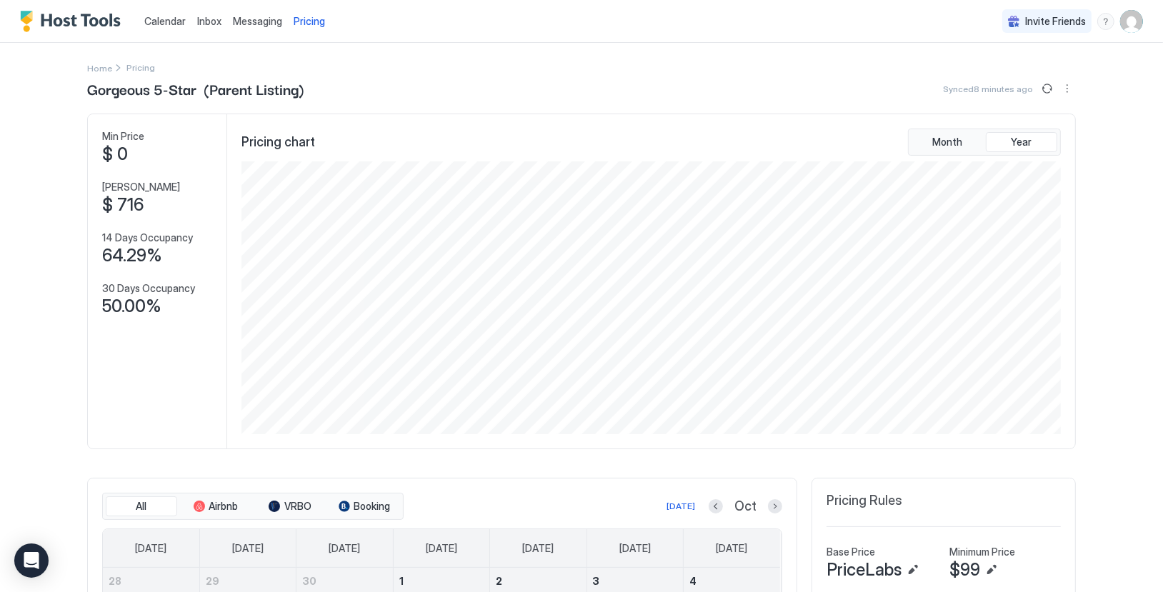
scroll to position [0, 0]
click at [169, 21] on span "Calendar" at bounding box center [164, 21] width 41 height 12
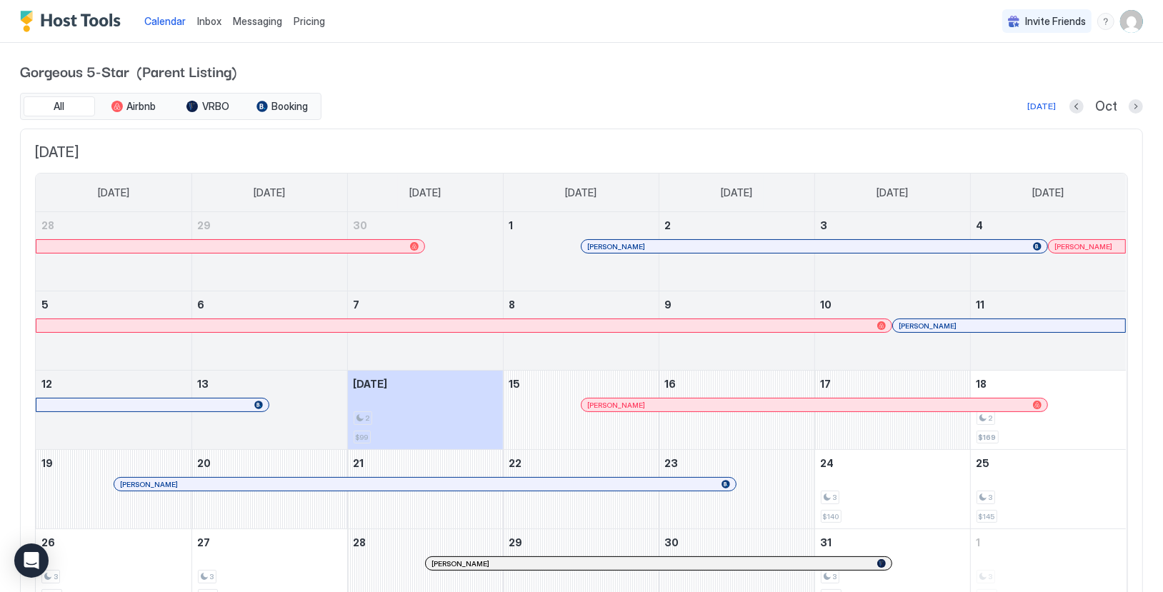
click at [635, 240] on div "[PERSON_NAME]" at bounding box center [815, 246] width 466 height 13
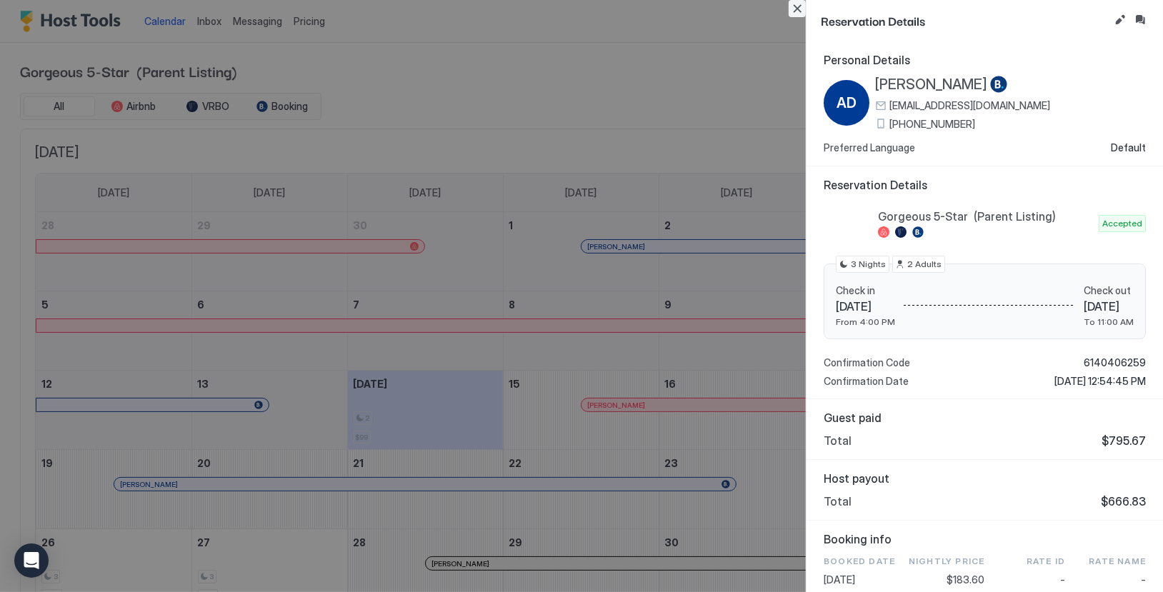
click at [794, 9] on button "Close" at bounding box center [797, 8] width 17 height 17
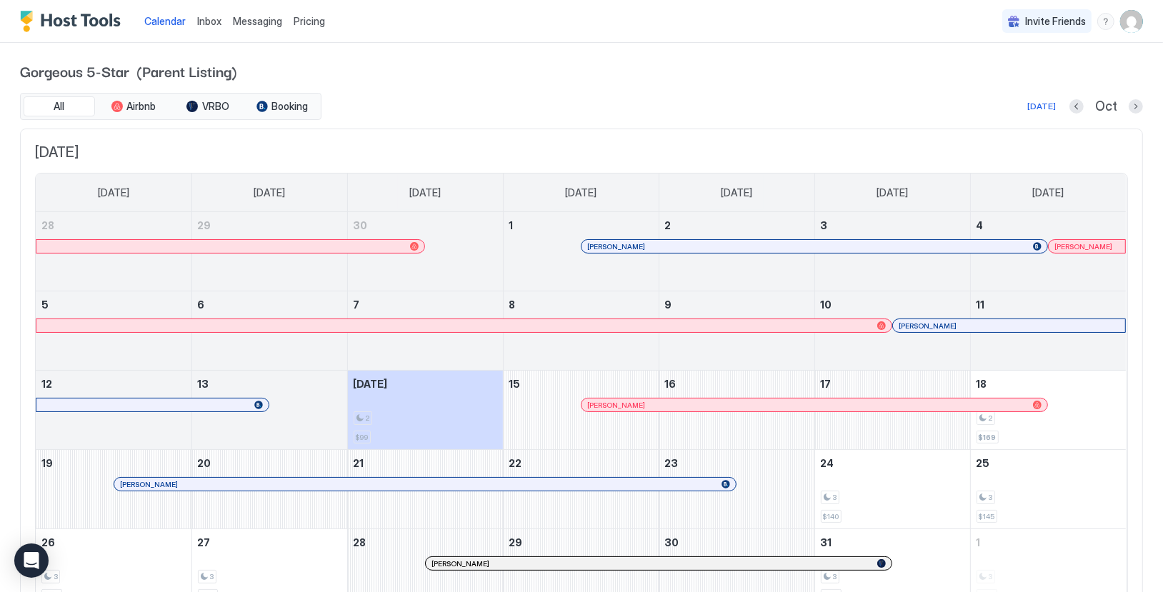
click at [1064, 244] on div at bounding box center [1062, 246] width 11 height 11
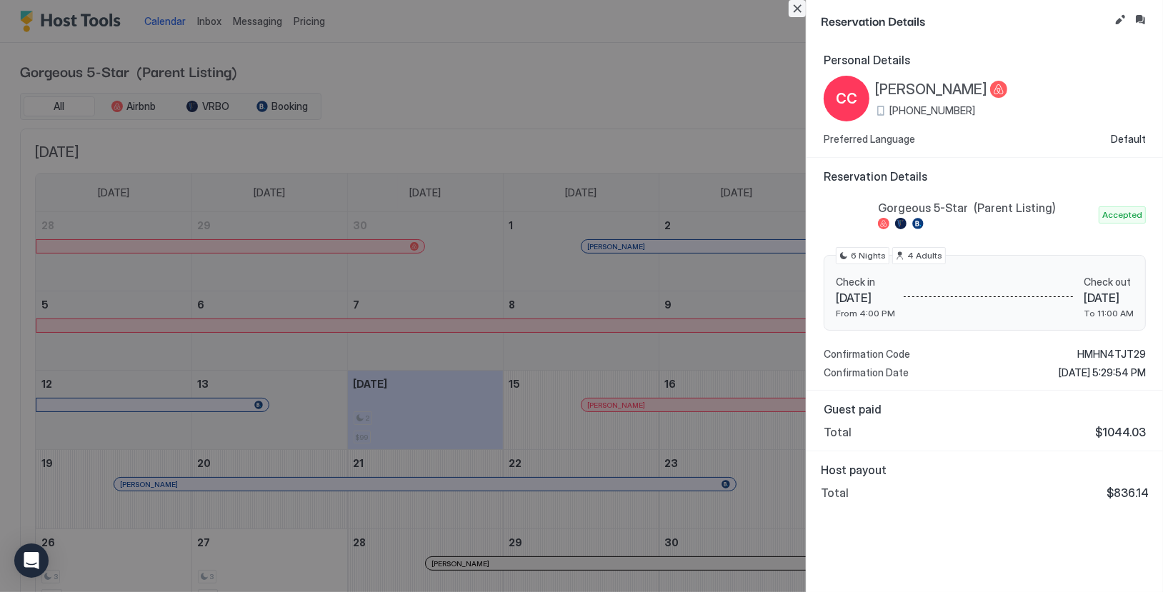
click at [798, 9] on button "Close" at bounding box center [797, 8] width 17 height 17
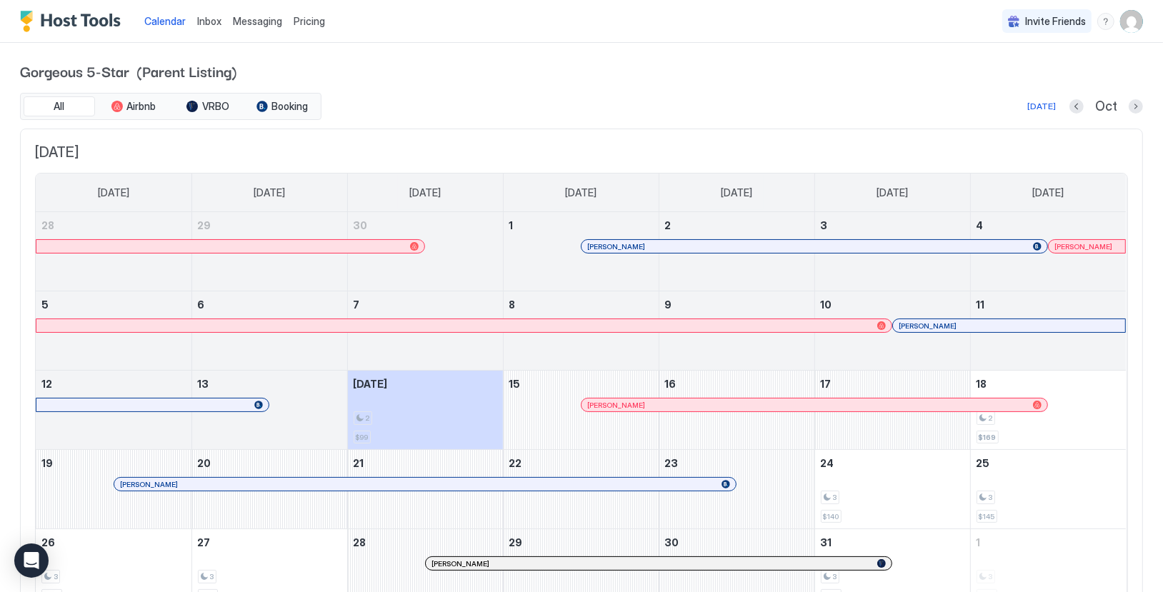
click at [905, 322] on div at bounding box center [904, 325] width 11 height 11
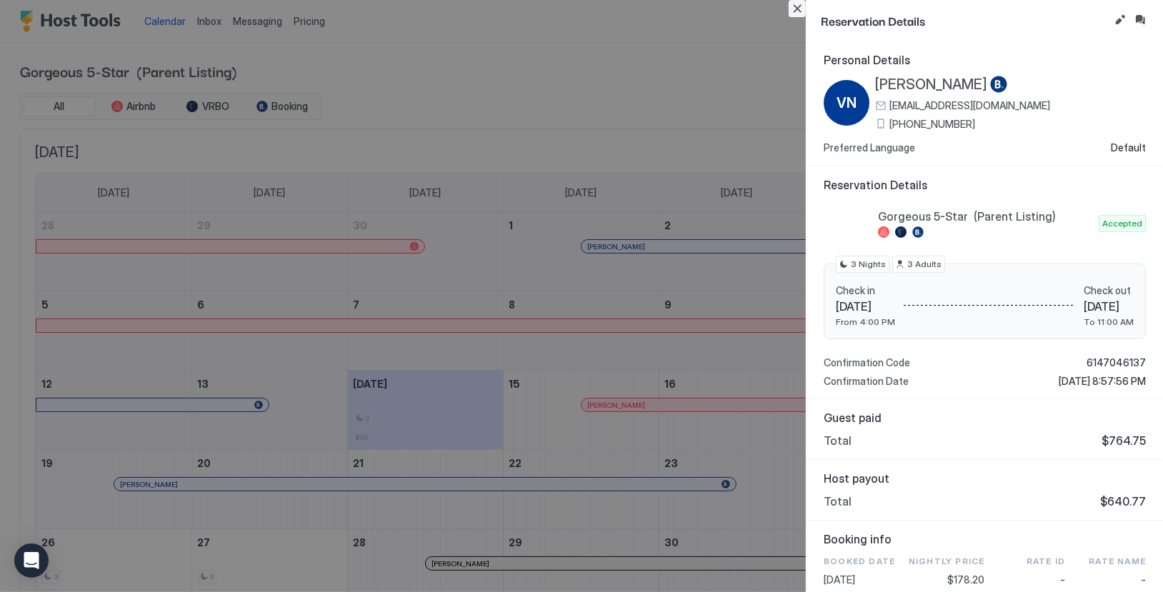
click at [794, 12] on button "Close" at bounding box center [797, 8] width 17 height 17
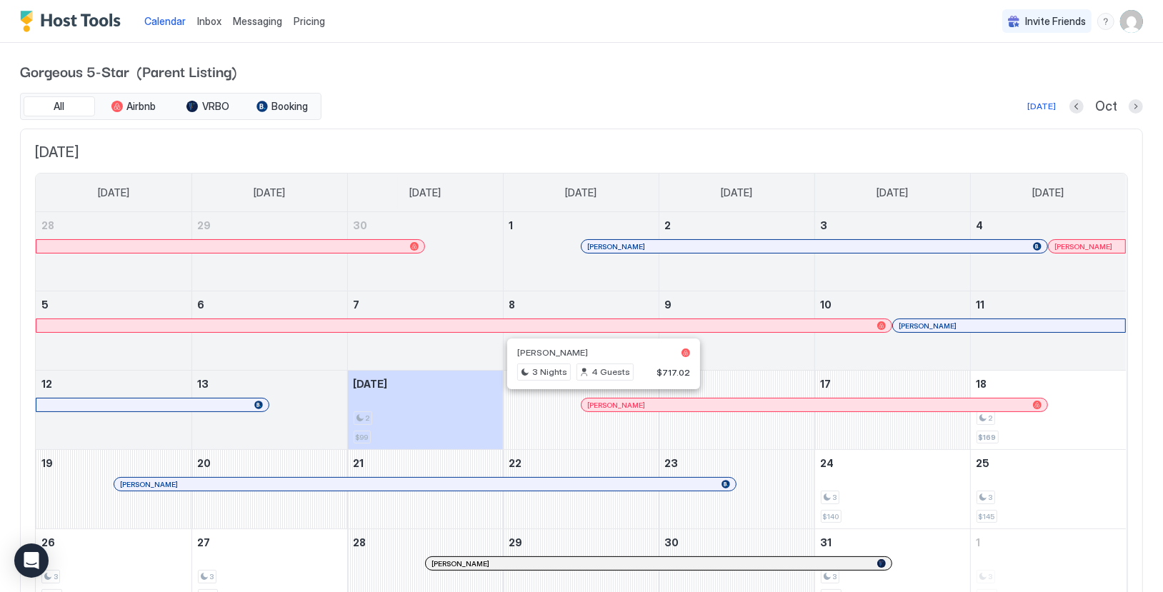
click at [598, 399] on div at bounding box center [597, 404] width 11 height 11
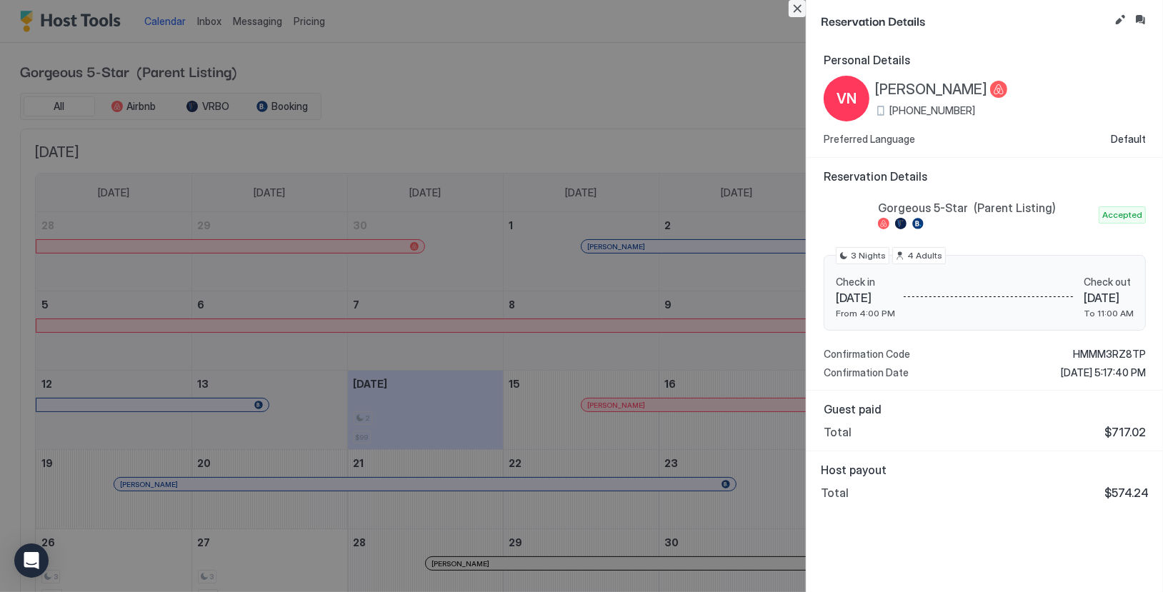
click at [799, 7] on button "Close" at bounding box center [797, 8] width 17 height 17
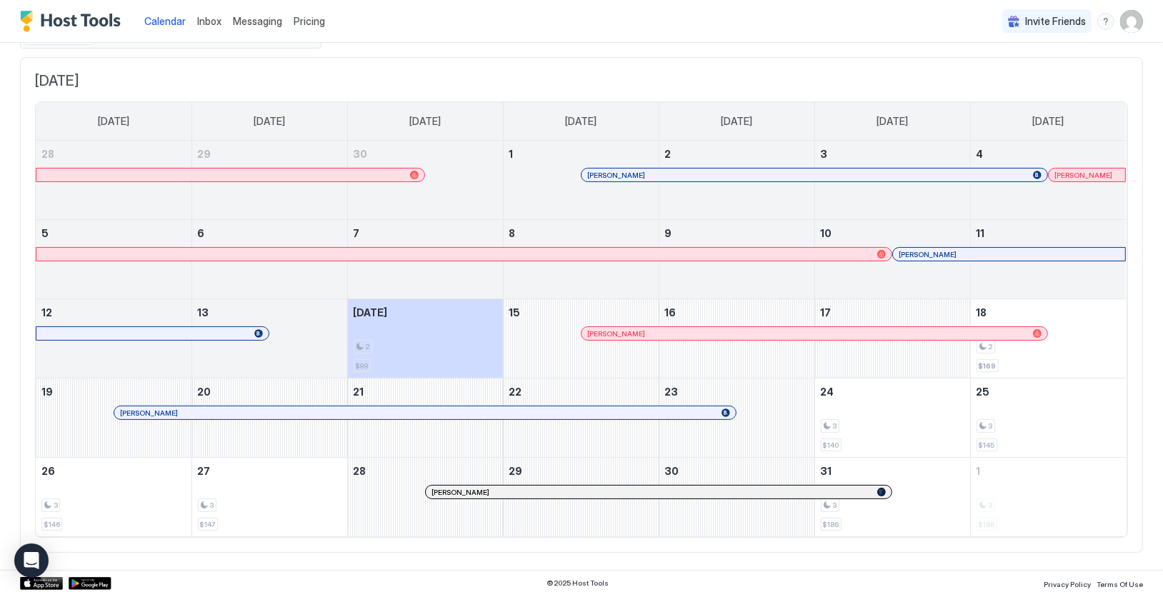
scroll to position [70, 0]
click at [163, 409] on div at bounding box center [161, 414] width 11 height 11
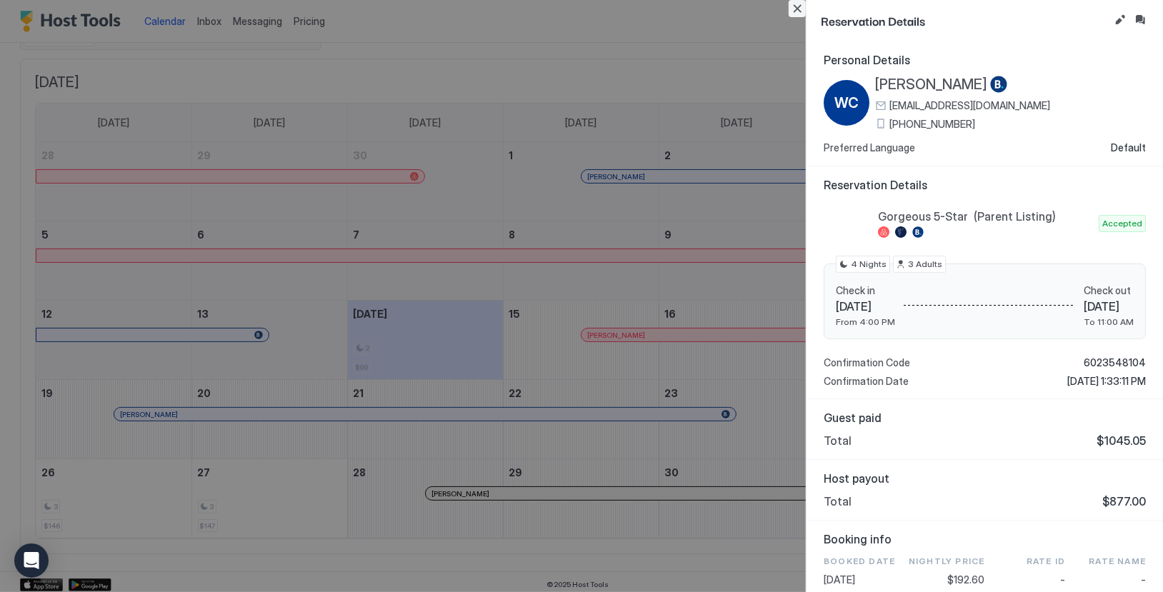
click at [797, 7] on button "Close" at bounding box center [797, 8] width 17 height 17
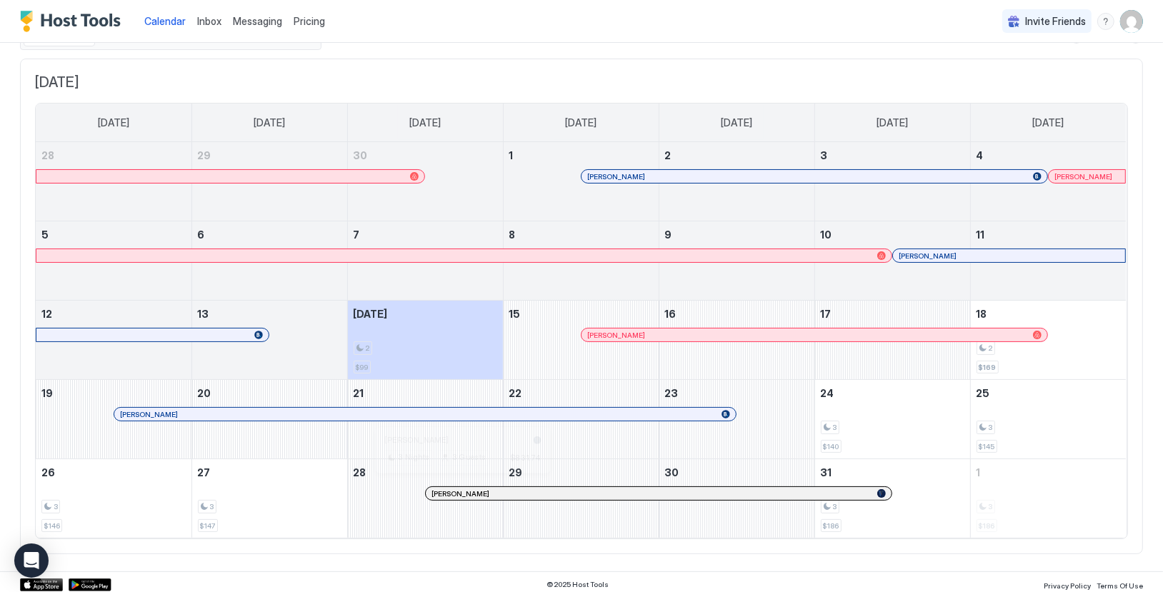
click at [458, 488] on div at bounding box center [457, 493] width 11 height 11
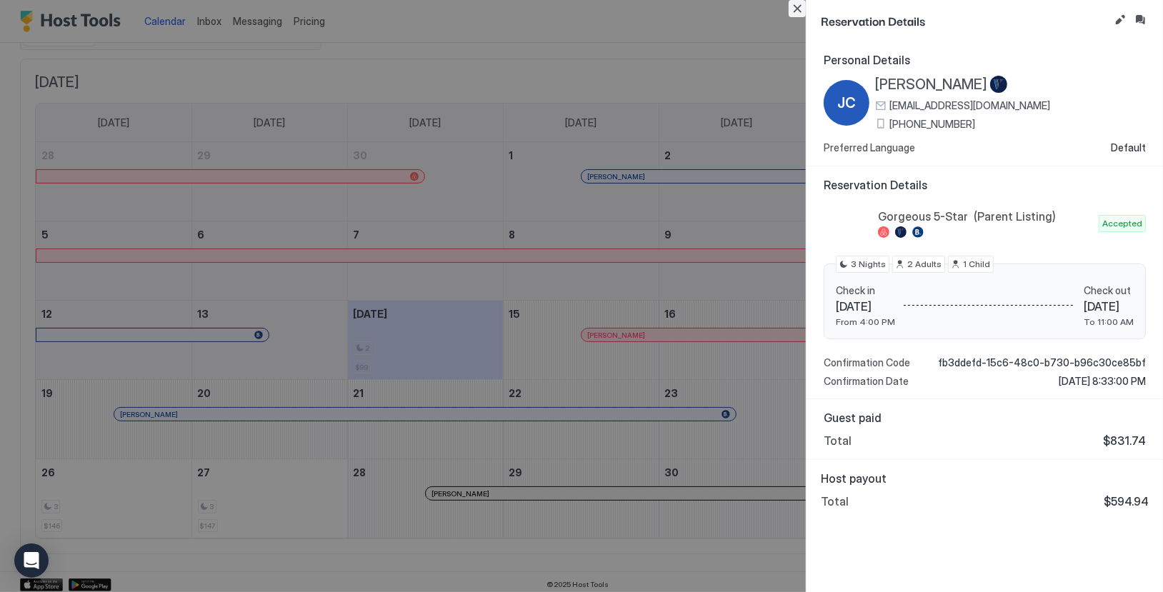
click at [797, 7] on button "Close" at bounding box center [797, 8] width 17 height 17
